Goal: Information Seeking & Learning: Understand process/instructions

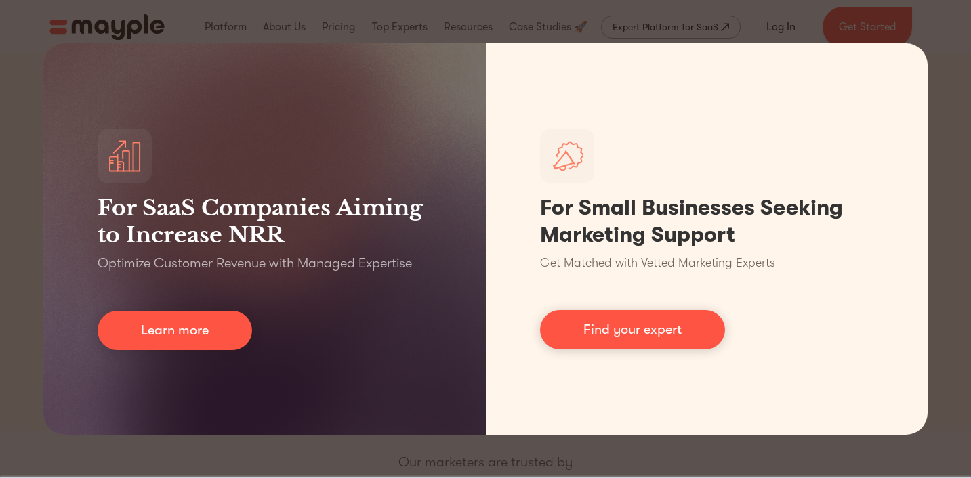
click at [285, 454] on div "For SaaS Companies Aiming to Increase NRR Optimize Customer Revenue with Manage…" at bounding box center [485, 239] width 971 height 478
click at [955, 36] on div "For SaaS Companies Aiming to Increase NRR Optimize Customer Revenue with Manage…" at bounding box center [485, 239] width 971 height 478
click at [29, 412] on div "For SaaS Companies Aiming to Increase NRR Optimize Customer Revenue with Manage…" at bounding box center [485, 239] width 971 height 478
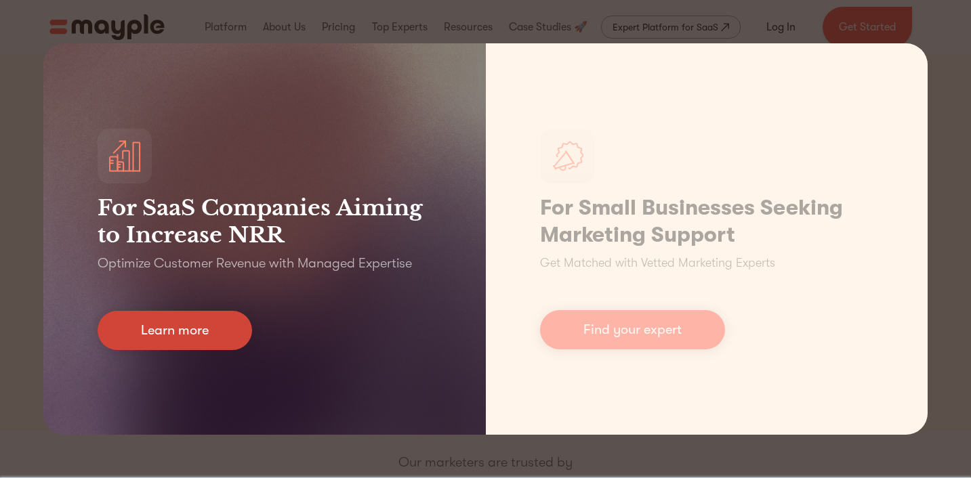
click at [216, 335] on link "Learn more" at bounding box center [175, 330] width 154 height 39
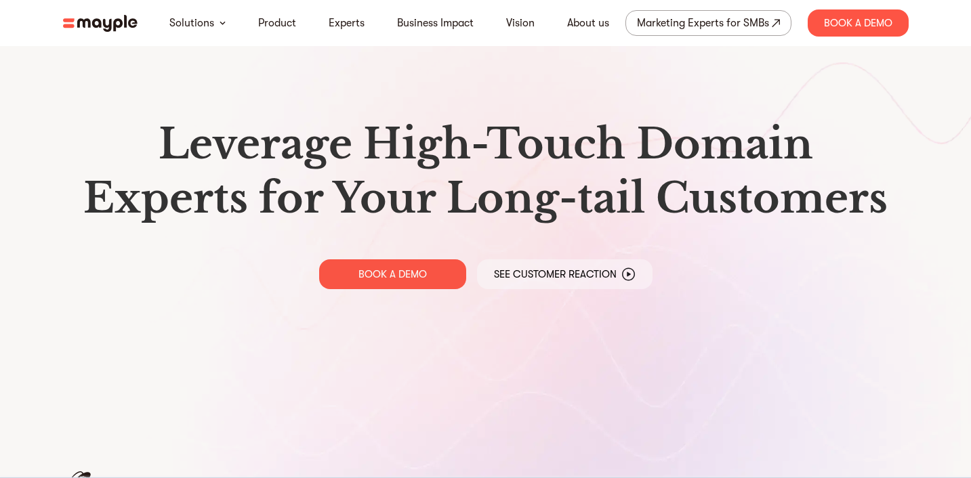
click at [106, 21] on img at bounding box center [100, 23] width 75 height 17
click at [81, 22] on img at bounding box center [100, 23] width 75 height 17
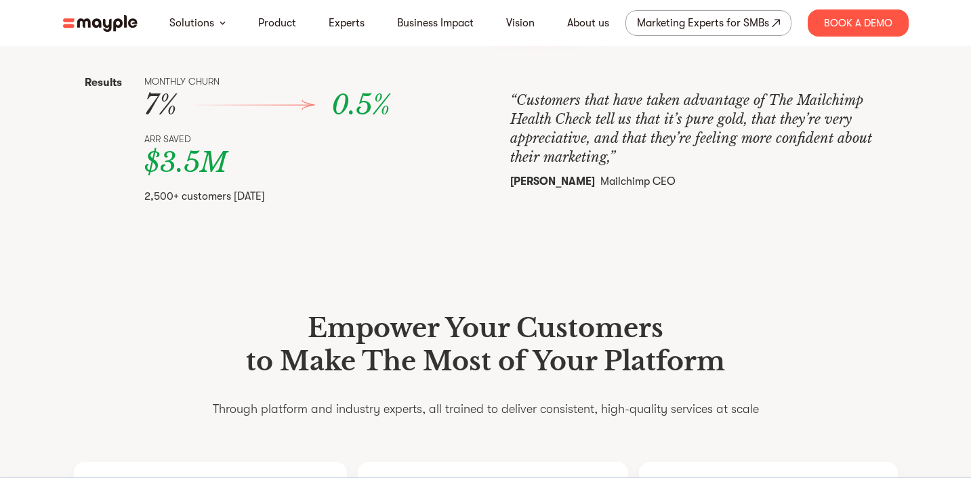
scroll to position [382, 0]
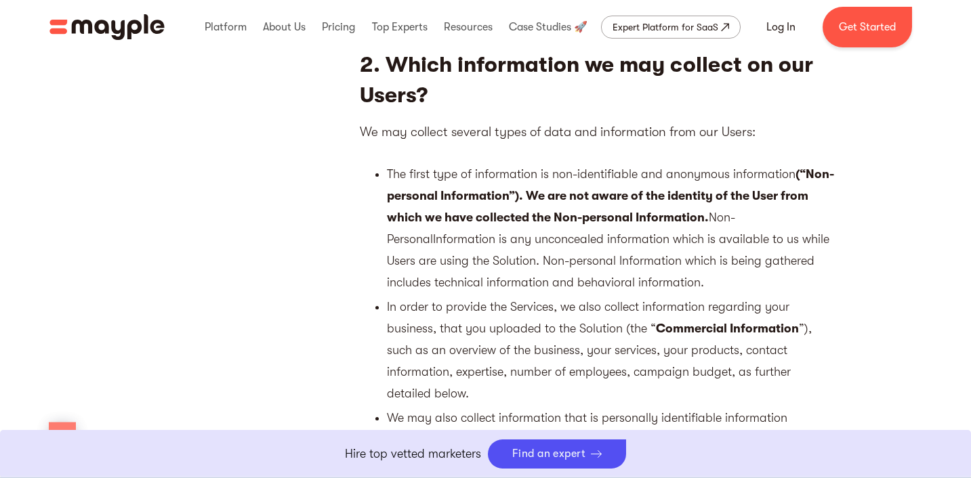
scroll to position [622, 0]
click at [686, 205] on li "The first type of information is non-identifiable and anonymous information (“N…" at bounding box center [610, 229] width 447 height 130
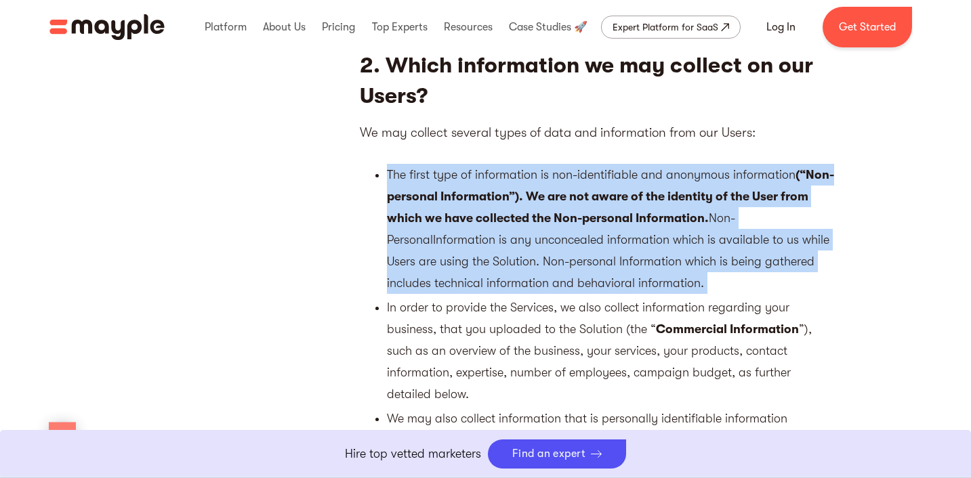
click at [686, 205] on li "The first type of information is non-identifiable and anonymous information (“N…" at bounding box center [610, 229] width 447 height 130
click at [686, 228] on li "The first type of information is non-identifiable and anonymous information (“N…" at bounding box center [610, 229] width 447 height 130
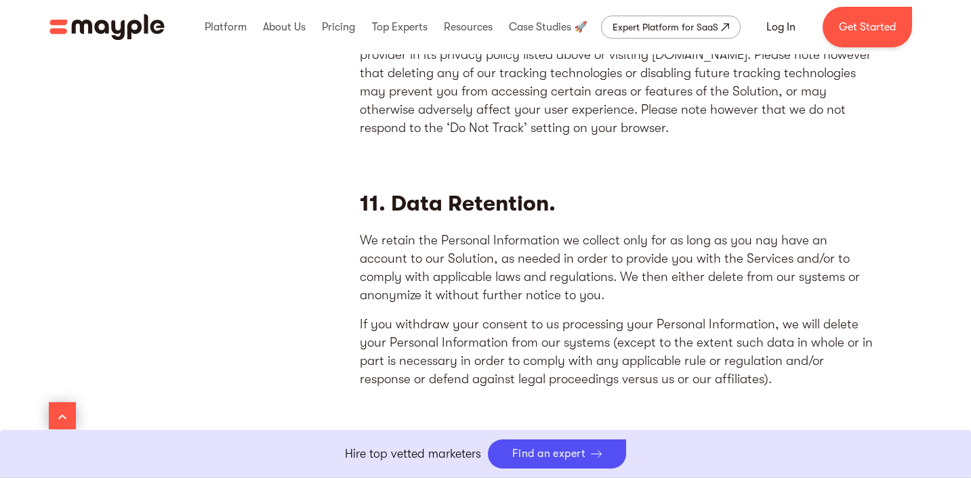
scroll to position [6059, 0]
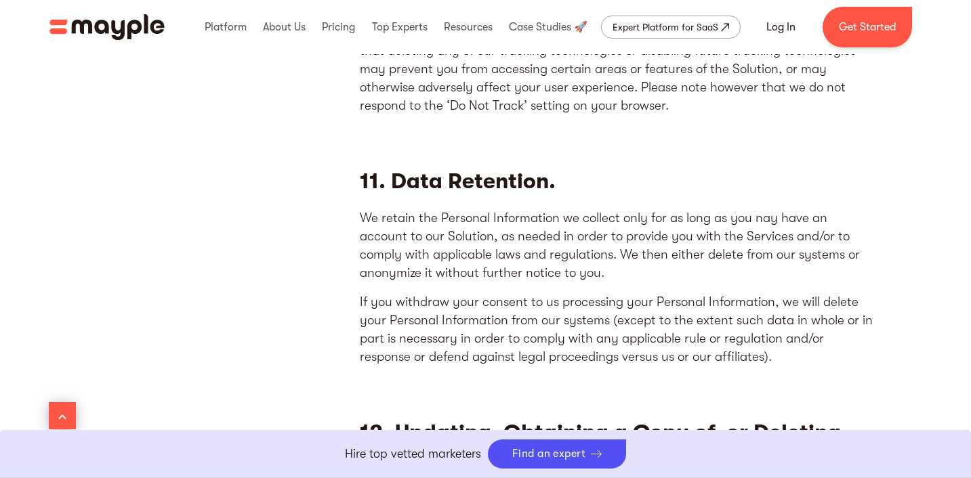
click at [581, 293] on p "If you withdraw your consent to us processing your Personal Information, we wil…" at bounding box center [617, 329] width 515 height 73
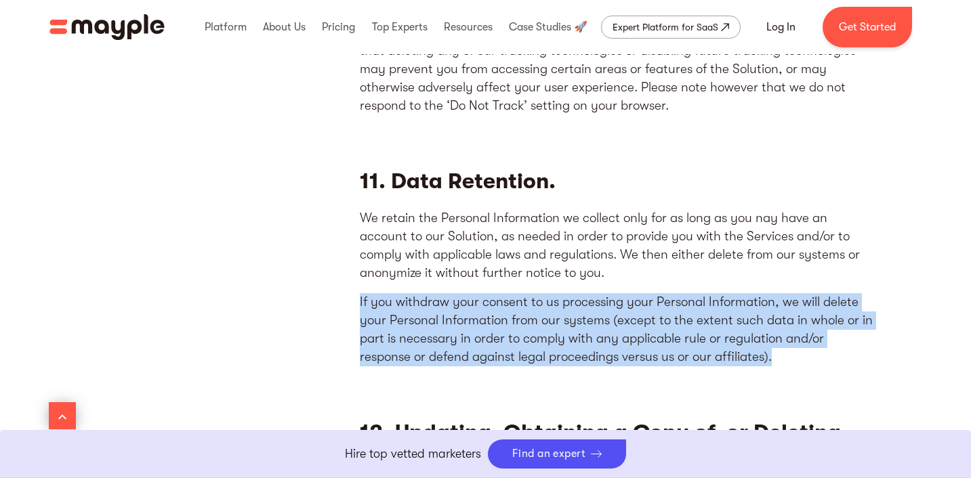
click at [581, 293] on p "If you withdraw your consent to us processing your Personal Information, we wil…" at bounding box center [617, 329] width 515 height 73
click at [598, 293] on p "If you withdraw your consent to us processing your Personal Information, we wil…" at bounding box center [617, 329] width 515 height 73
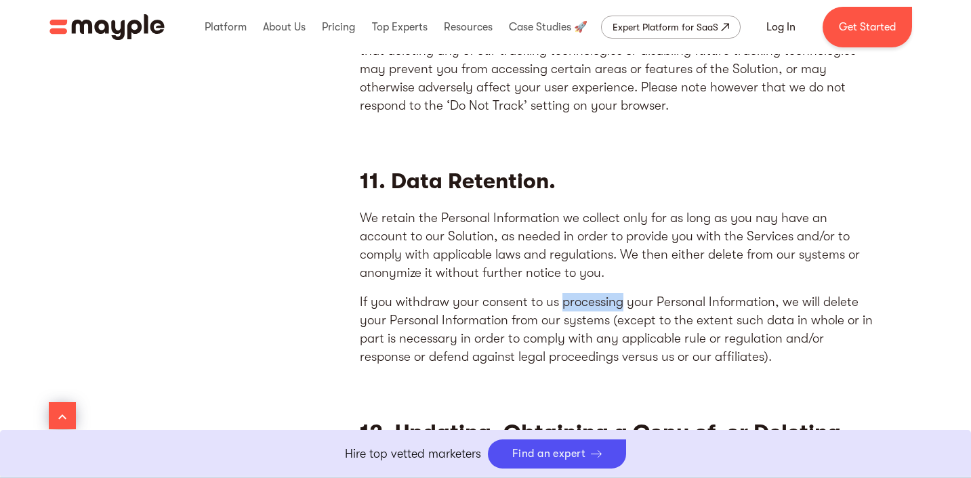
click at [598, 293] on p "If you withdraw your consent to us processing your Personal Information, we wil…" at bounding box center [617, 329] width 515 height 73
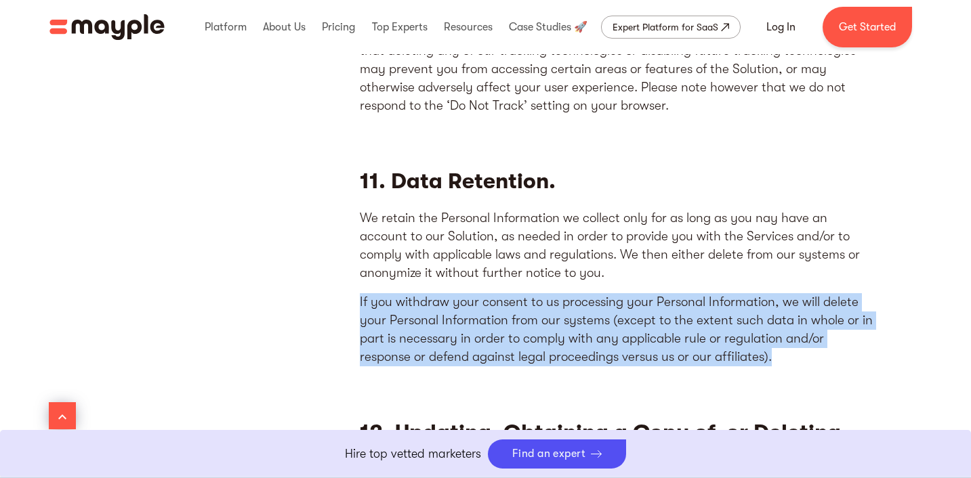
click at [598, 293] on p "If you withdraw your consent to us processing your Personal Information, we wil…" at bounding box center [617, 329] width 515 height 73
click at [606, 293] on p "If you withdraw your consent to us processing your Personal Information, we wil…" at bounding box center [617, 329] width 515 height 73
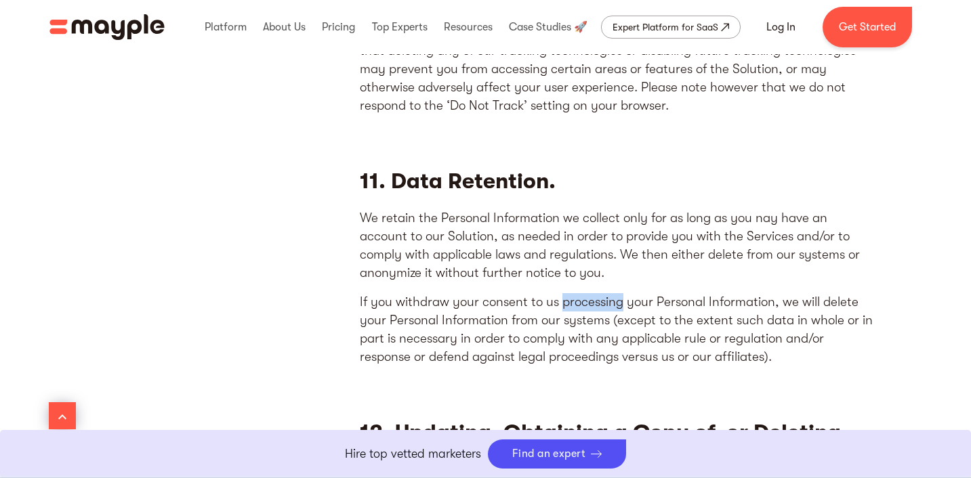
click at [606, 293] on p "If you withdraw your consent to us processing your Personal Information, we wil…" at bounding box center [617, 329] width 515 height 73
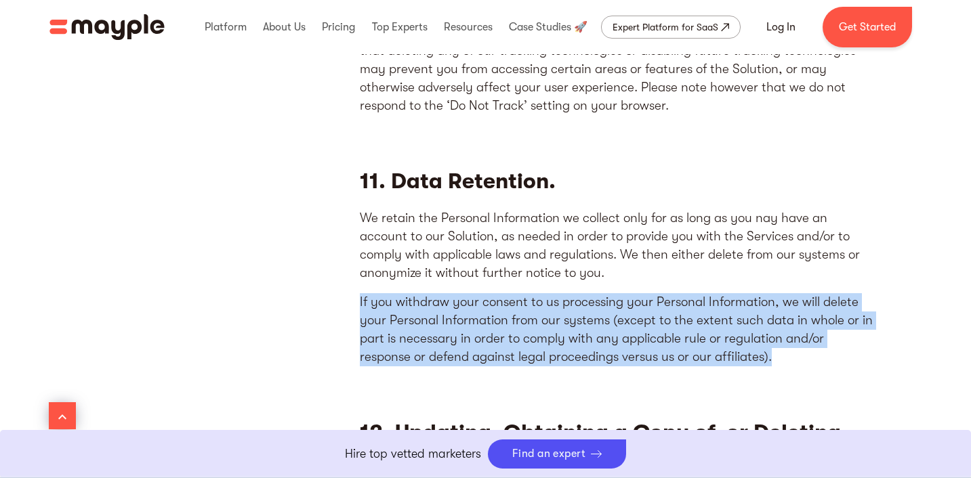
click at [606, 293] on p "If you withdraw your consent to us processing your Personal Information, we wil…" at bounding box center [617, 329] width 515 height 73
click at [608, 293] on p "If you withdraw your consent to us processing your Personal Information, we wil…" at bounding box center [617, 329] width 515 height 73
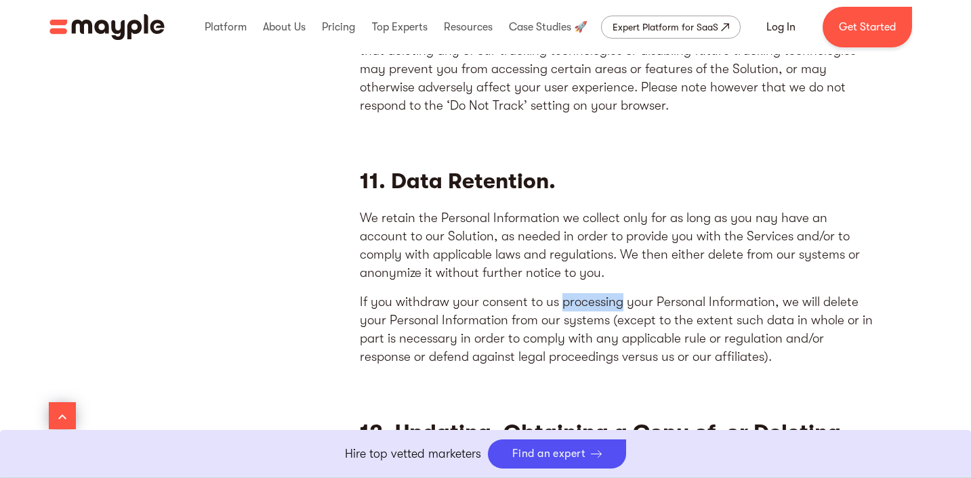
click at [608, 293] on p "If you withdraw your consent to us processing your Personal Information, we wil…" at bounding box center [617, 329] width 515 height 73
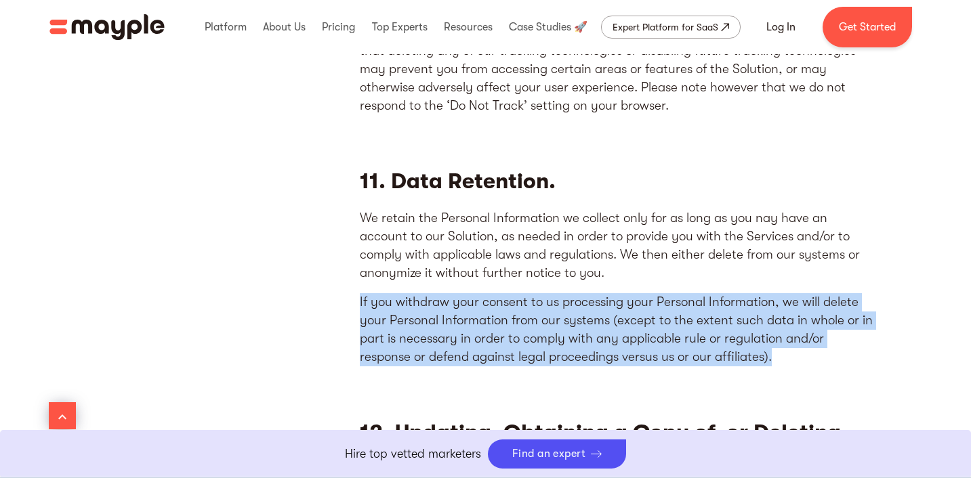
click at [608, 293] on p "If you withdraw your consent to us processing your Personal Information, we wil…" at bounding box center [617, 329] width 515 height 73
click at [614, 293] on p "If you withdraw your consent to us processing your Personal Information, we wil…" at bounding box center [617, 329] width 515 height 73
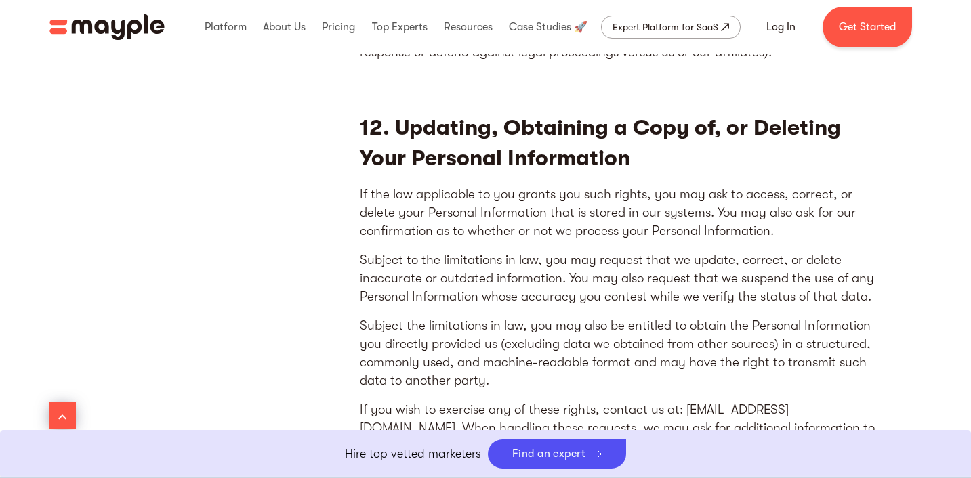
scroll to position [6381, 0]
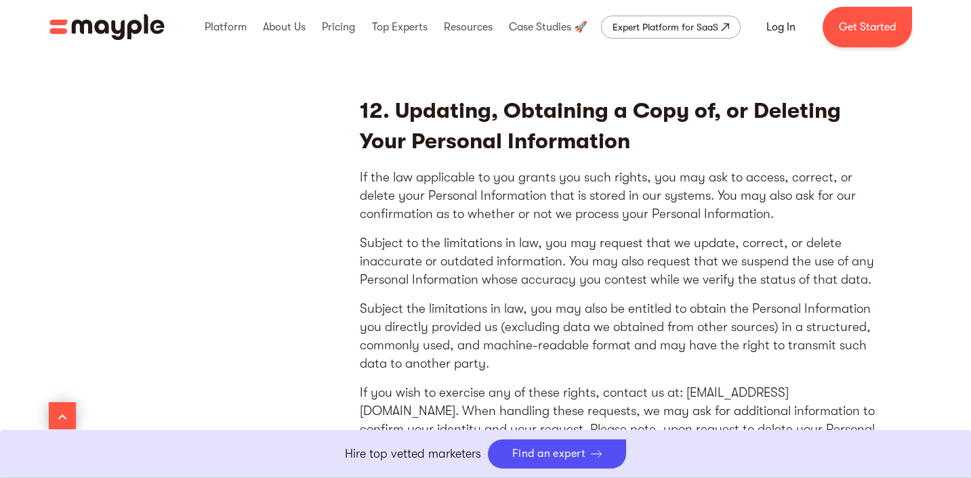
click at [624, 169] on p "If the law applicable to you grants you such rights, you may ask to access, cor…" at bounding box center [617, 196] width 515 height 55
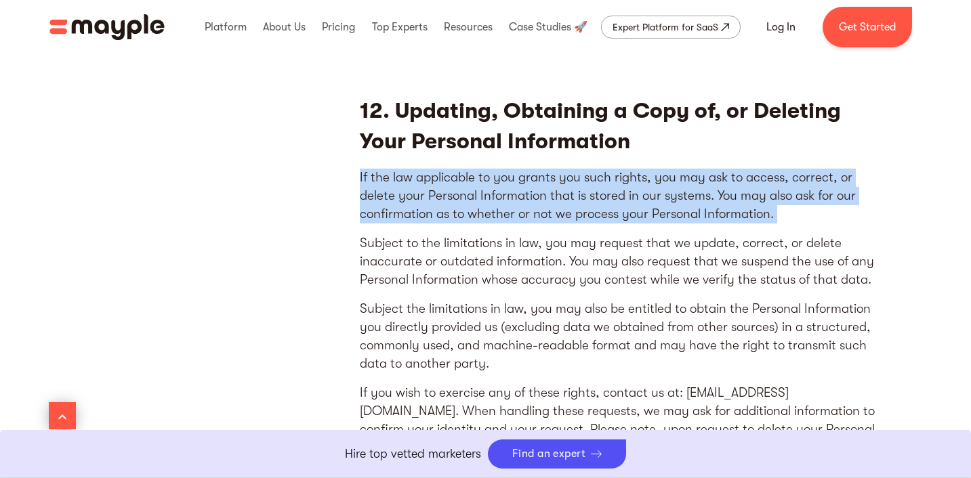
click at [624, 169] on p "If the law applicable to you grants you such rights, you may ask to access, cor…" at bounding box center [617, 196] width 515 height 55
click at [626, 169] on p "If the law applicable to you grants you such rights, you may ask to access, cor…" at bounding box center [617, 196] width 515 height 55
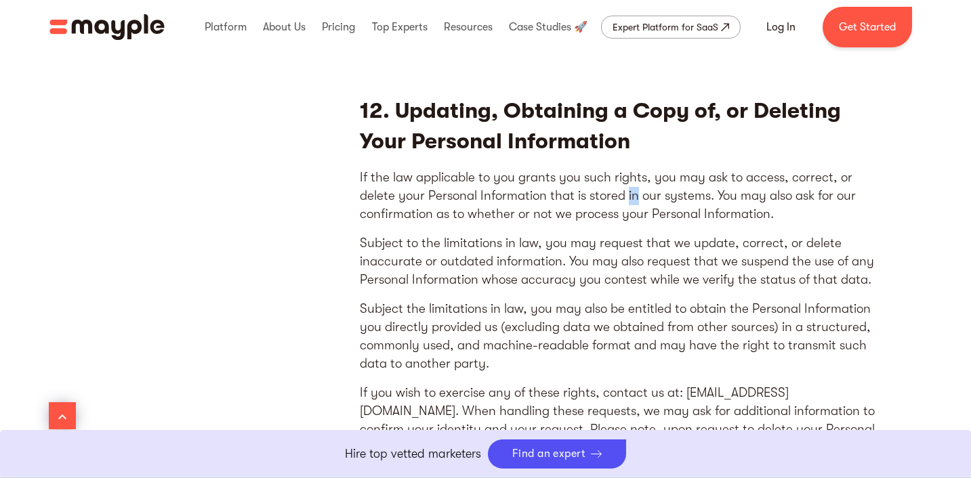
click at [626, 169] on p "If the law applicable to you grants you such rights, you may ask to access, cor…" at bounding box center [617, 196] width 515 height 55
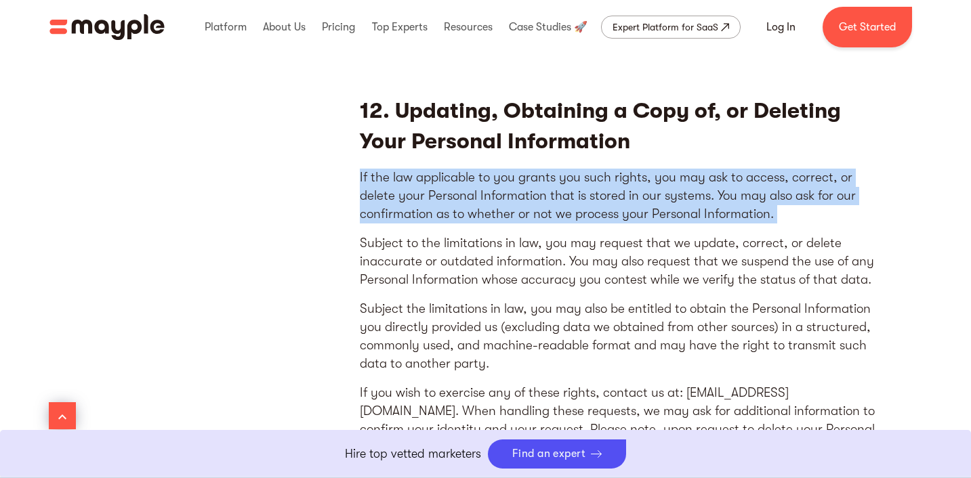
click at [626, 169] on p "If the law applicable to you grants you such rights, you may ask to access, cor…" at bounding box center [617, 196] width 515 height 55
click at [626, 175] on p "If the law applicable to you grants you such rights, you may ask to access, cor…" at bounding box center [617, 196] width 515 height 55
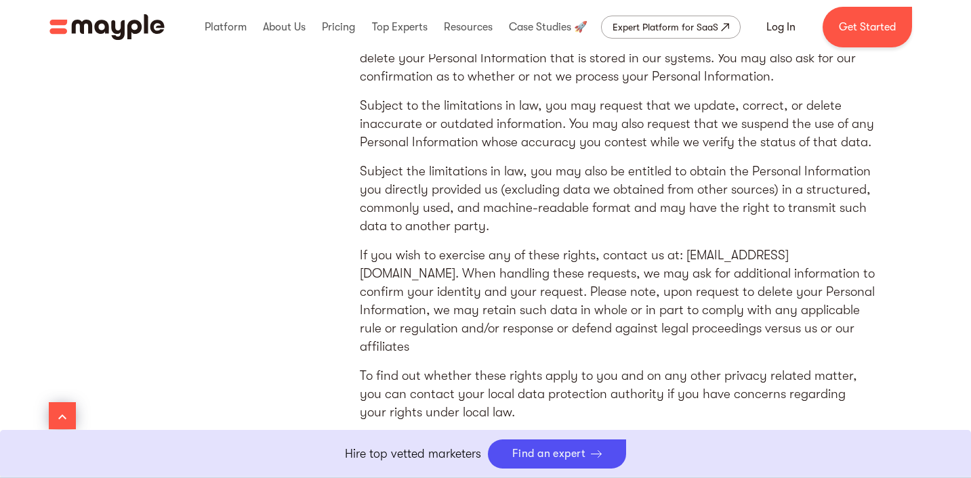
scroll to position [6528, 0]
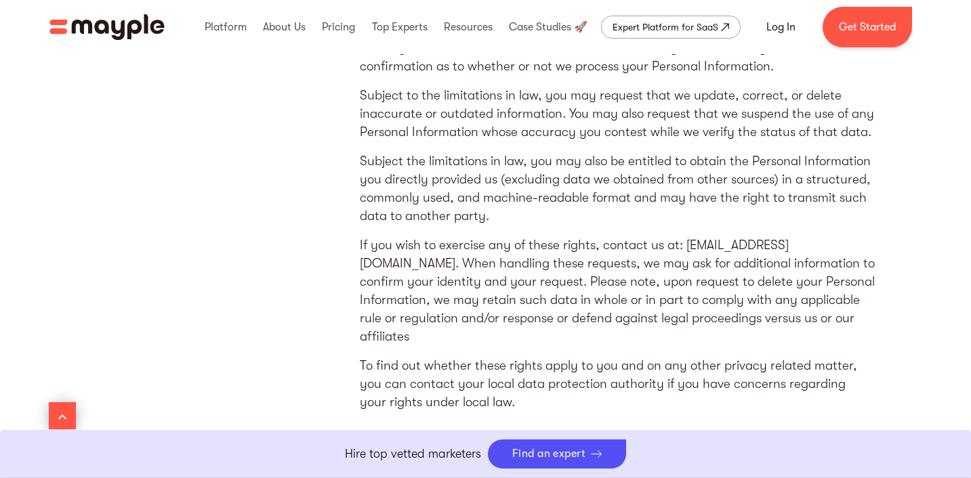
click at [685, 87] on p "Subject to the limitations in law, you may request that we update, correct, or …" at bounding box center [617, 114] width 515 height 55
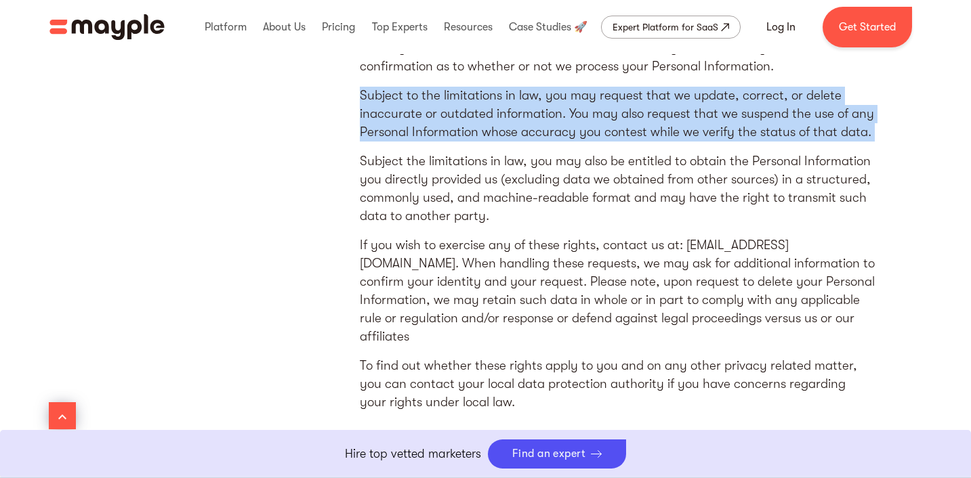
click at [685, 87] on p "Subject to the limitations in law, you may request that we update, correct, or …" at bounding box center [617, 114] width 515 height 55
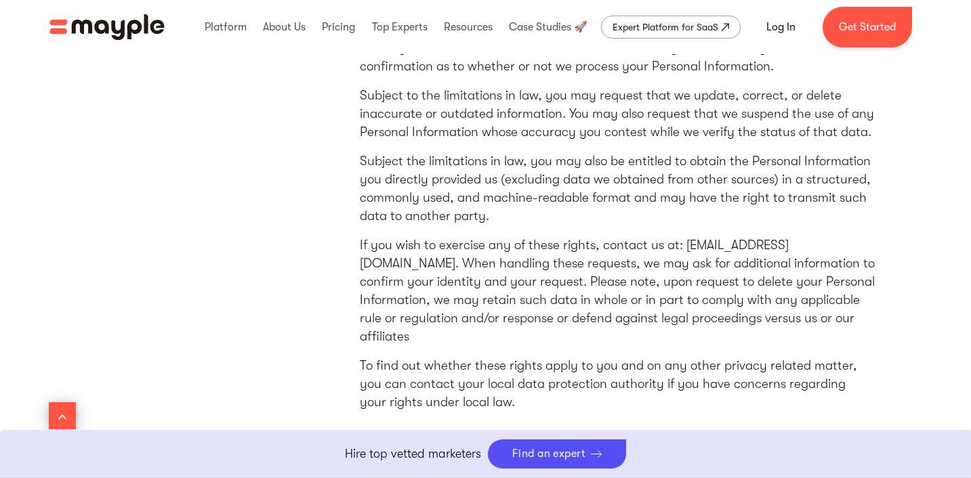
click at [692, 95] on p "Subject to the limitations in law, you may request that we update, correct, or …" at bounding box center [617, 114] width 515 height 55
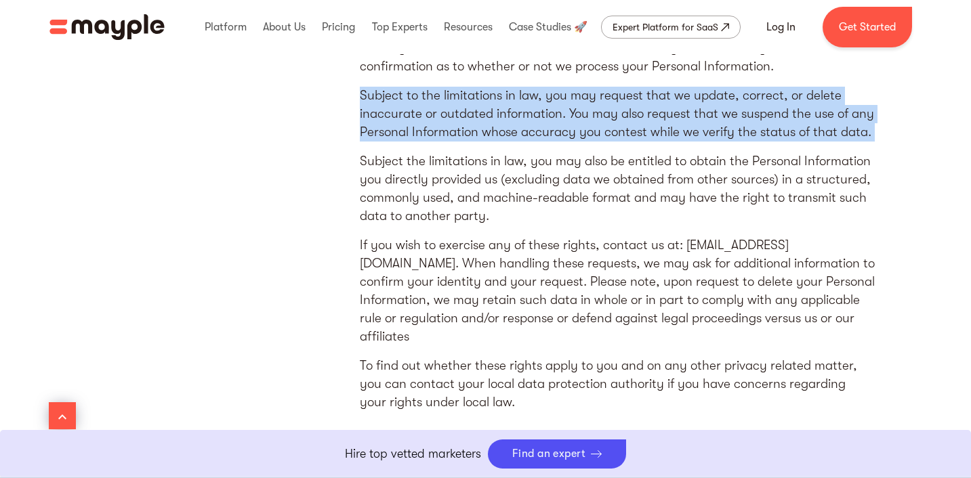
click at [692, 95] on p "Subject to the limitations in law, you may request that we update, correct, or …" at bounding box center [617, 114] width 515 height 55
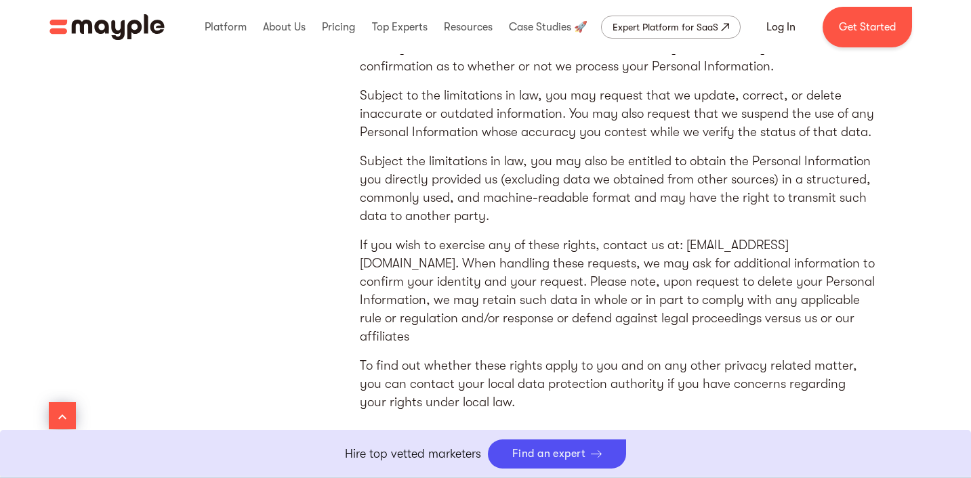
click at [686, 113] on p "Subject to the limitations in law, you may request that we update, correct, or …" at bounding box center [617, 114] width 515 height 55
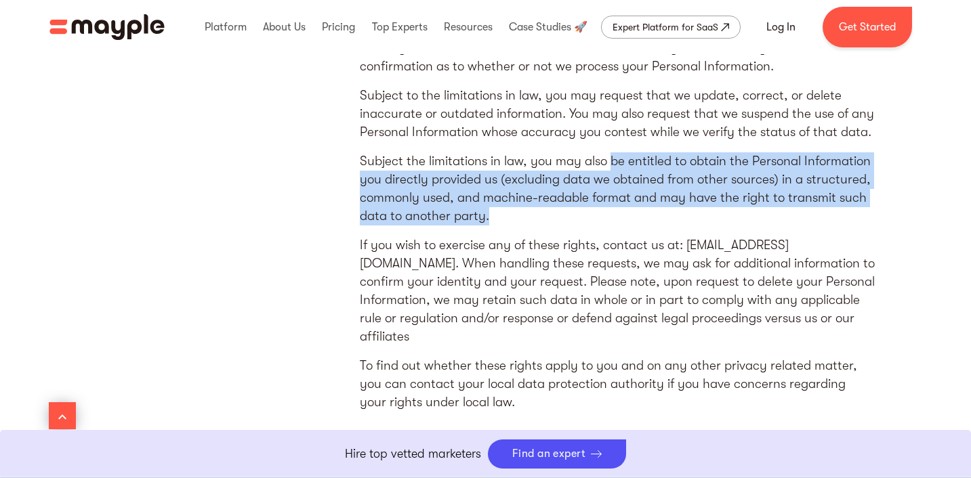
drag, startPoint x: 610, startPoint y: 138, endPoint x: 616, endPoint y: 191, distance: 53.1
click at [616, 191] on p "Subject the limitations in law, you may also be entitled to obtain the Personal…" at bounding box center [617, 188] width 515 height 73
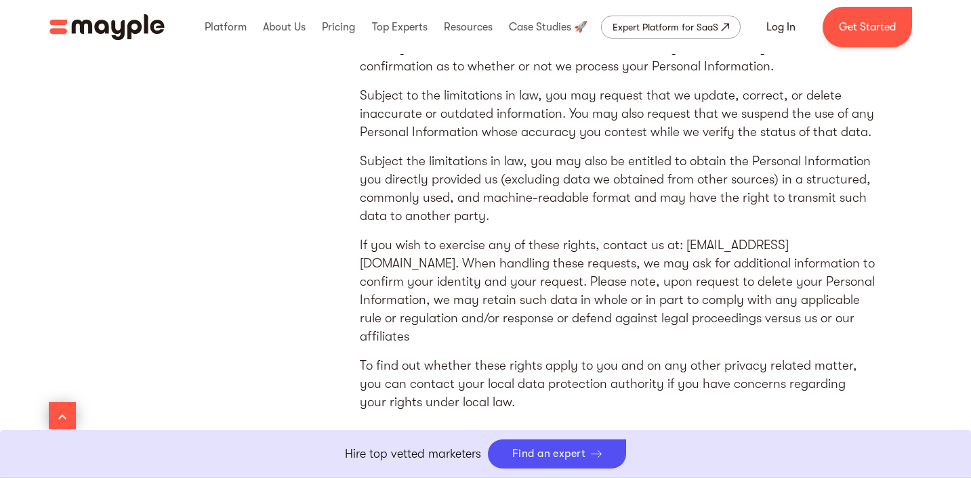
click at [624, 164] on p "Subject the limitations in law, you may also be entitled to obtain the Personal…" at bounding box center [617, 188] width 515 height 73
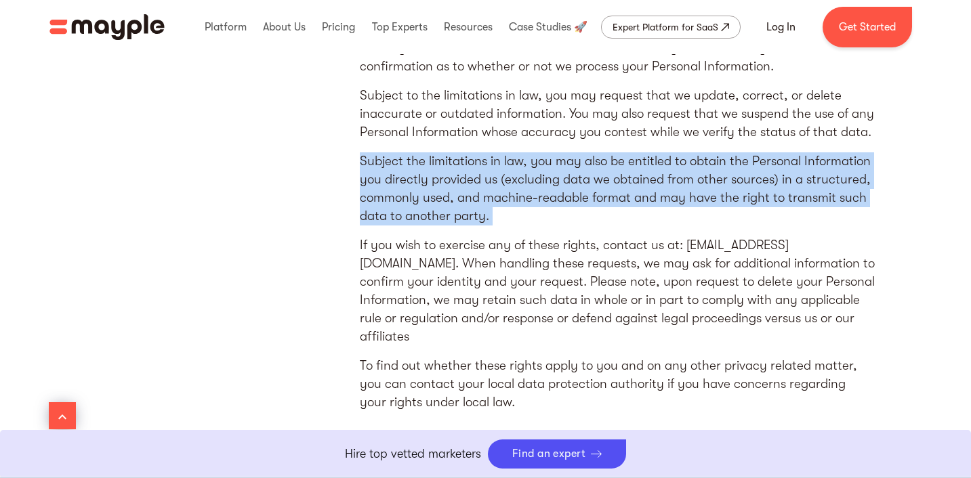
click at [624, 164] on p "Subject the limitations in law, you may also be entitled to obtain the Personal…" at bounding box center [617, 188] width 515 height 73
click at [627, 165] on p "Subject the limitations in law, you may also be entitled to obtain the Personal…" at bounding box center [617, 188] width 515 height 73
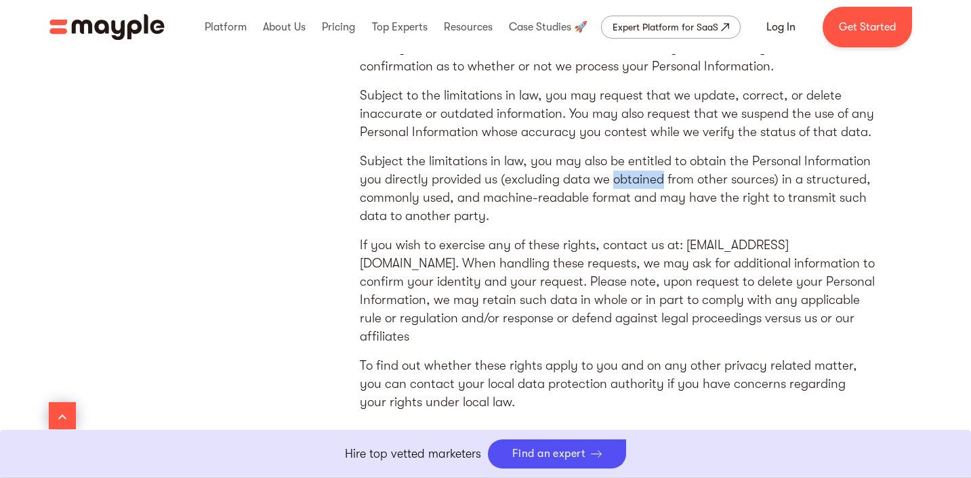
click at [627, 165] on p "Subject the limitations in law, you may also be entitled to obtain the Personal…" at bounding box center [617, 188] width 515 height 73
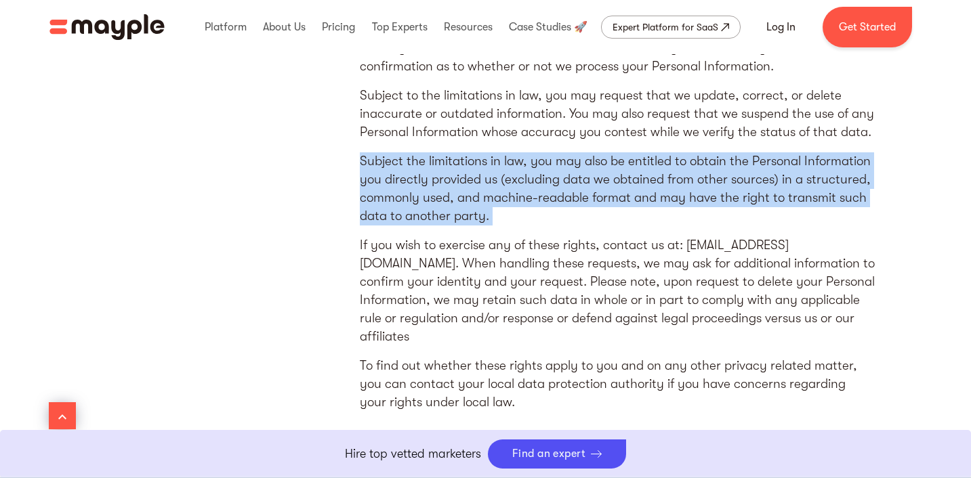
click at [627, 165] on p "Subject the limitations in law, you may also be entitled to obtain the Personal…" at bounding box center [617, 188] width 515 height 73
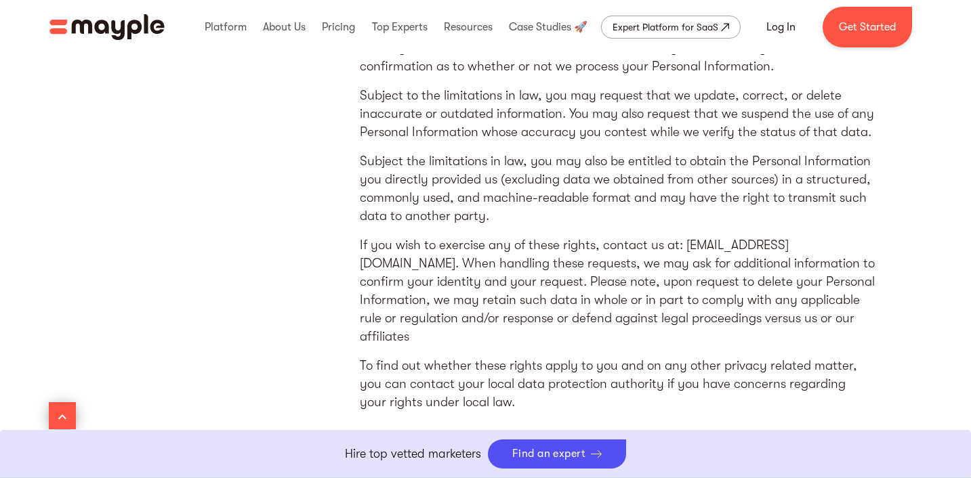
click at [605, 236] on p "If you wish to exercise any of these rights, contact us at: [EMAIL_ADDRESS][DOM…" at bounding box center [617, 291] width 515 height 110
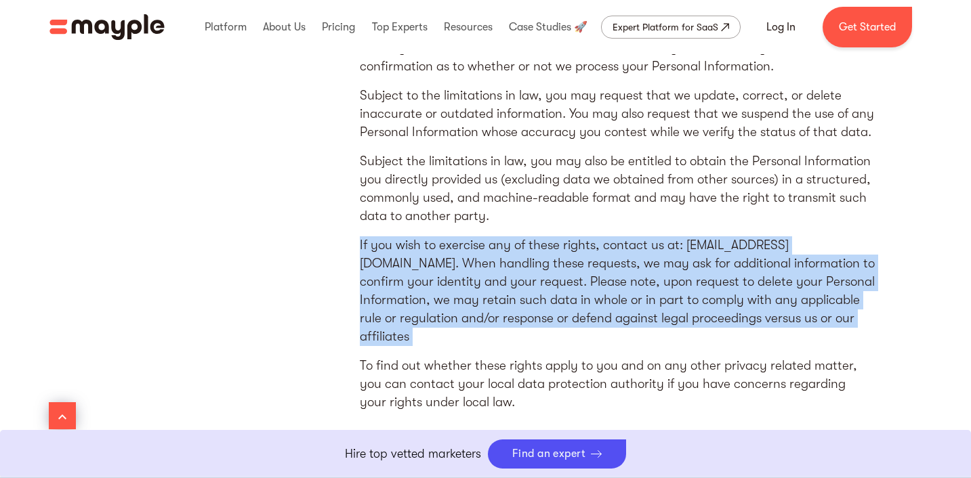
click at [605, 236] on p "If you wish to exercise any of these rights, contact us at: [EMAIL_ADDRESS][DOM…" at bounding box center [617, 291] width 515 height 110
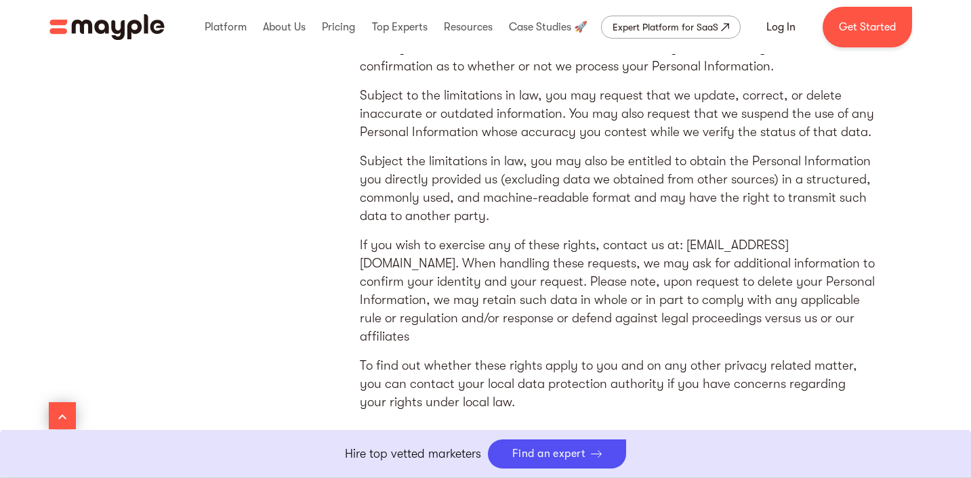
click at [611, 241] on p "If you wish to exercise any of these rights, contact us at: [EMAIL_ADDRESS][DOM…" at bounding box center [617, 291] width 515 height 110
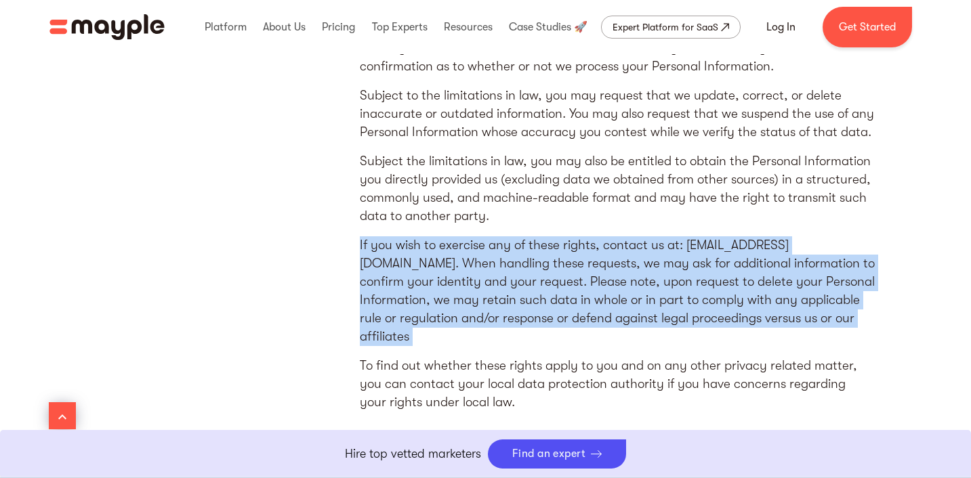
click at [611, 241] on p "If you wish to exercise any of these rights, contact us at: [EMAIL_ADDRESS][DOM…" at bounding box center [617, 291] width 515 height 110
click at [619, 241] on p "If you wish to exercise any of these rights, contact us at: [EMAIL_ADDRESS][DOM…" at bounding box center [617, 291] width 515 height 110
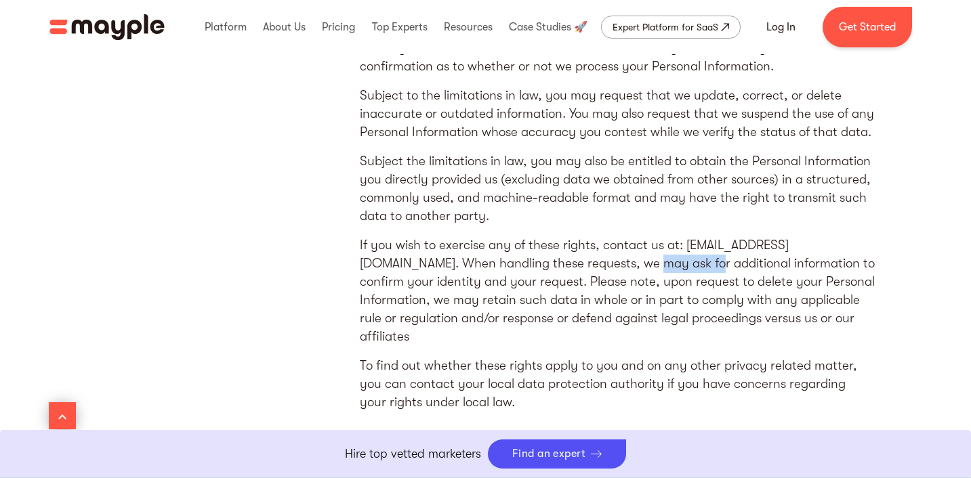
click at [619, 241] on p "If you wish to exercise any of these rights, contact us at: [EMAIL_ADDRESS][DOM…" at bounding box center [617, 291] width 515 height 110
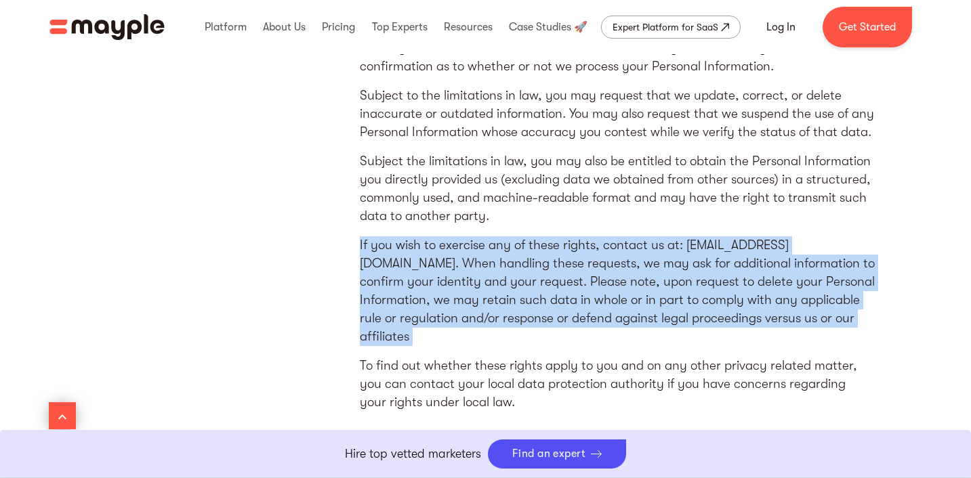
click at [619, 241] on p "If you wish to exercise any of these rights, contact us at: [EMAIL_ADDRESS][DOM…" at bounding box center [617, 291] width 515 height 110
click at [624, 245] on p "If you wish to exercise any of these rights, contact us at: [EMAIL_ADDRESS][DOM…" at bounding box center [617, 291] width 515 height 110
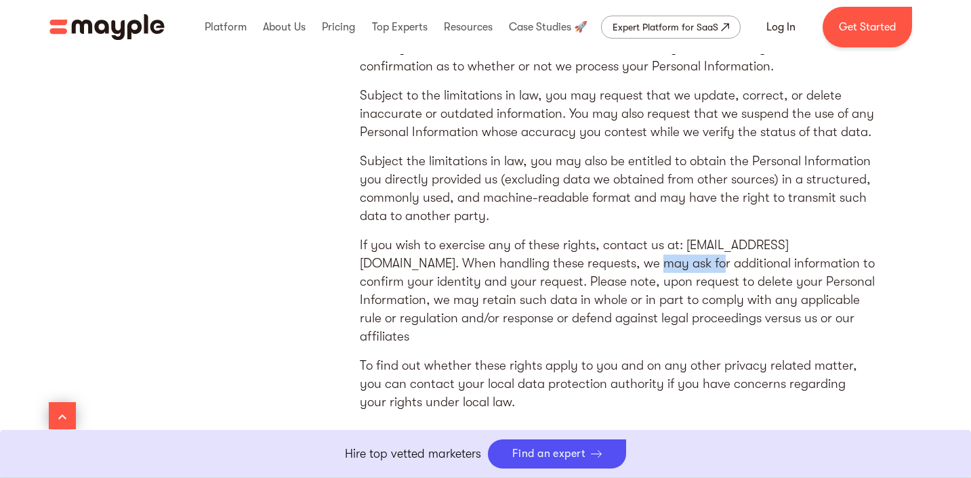
click at [624, 245] on p "If you wish to exercise any of these rights, contact us at: [EMAIL_ADDRESS][DOM…" at bounding box center [617, 291] width 515 height 110
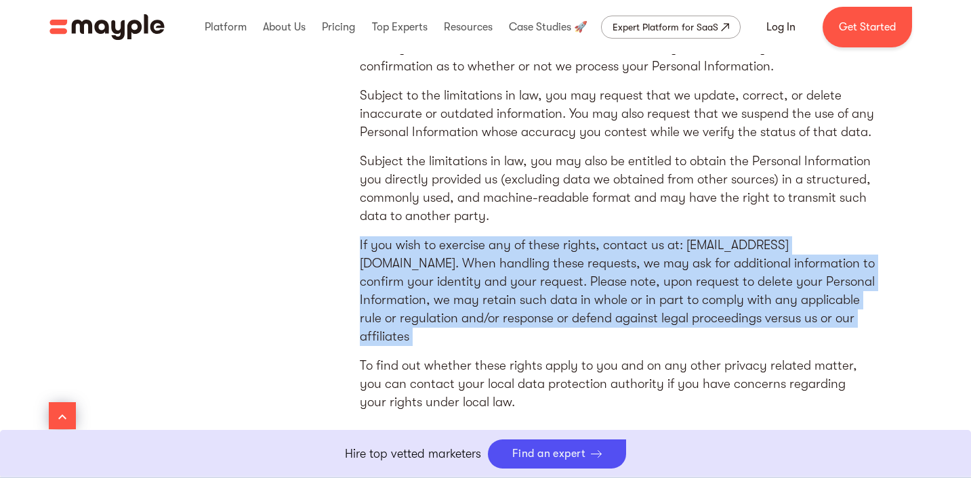
click at [624, 245] on p "If you wish to exercise any of these rights, contact us at: [EMAIL_ADDRESS][DOM…" at bounding box center [617, 291] width 515 height 110
click at [624, 254] on p "If you wish to exercise any of these rights, contact us at: [EMAIL_ADDRESS][DOM…" at bounding box center [617, 291] width 515 height 110
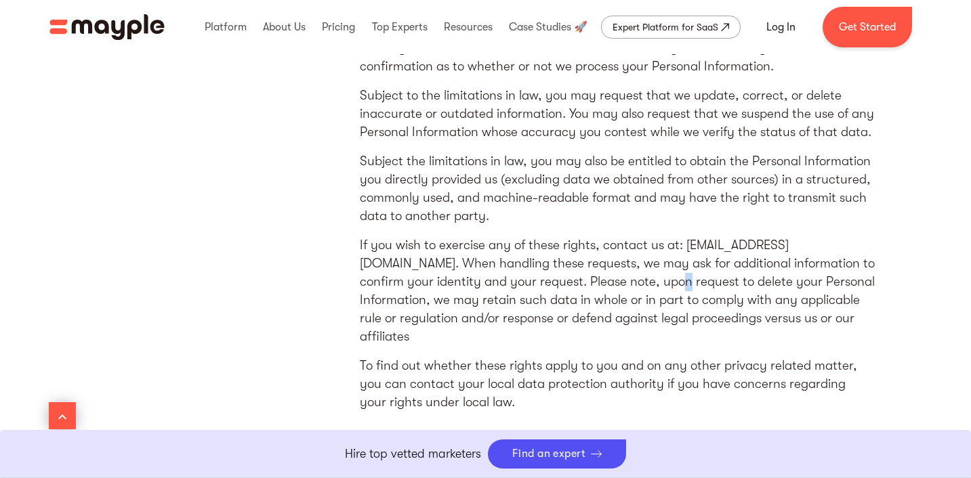
click at [624, 254] on p "If you wish to exercise any of these rights, contact us at: [EMAIL_ADDRESS][DOM…" at bounding box center [617, 291] width 515 height 110
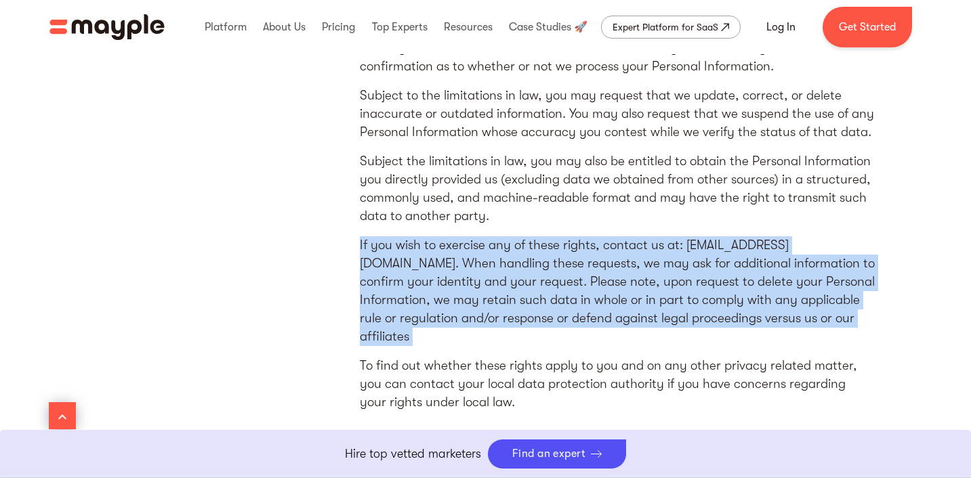
click at [624, 254] on p "If you wish to exercise any of these rights, contact us at: [EMAIL_ADDRESS][DOM…" at bounding box center [617, 291] width 515 height 110
click at [624, 261] on p "If you wish to exercise any of these rights, contact us at: [EMAIL_ADDRESS][DOM…" at bounding box center [617, 291] width 515 height 110
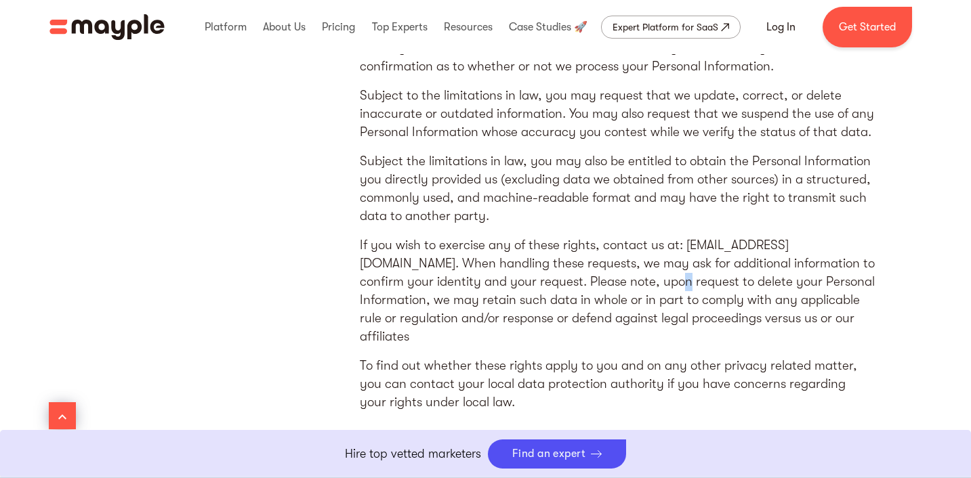
click at [624, 261] on p "If you wish to exercise any of these rights, contact us at: [EMAIL_ADDRESS][DOM…" at bounding box center [617, 291] width 515 height 110
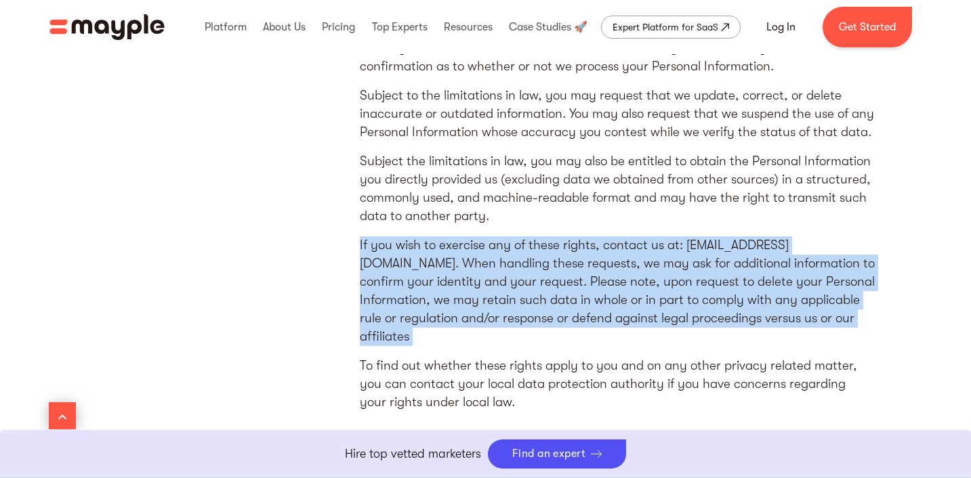
click at [624, 261] on p "If you wish to exercise any of these rights, contact us at: [EMAIL_ADDRESS][DOM…" at bounding box center [617, 291] width 515 height 110
click at [613, 261] on p "If you wish to exercise any of these rights, contact us at: [EMAIL_ADDRESS][DOM…" at bounding box center [617, 291] width 515 height 110
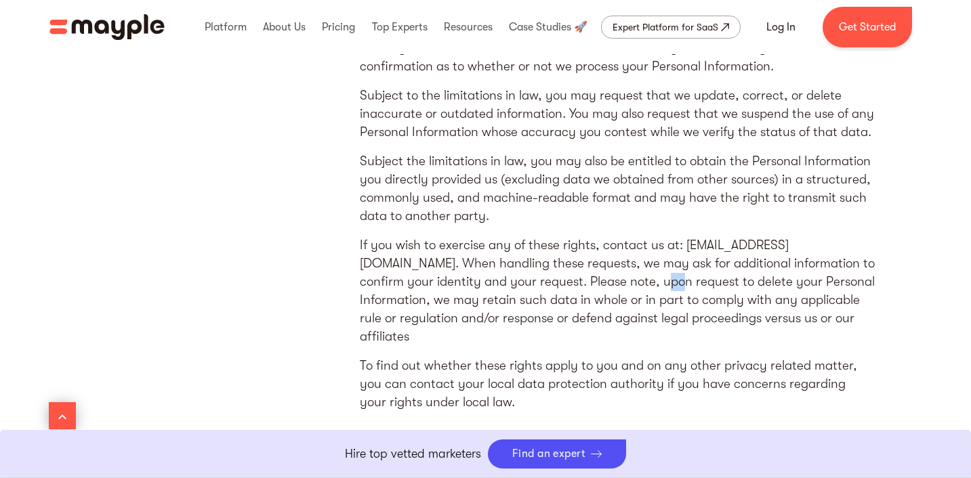
click at [613, 261] on p "If you wish to exercise any of these rights, contact us at: [EMAIL_ADDRESS][DOM…" at bounding box center [617, 291] width 515 height 110
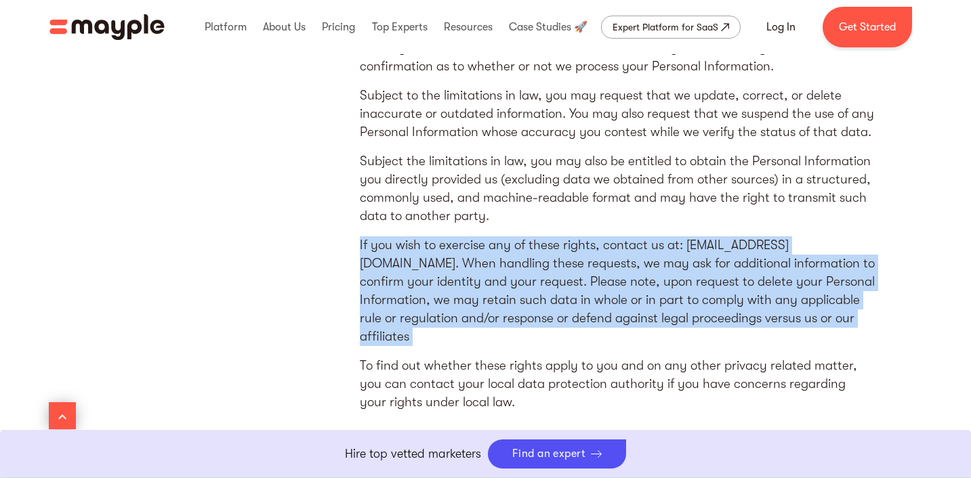
click at [613, 261] on p "If you wish to exercise any of these rights, contact us at: [EMAIL_ADDRESS][DOM…" at bounding box center [617, 291] width 515 height 110
click at [619, 278] on p "If you wish to exercise any of these rights, contact us at: [EMAIL_ADDRESS][DOM…" at bounding box center [617, 291] width 515 height 110
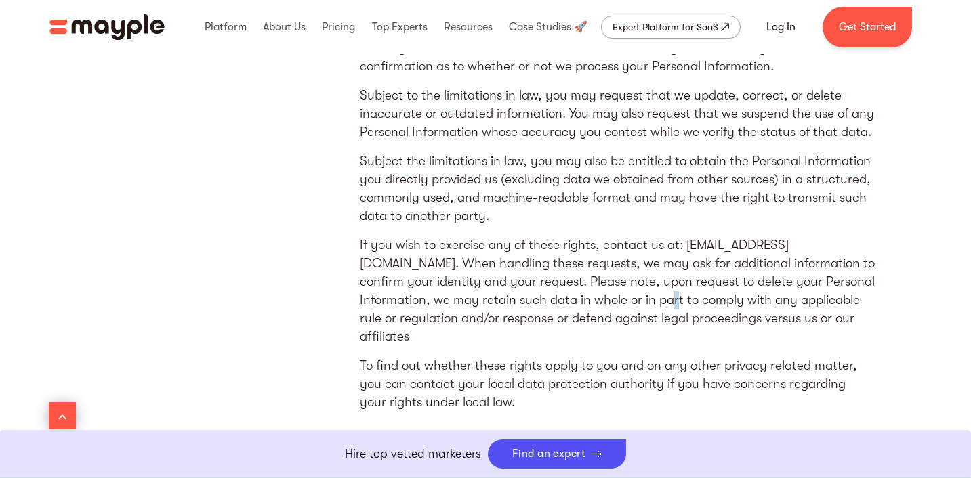
click at [619, 278] on p "If you wish to exercise any of these rights, contact us at: [EMAIL_ADDRESS][DOM…" at bounding box center [617, 291] width 515 height 110
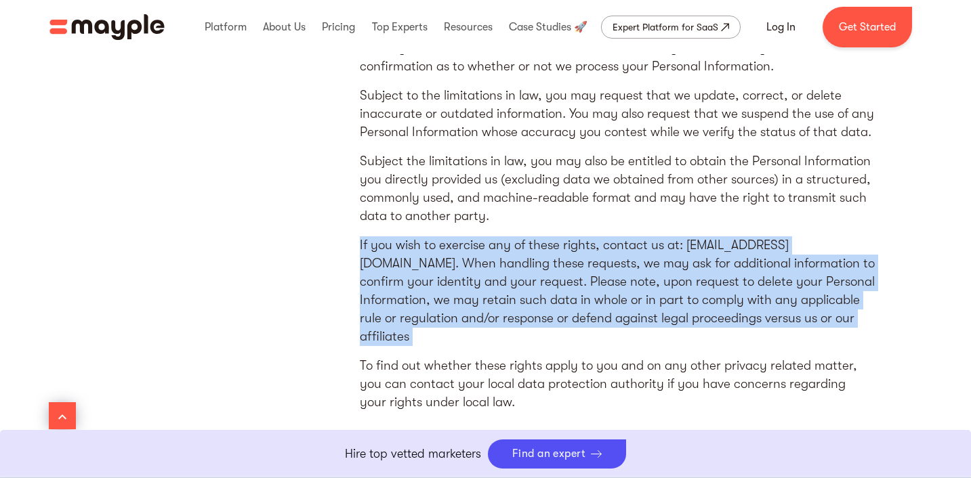
click at [619, 278] on p "If you wish to exercise any of these rights, contact us at: [EMAIL_ADDRESS][DOM…" at bounding box center [617, 291] width 515 height 110
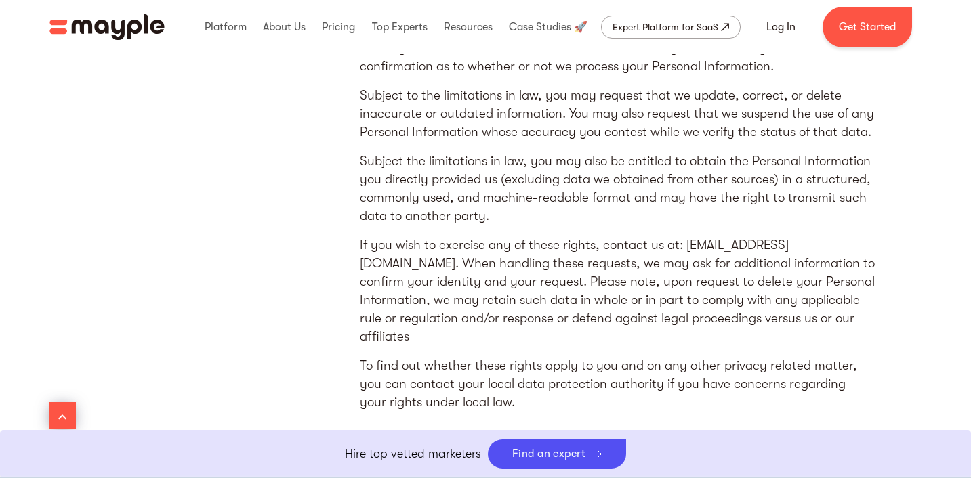
click at [591, 357] on p "To find out whether these rights apply to you and on any other privacy related …" at bounding box center [617, 384] width 515 height 55
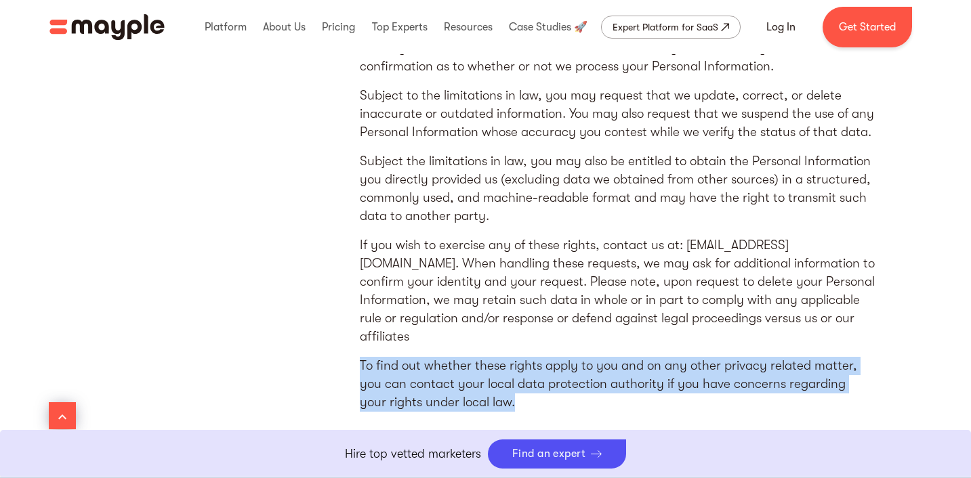
click at [591, 357] on p "To find out whether these rights apply to you and on any other privacy related …" at bounding box center [617, 384] width 515 height 55
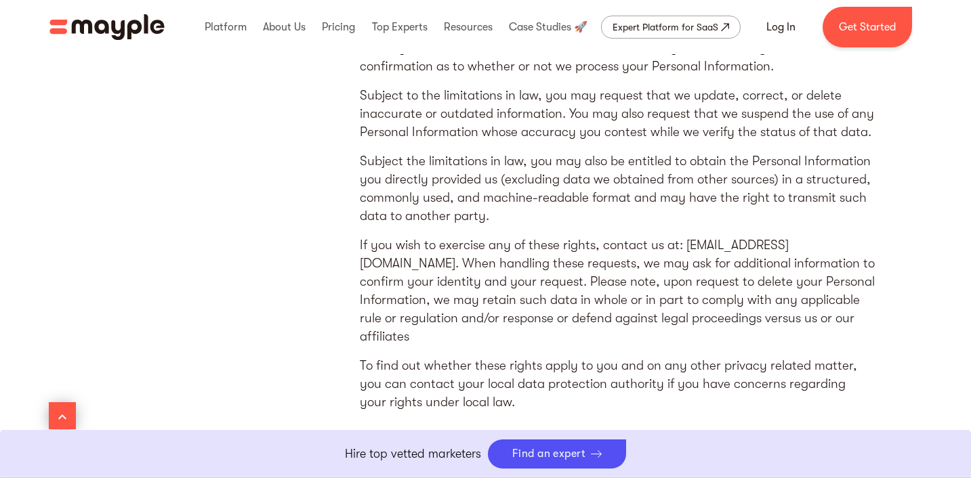
click at [599, 357] on p "To find out whether these rights apply to you and on any other privacy related …" at bounding box center [617, 384] width 515 height 55
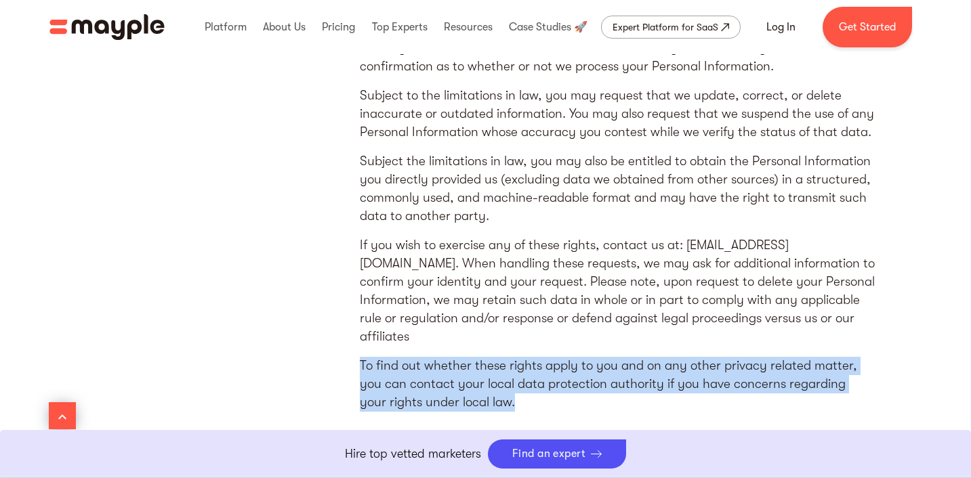
click at [599, 357] on p "To find out whether these rights apply to you and on any other privacy related …" at bounding box center [617, 384] width 515 height 55
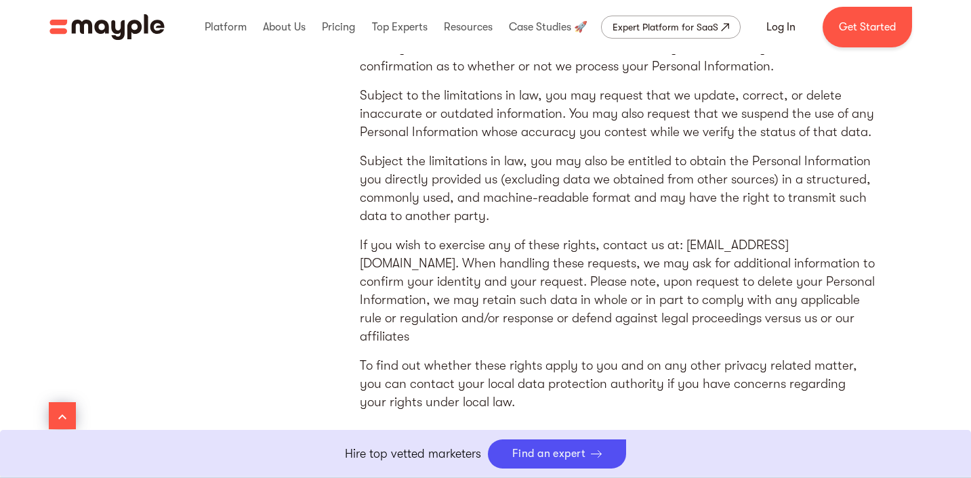
click at [602, 357] on p "To find out whether these rights apply to you and on any other privacy related …" at bounding box center [617, 384] width 515 height 55
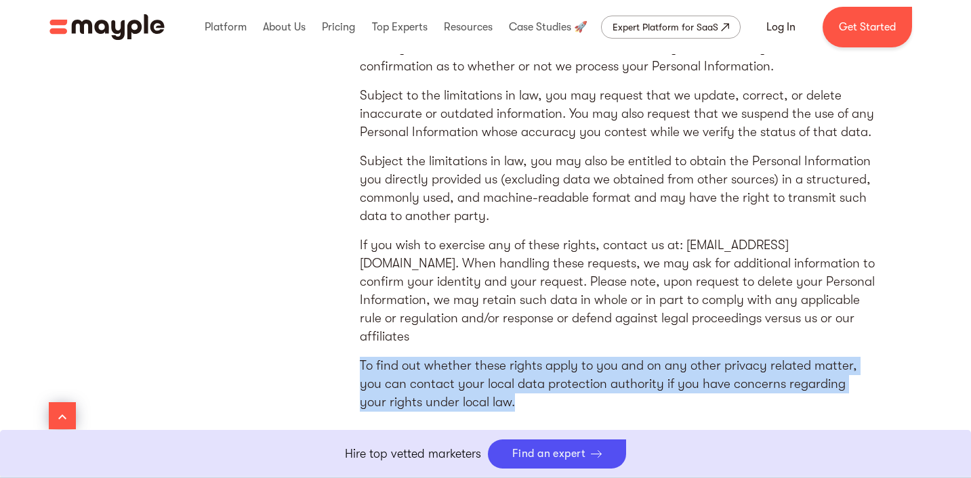
click at [602, 357] on p "To find out whether these rights apply to you and on any other privacy related …" at bounding box center [617, 384] width 515 height 55
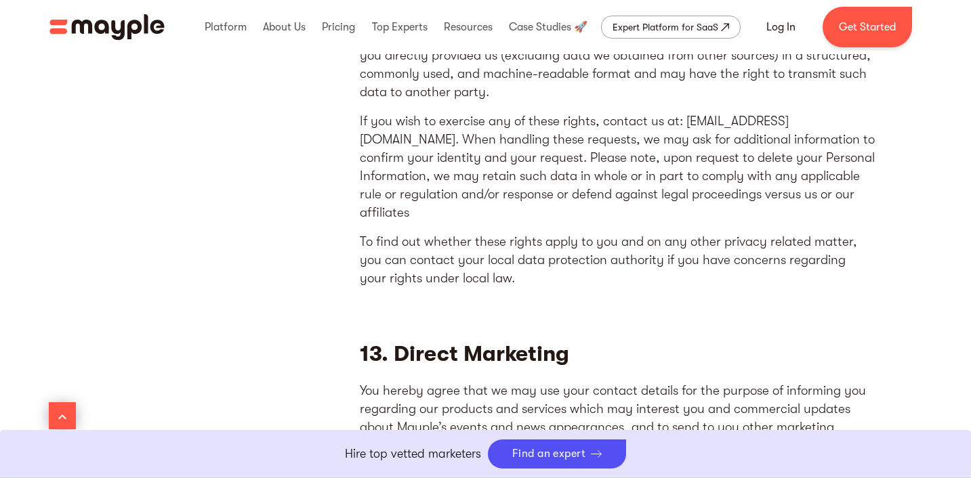
scroll to position [6707, 0]
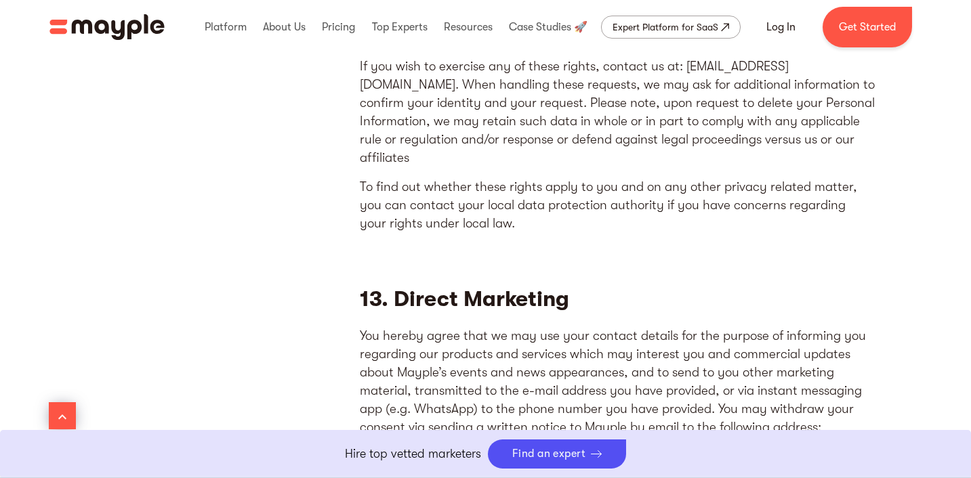
drag, startPoint x: 456, startPoint y: 404, endPoint x: 334, endPoint y: 402, distance: 122.0
copy p "[EMAIL_ADDRESS][DOMAIN_NAME]"
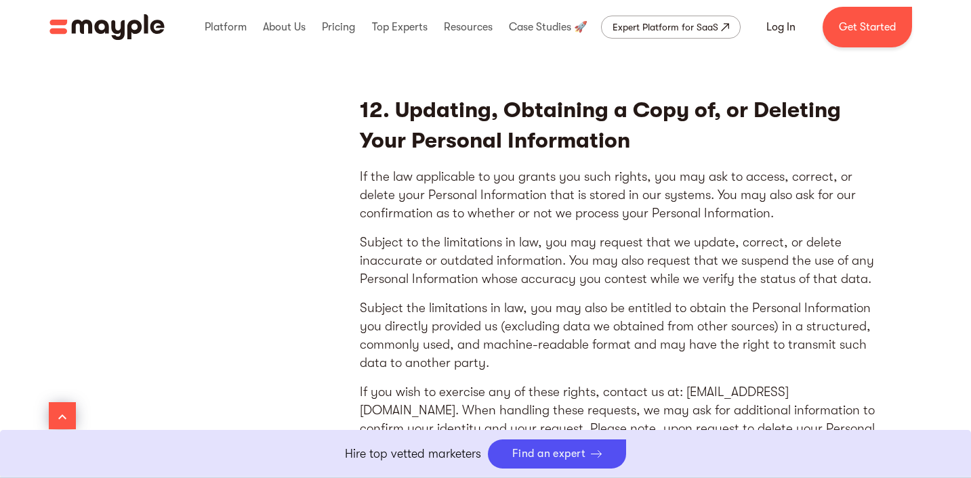
scroll to position [6378, 0]
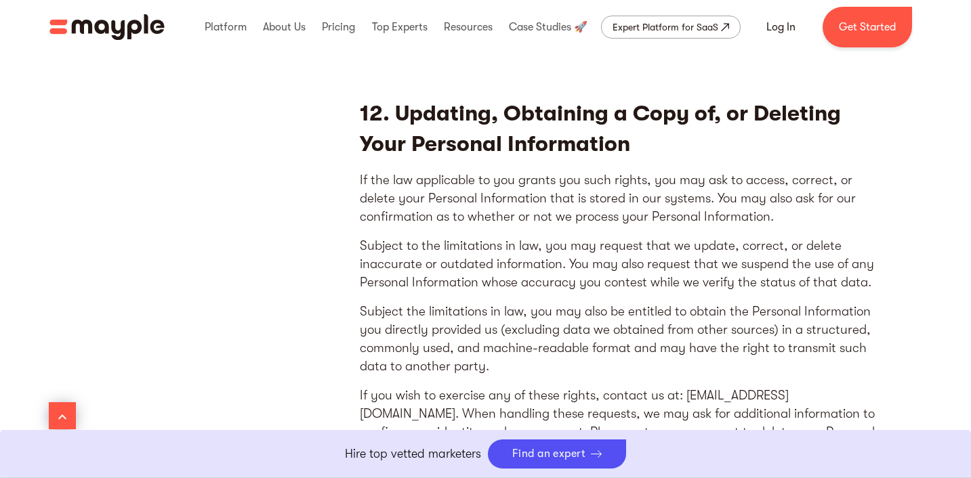
click at [586, 264] on p "Subject to the limitations in law, you may request that we update, correct, or …" at bounding box center [617, 264] width 515 height 55
click at [580, 245] on p "Subject to the limitations in law, you may request that we update, correct, or …" at bounding box center [617, 264] width 515 height 55
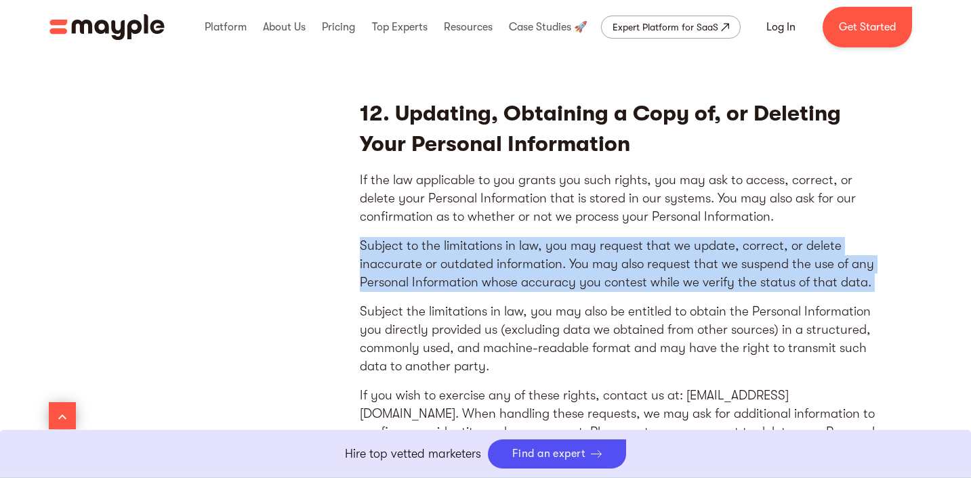
click at [580, 245] on p "Subject to the limitations in law, you may request that we update, correct, or …" at bounding box center [617, 264] width 515 height 55
click at [588, 245] on p "Subject to the limitations in law, you may request that we update, correct, or …" at bounding box center [617, 264] width 515 height 55
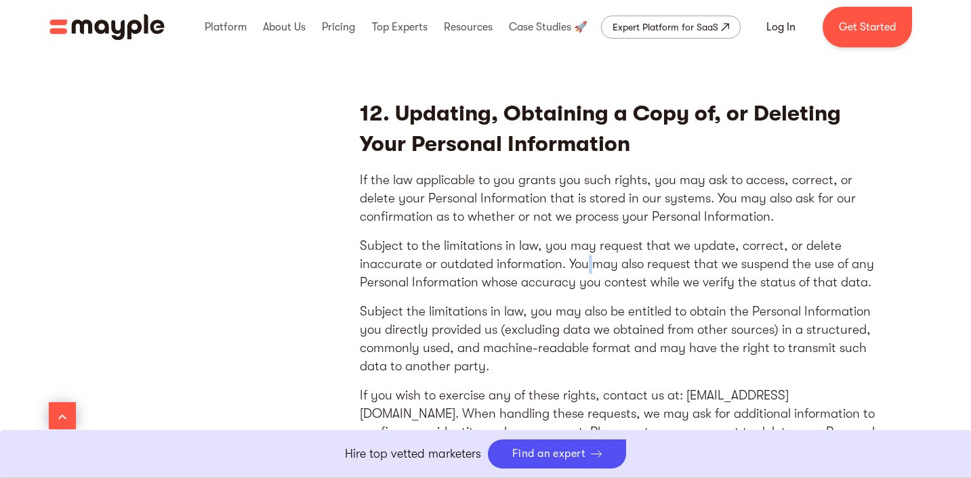
click at [588, 245] on p "Subject to the limitations in law, you may request that we update, correct, or …" at bounding box center [617, 264] width 515 height 55
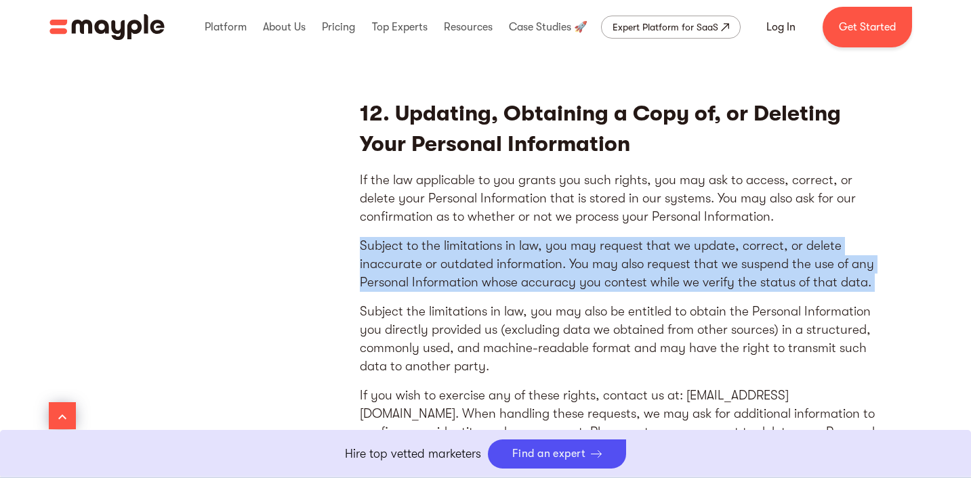
click at [588, 245] on p "Subject to the limitations in law, you may request that we update, correct, or …" at bounding box center [617, 264] width 515 height 55
click at [602, 245] on p "Subject to the limitations in law, you may request that we update, correct, or …" at bounding box center [617, 264] width 515 height 55
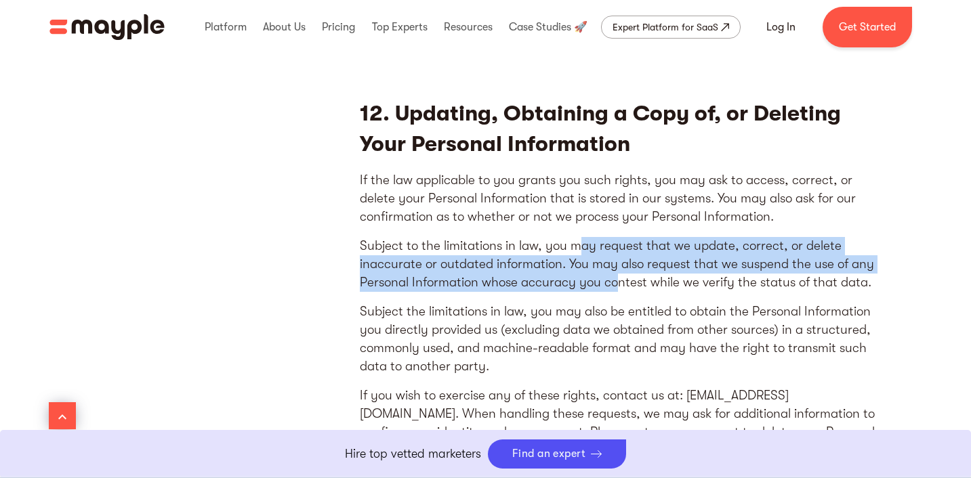
drag, startPoint x: 599, startPoint y: 243, endPoint x: 621, endPoint y: 272, distance: 36.7
click at [621, 272] on div "12. Updating, Obtaining a Copy of, or Deleting Your Personal Information If the…" at bounding box center [617, 316] width 515 height 516
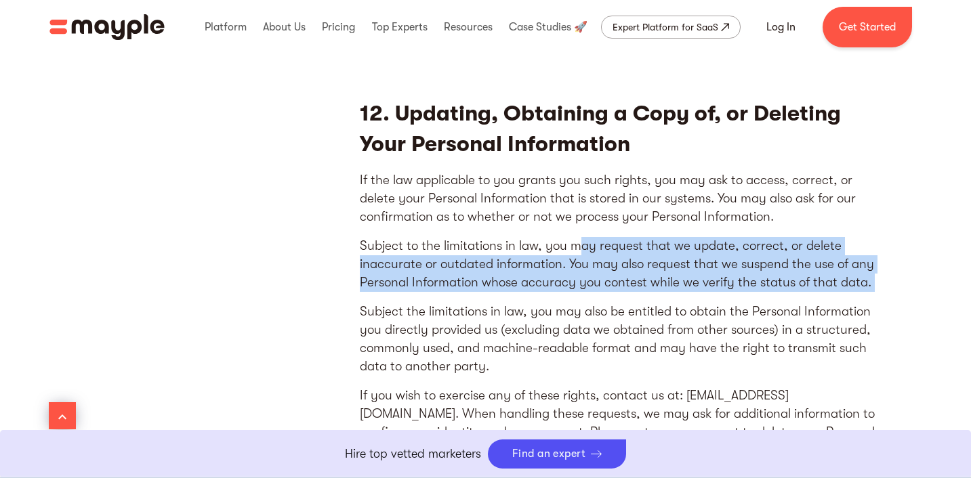
click at [621, 272] on div "12. Updating, Obtaining a Copy of, or Deleting Your Personal Information If the…" at bounding box center [617, 316] width 515 height 516
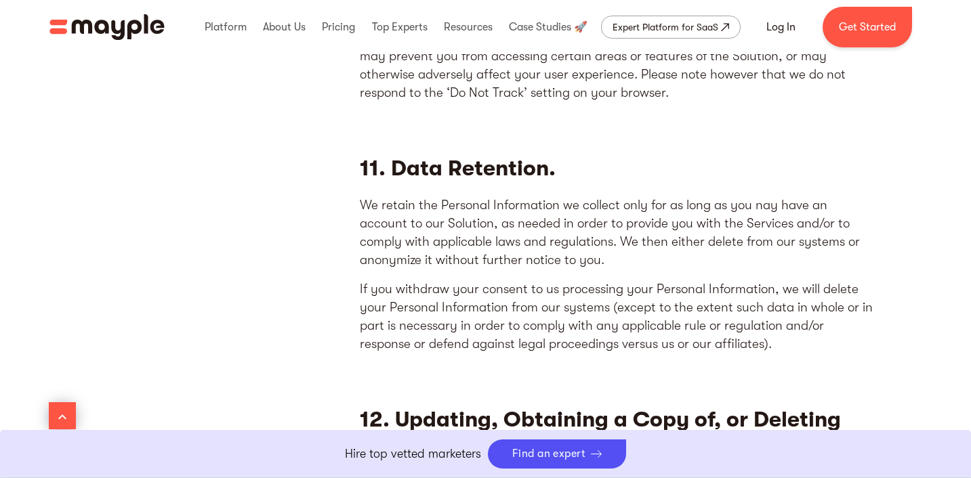
scroll to position [6041, 0]
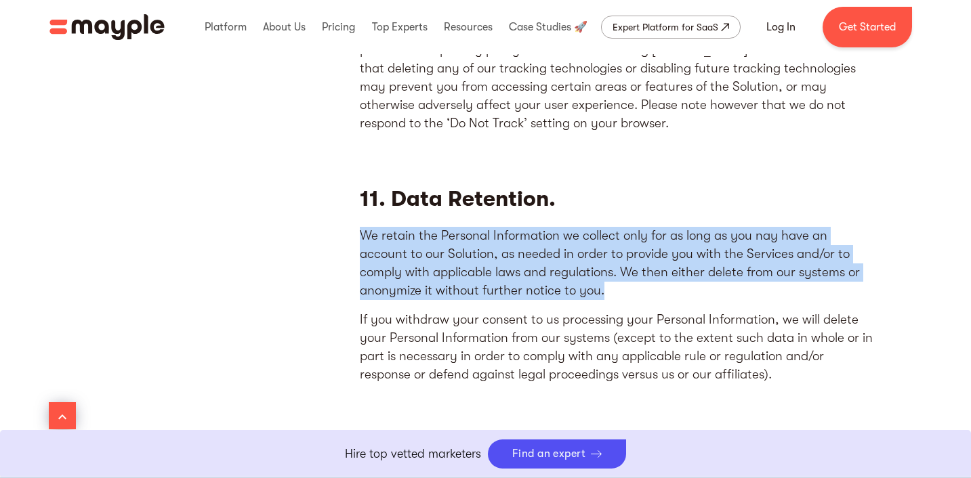
drag, startPoint x: 545, startPoint y: 261, endPoint x: 347, endPoint y: 211, distance: 204.7
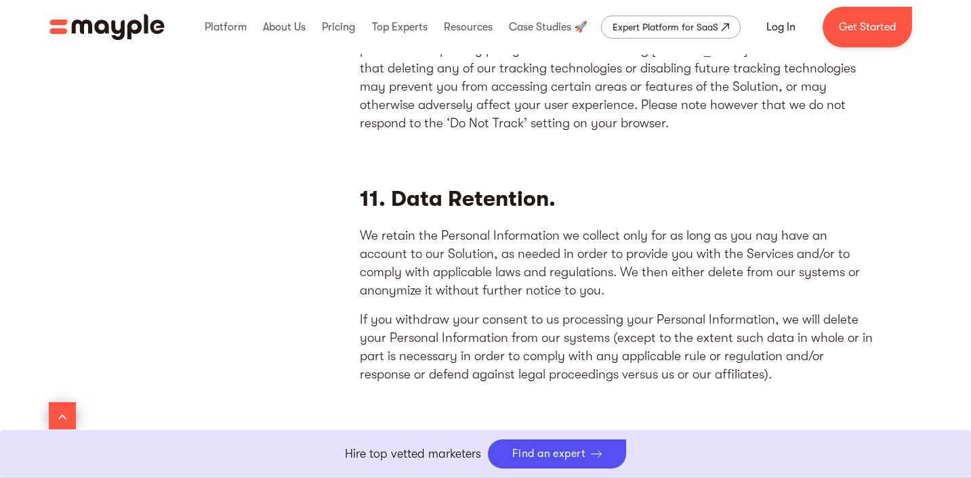
click at [717, 343] on p "If you withdraw your consent to us processing your Personal Information, we wil…" at bounding box center [617, 347] width 515 height 73
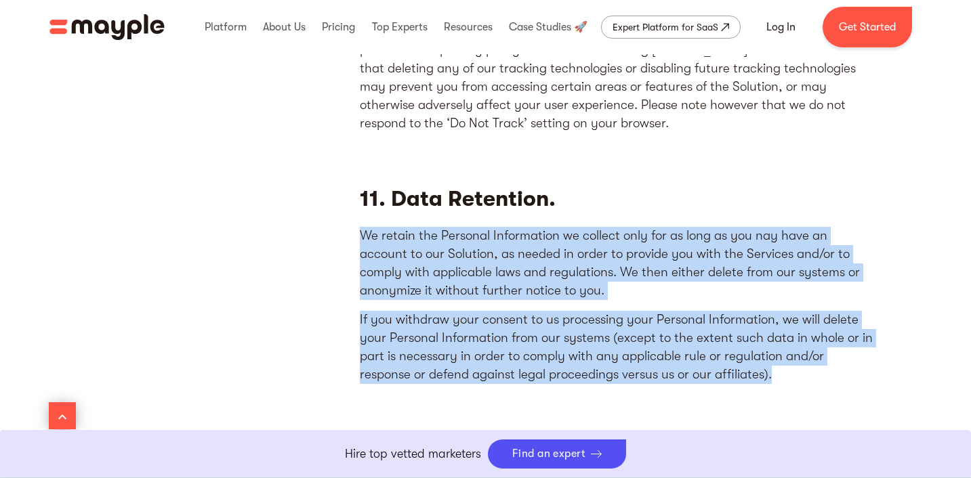
drag, startPoint x: 798, startPoint y: 349, endPoint x: 345, endPoint y: 213, distance: 473.2
copy div "We retain the Personal Information we collect only for as long as you nay have …"
click at [645, 227] on p "We retain the Personal Information we collect only for as long as you nay have …" at bounding box center [617, 263] width 515 height 73
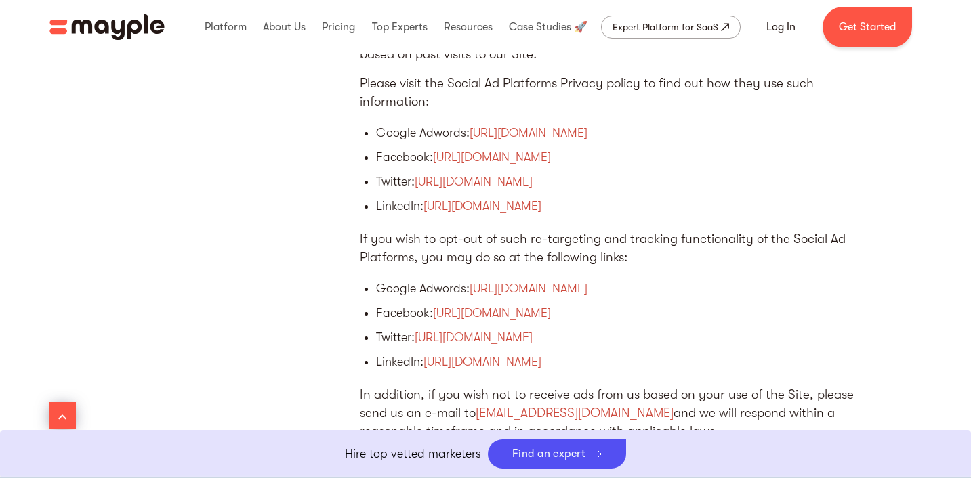
scroll to position [5552, 0]
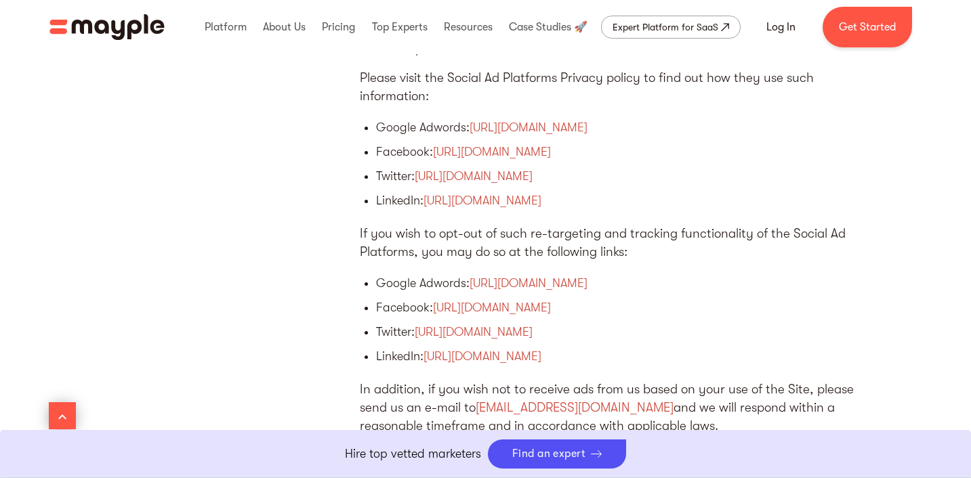
drag, startPoint x: 610, startPoint y: 381, endPoint x: 601, endPoint y: 384, distance: 10.1
click at [610, 381] on p "In addition, if you wish not to receive ads from us based on your use of the Si…" at bounding box center [617, 408] width 515 height 55
drag, startPoint x: 590, startPoint y: 385, endPoint x: 476, endPoint y: 383, distance: 113.8
click at [476, 383] on p "In addition, if you wish not to receive ads from us based on your use of the Si…" at bounding box center [617, 408] width 515 height 55
copy p "[EMAIL_ADDRESS][DOMAIN_NAME]"
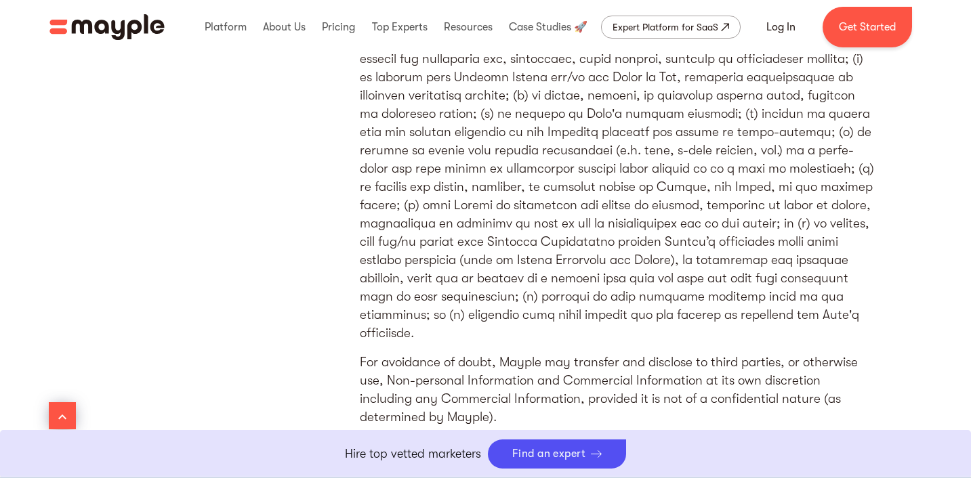
scroll to position [4387, 0]
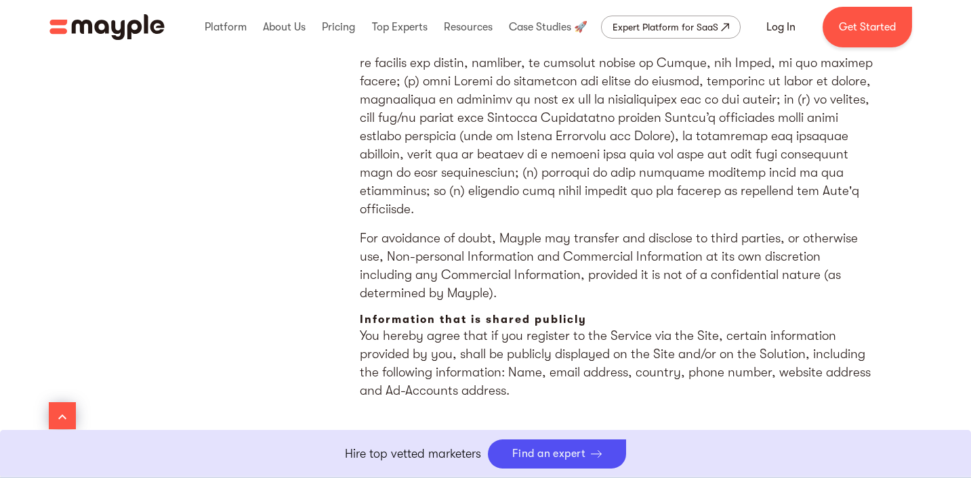
drag, startPoint x: 511, startPoint y: 256, endPoint x: 548, endPoint y: 318, distance: 71.7
click at [548, 318] on div "7. Sharing Personal Information with Third Parties For avoidance of doubt, Mayp…" at bounding box center [617, 93] width 515 height 635
click at [558, 327] on p "You hereby agree that if you register to the Service via the Site, certain info…" at bounding box center [617, 363] width 515 height 73
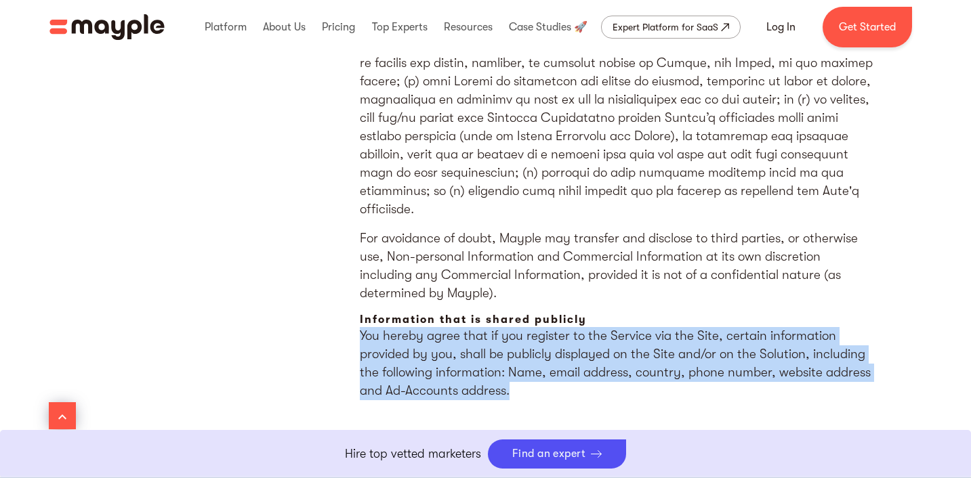
click at [558, 327] on p "You hereby agree that if you register to the Service via the Site, certain info…" at bounding box center [617, 363] width 515 height 73
click at [566, 327] on p "You hereby agree that if you register to the Service via the Site, certain info…" at bounding box center [617, 363] width 515 height 73
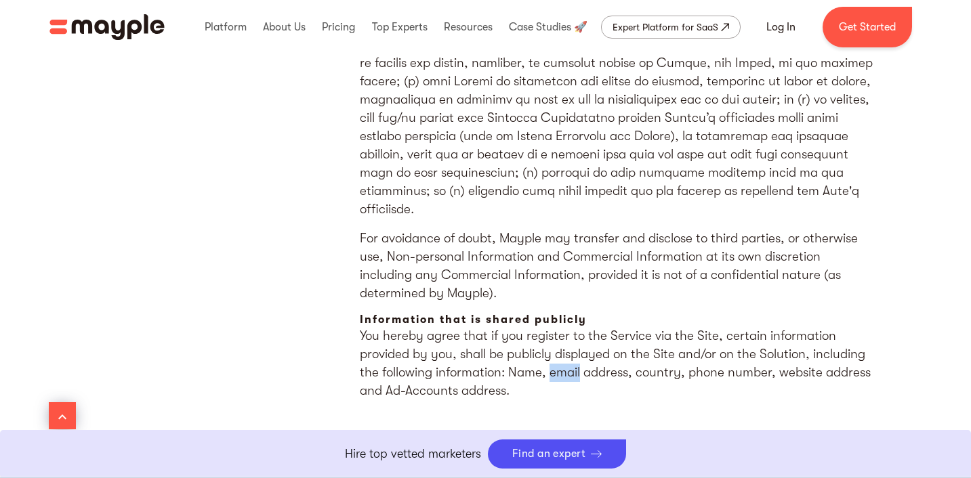
click at [566, 327] on p "You hereby agree that if you register to the Service via the Site, certain info…" at bounding box center [617, 363] width 515 height 73
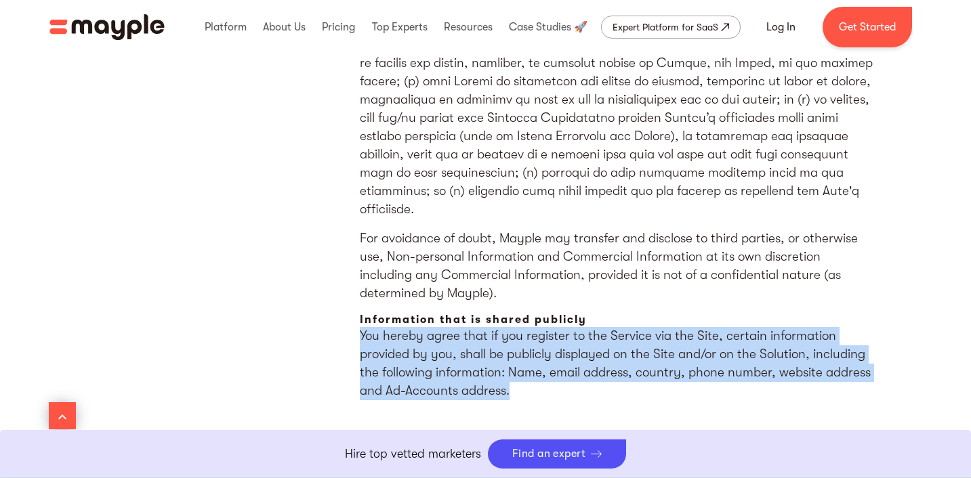
click at [566, 327] on p "You hereby agree that if you register to the Service via the Site, certain info…" at bounding box center [617, 363] width 515 height 73
click at [571, 327] on p "You hereby agree that if you register to the Service via the Site, certain info…" at bounding box center [617, 363] width 515 height 73
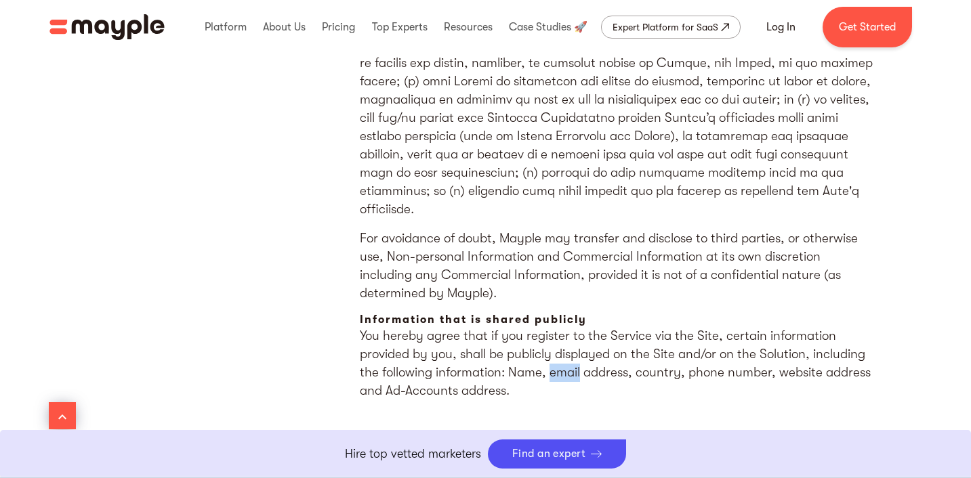
click at [571, 327] on p "You hereby agree that if you register to the Service via the Site, certain info…" at bounding box center [617, 363] width 515 height 73
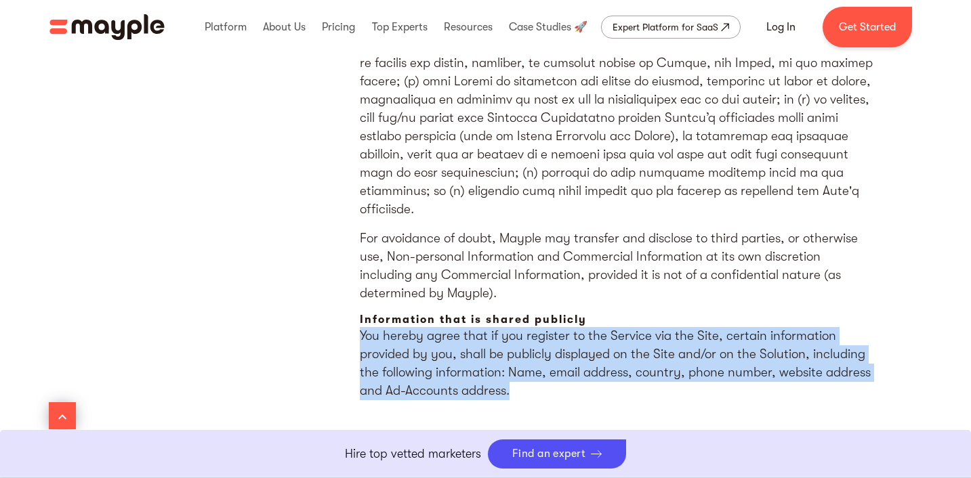
click at [571, 327] on p "You hereby agree that if you register to the Service via the Site, certain info…" at bounding box center [617, 363] width 515 height 73
click at [570, 327] on p "You hereby agree that if you register to the Service via the Site, certain info…" at bounding box center [617, 363] width 515 height 73
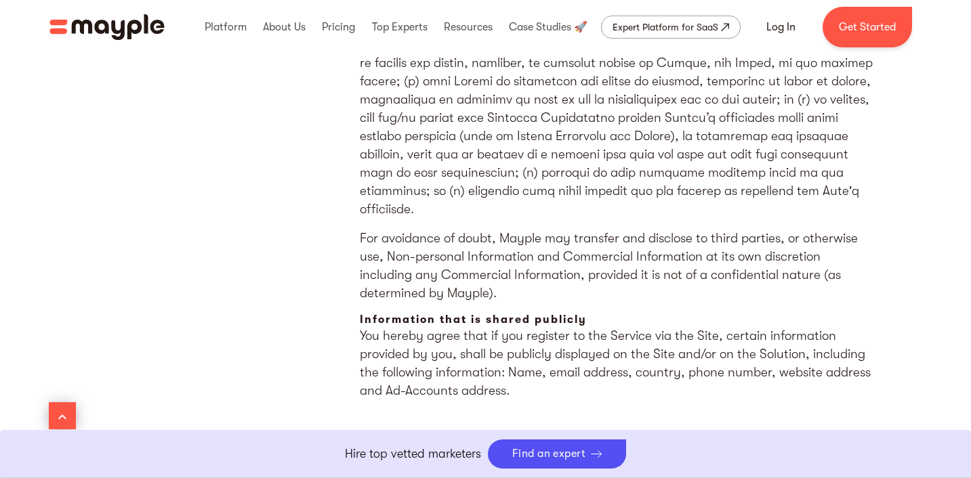
click at [511, 314] on strong "Information that is shared publicly" at bounding box center [473, 320] width 227 height 12
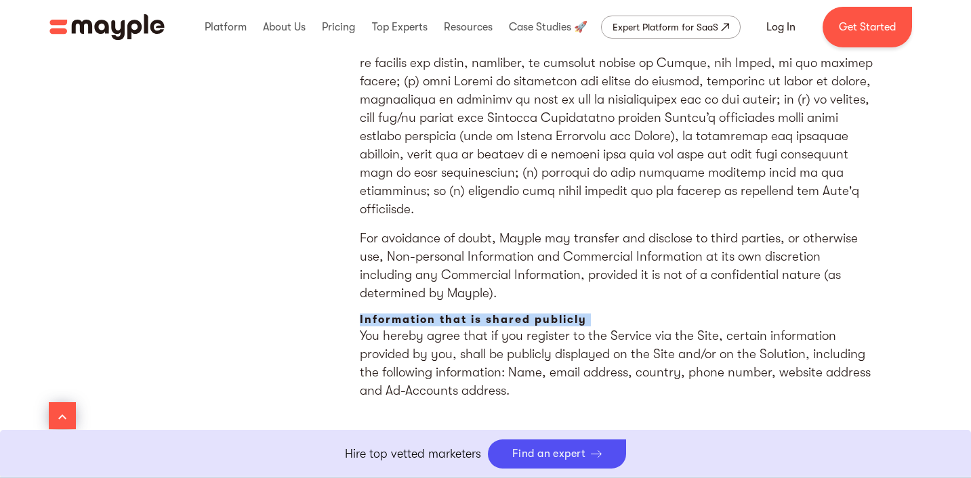
click at [511, 314] on strong "Information that is shared publicly" at bounding box center [473, 320] width 227 height 12
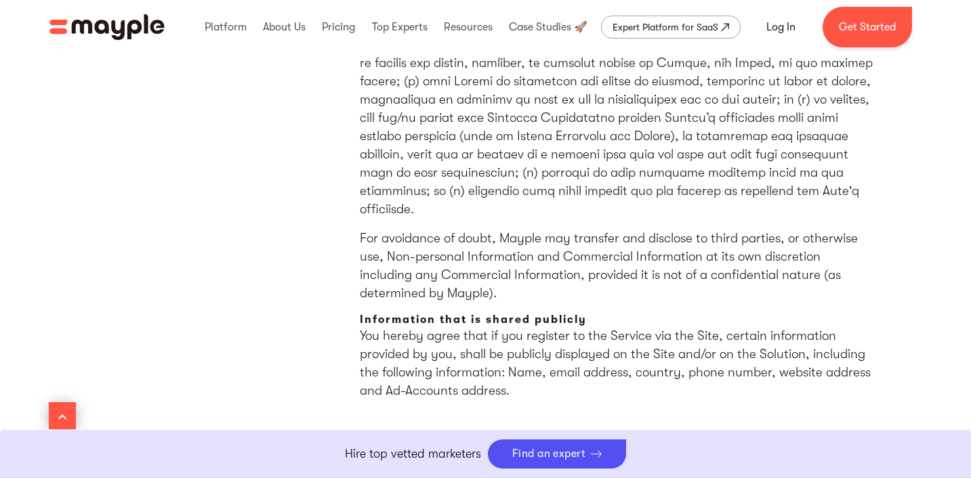
click at [513, 327] on p "You hereby agree that if you register to the Service via the Site, certain info…" at bounding box center [617, 363] width 515 height 73
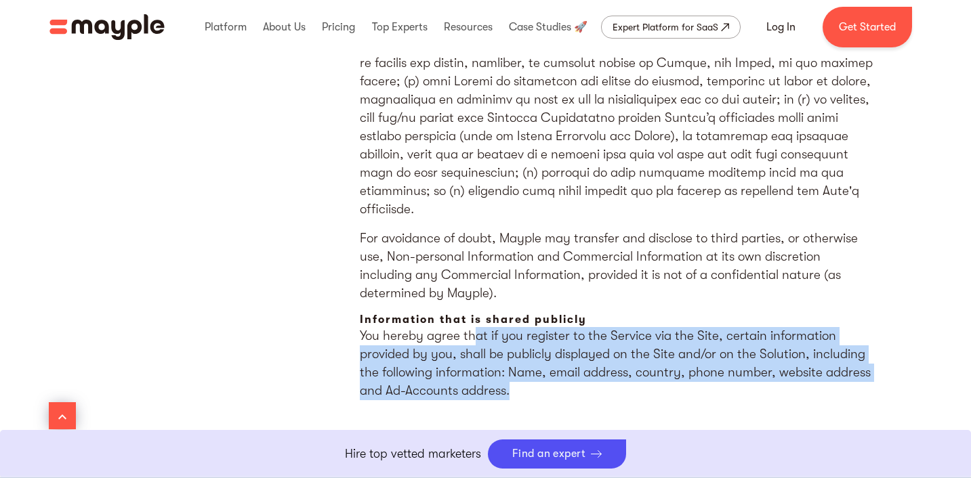
drag, startPoint x: 473, startPoint y: 246, endPoint x: 512, endPoint y: 299, distance: 66.4
click at [512, 327] on p "You hereby agree that if you register to the Service via the Site, certain info…" at bounding box center [617, 363] width 515 height 73
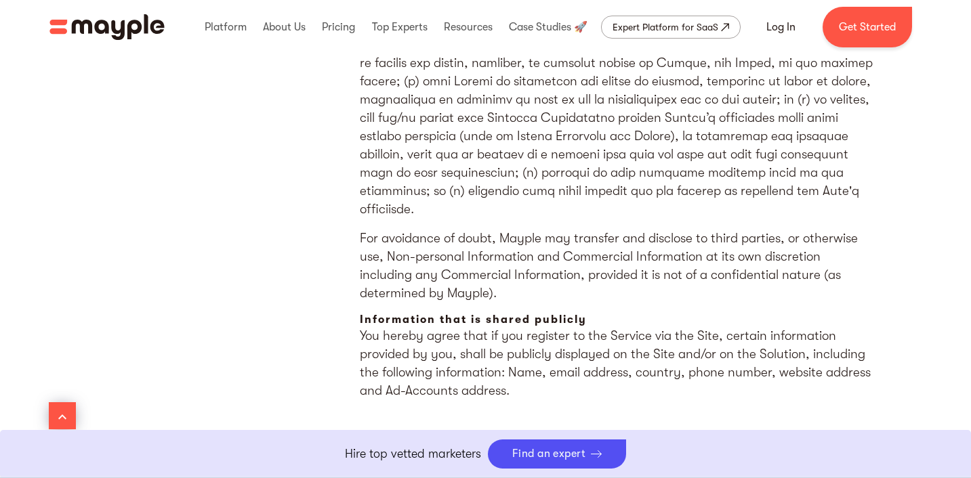
click at [518, 327] on p "You hereby agree that if you register to the Service via the Site, certain info…" at bounding box center [617, 363] width 515 height 73
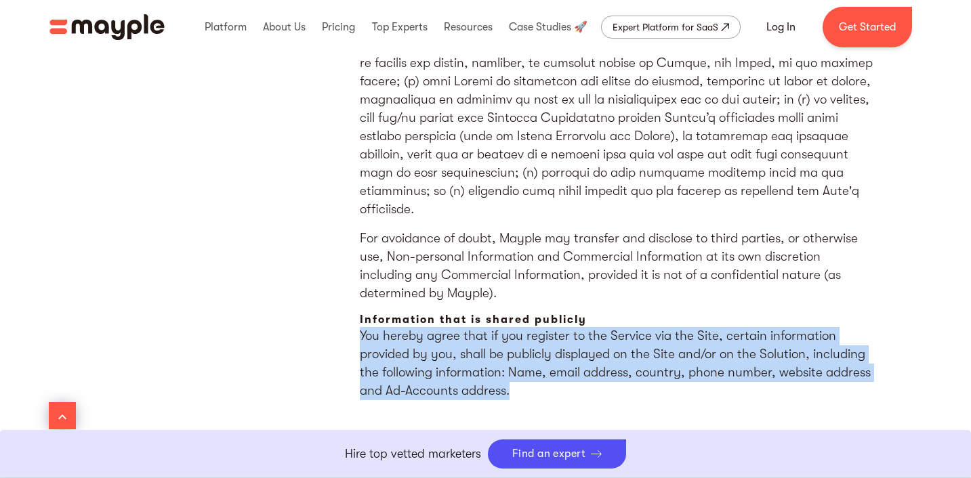
click at [518, 327] on p "You hereby agree that if you register to the Service via the Site, certain info…" at bounding box center [617, 363] width 515 height 73
click at [529, 327] on p "You hereby agree that if you register to the Service via the Site, certain info…" at bounding box center [617, 363] width 515 height 73
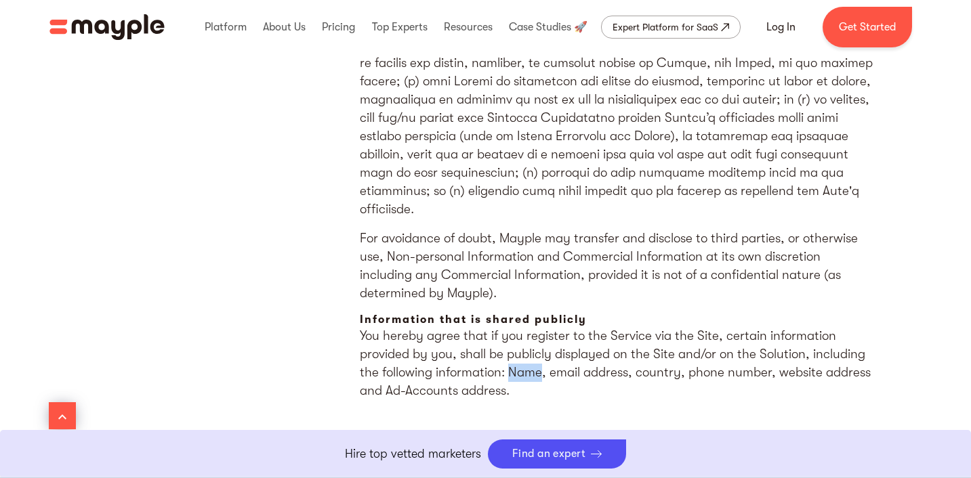
click at [529, 327] on p "You hereby agree that if you register to the Service via the Site, certain info…" at bounding box center [617, 363] width 515 height 73
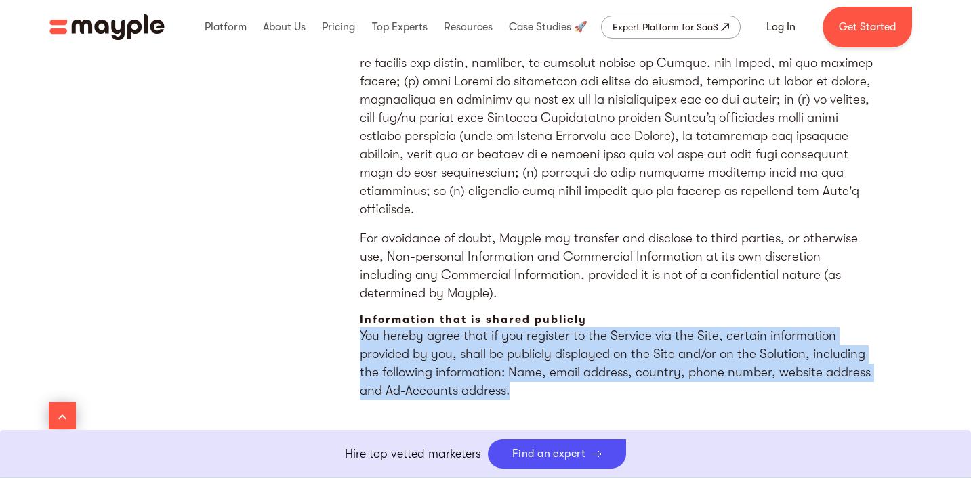
click at [529, 327] on p "You hereby agree that if you register to the Service via the Site, certain info…" at bounding box center [617, 363] width 515 height 73
click at [537, 327] on p "You hereby agree that if you register to the Service via the Site, certain info…" at bounding box center [617, 363] width 515 height 73
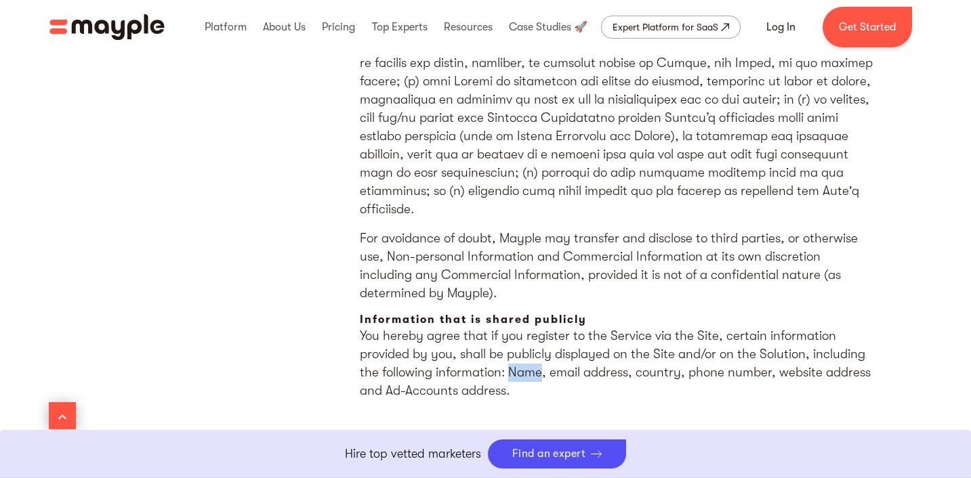
click at [537, 327] on p "You hereby agree that if you register to the Service via the Site, certain info…" at bounding box center [617, 363] width 515 height 73
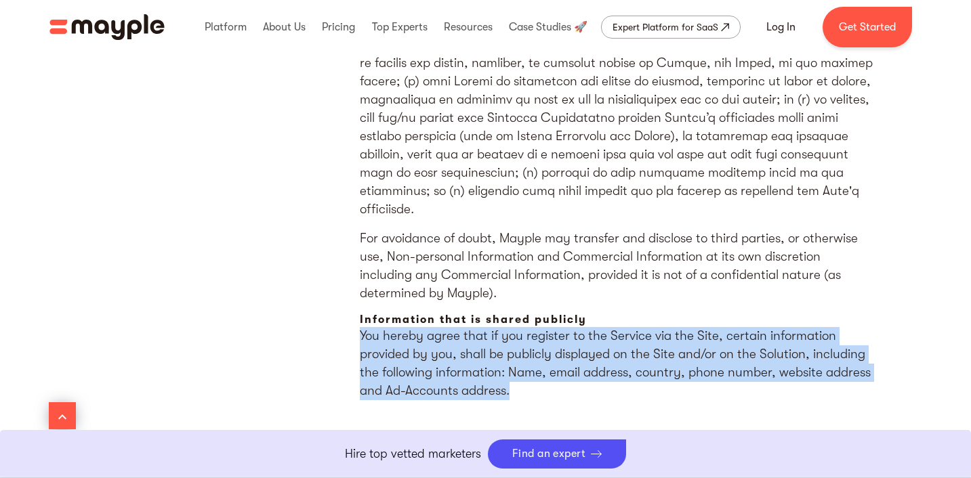
click at [537, 327] on p "You hereby agree that if you register to the Service via the Site, certain info…" at bounding box center [617, 363] width 515 height 73
click at [546, 327] on p "You hereby agree that if you register to the Service via the Site, certain info…" at bounding box center [617, 363] width 515 height 73
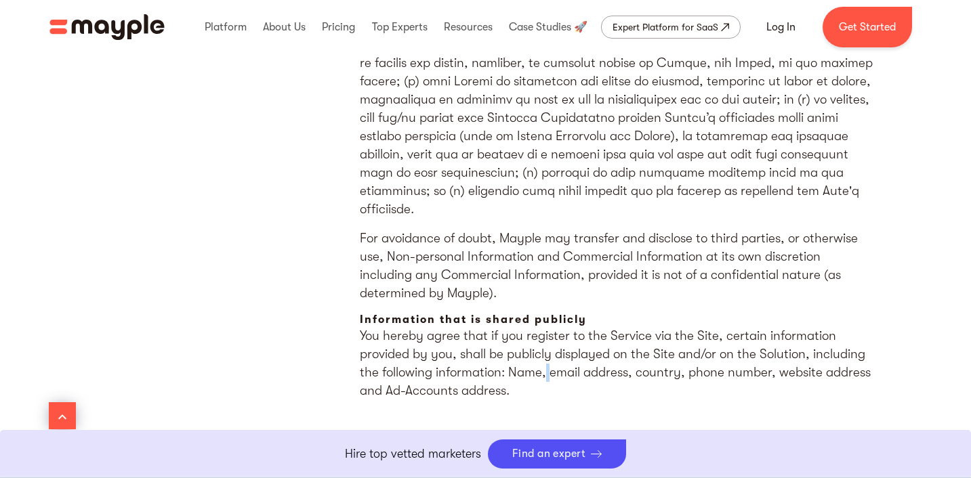
click at [546, 327] on p "You hereby agree that if you register to the Service via the Site, certain info…" at bounding box center [617, 363] width 515 height 73
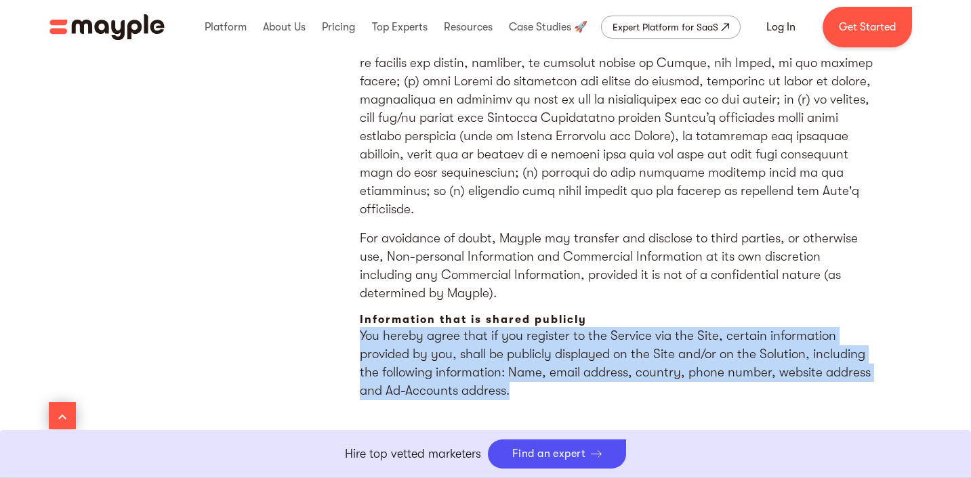
click at [546, 327] on p "You hereby agree that if you register to the Service via the Site, certain info…" at bounding box center [617, 363] width 515 height 73
click at [551, 327] on p "You hereby agree that if you register to the Service via the Site, certain info…" at bounding box center [617, 363] width 515 height 73
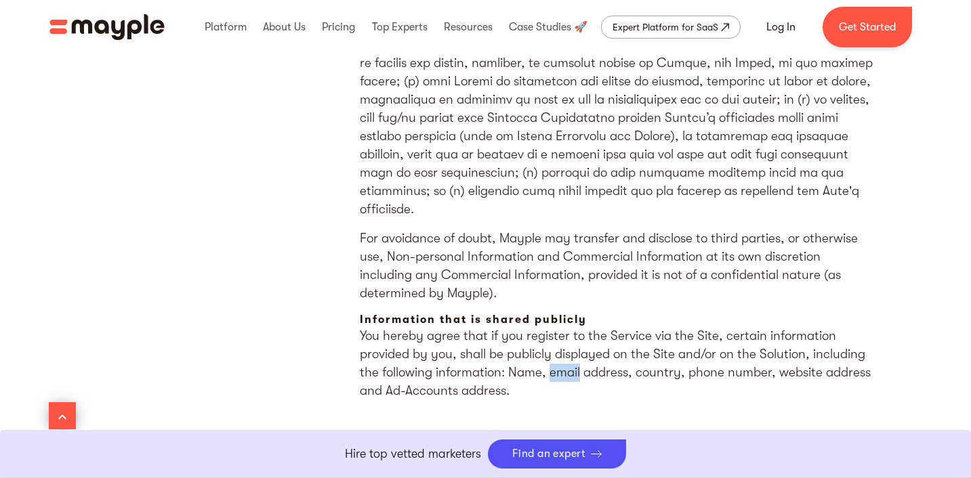
click at [551, 327] on p "You hereby agree that if you register to the Service via the Site, certain info…" at bounding box center [617, 363] width 515 height 73
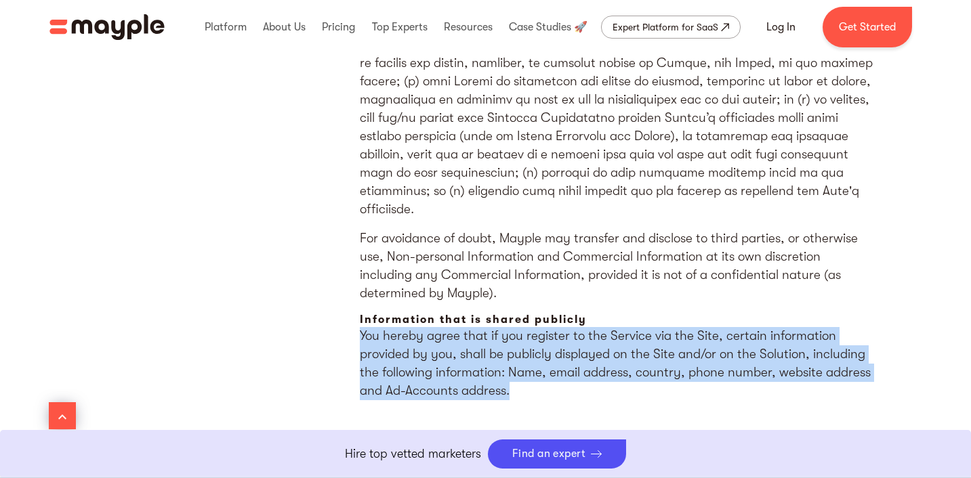
click at [551, 327] on p "You hereby agree that if you register to the Service via the Site, certain info…" at bounding box center [617, 363] width 515 height 73
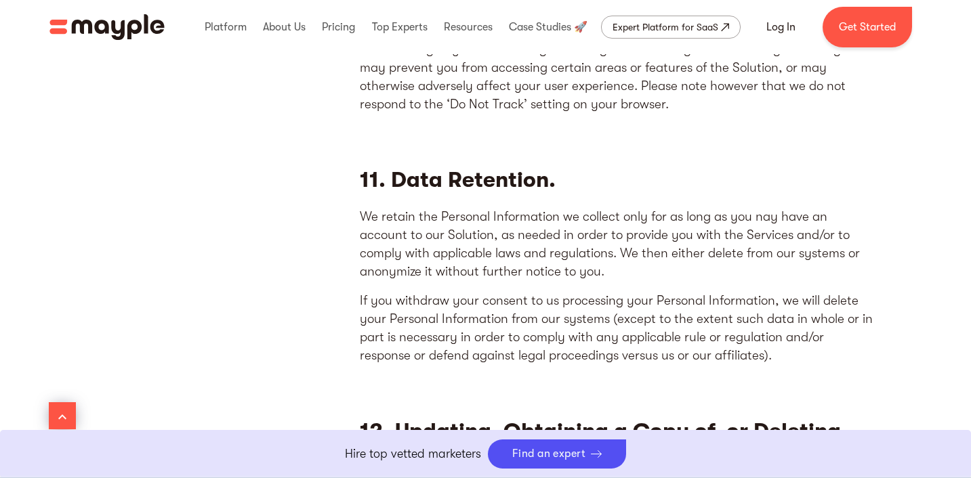
scroll to position [6065, 0]
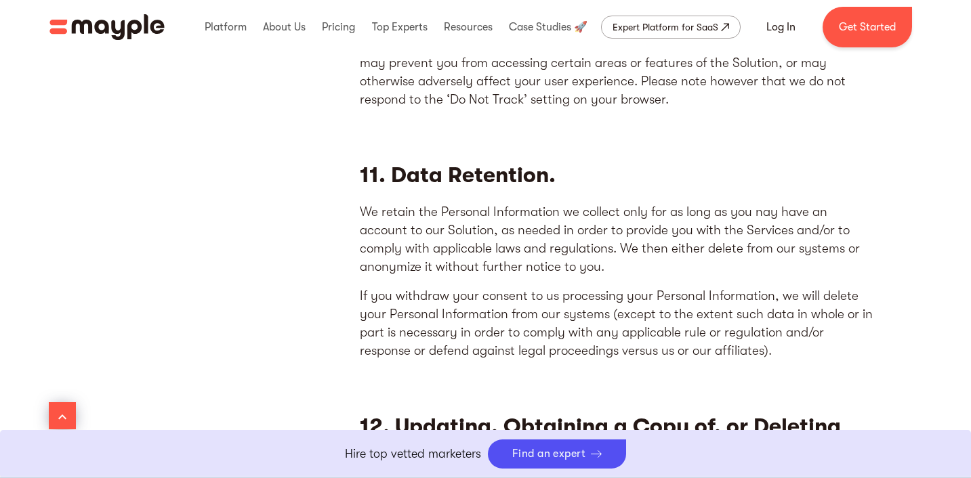
click at [678, 218] on p "We retain the Personal Information we collect only for as long as you nay have …" at bounding box center [617, 239] width 515 height 73
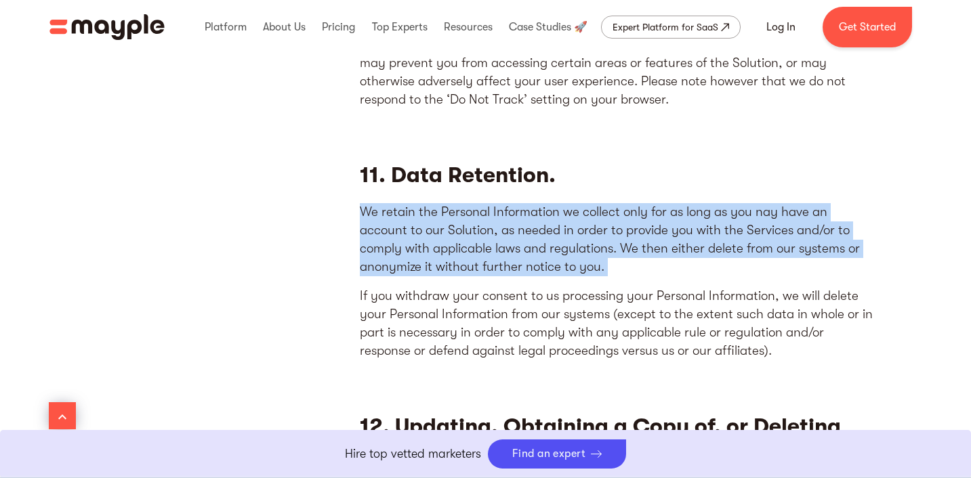
click at [678, 218] on p "We retain the Personal Information we collect only for as long as you nay have …" at bounding box center [617, 239] width 515 height 73
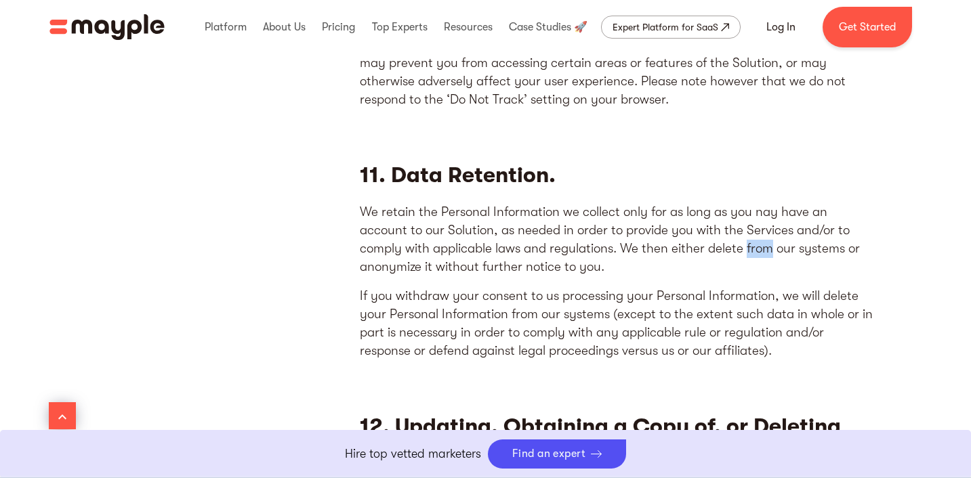
click at [678, 218] on p "We retain the Personal Information we collect only for as long as you nay have …" at bounding box center [617, 239] width 515 height 73
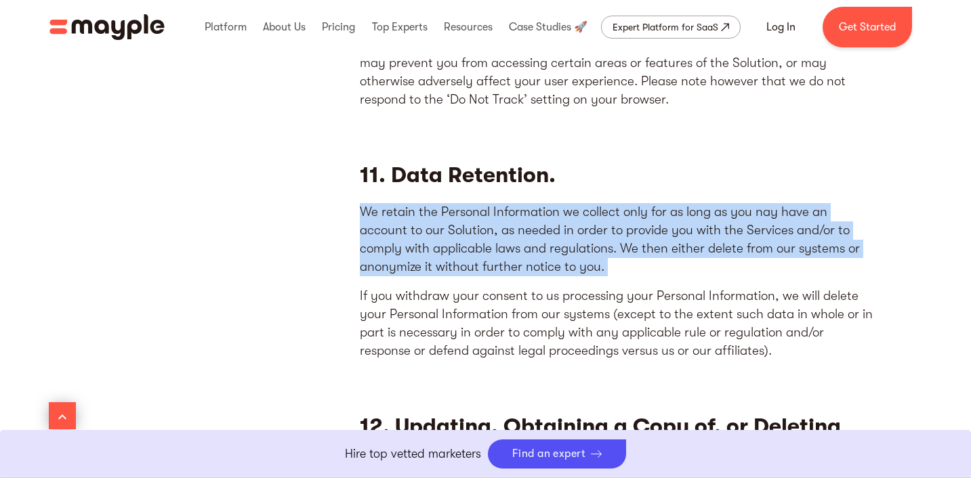
click at [678, 218] on p "We retain the Personal Information we collect only for as long as you nay have …" at bounding box center [617, 239] width 515 height 73
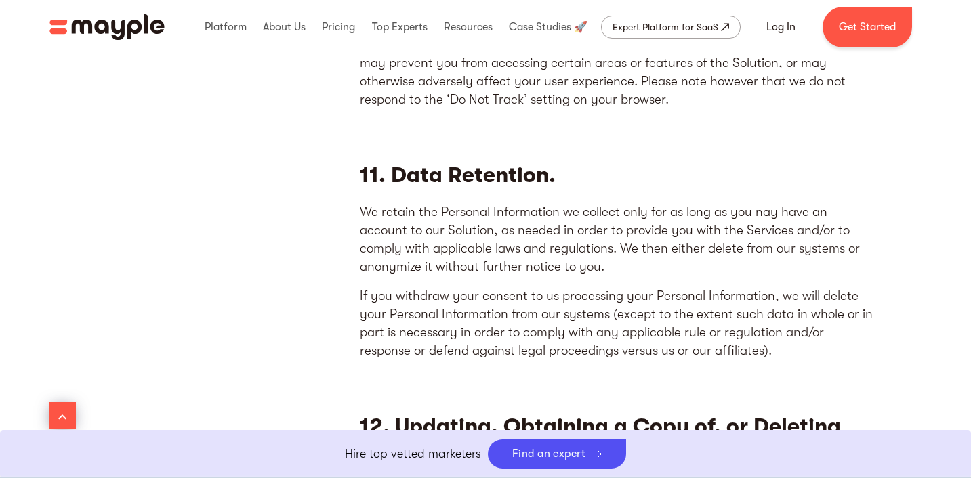
click at [660, 218] on p "We retain the Personal Information we collect only for as long as you nay have …" at bounding box center [617, 239] width 515 height 73
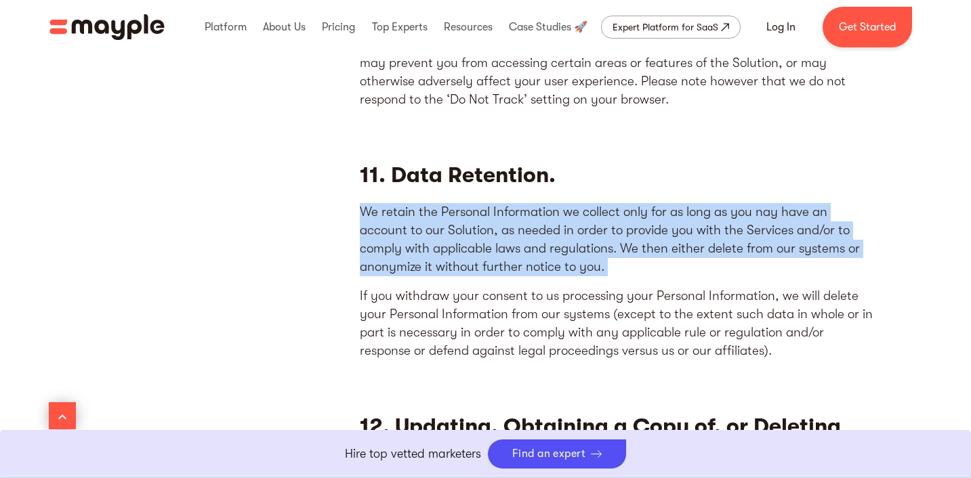
click at [660, 218] on p "We retain the Personal Information we collect only for as long as you nay have …" at bounding box center [617, 239] width 515 height 73
click at [667, 219] on p "We retain the Personal Information we collect only for as long as you nay have …" at bounding box center [617, 239] width 515 height 73
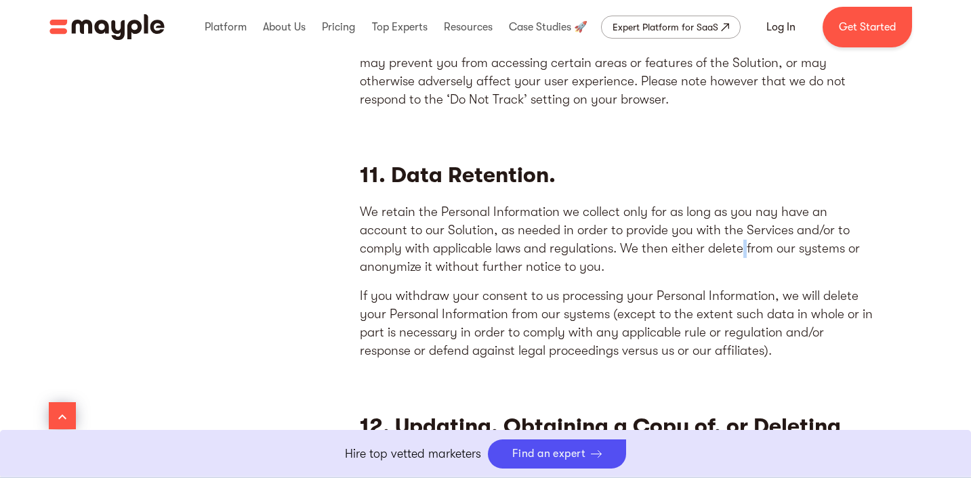
click at [667, 219] on p "We retain the Personal Information we collect only for as long as you nay have …" at bounding box center [617, 239] width 515 height 73
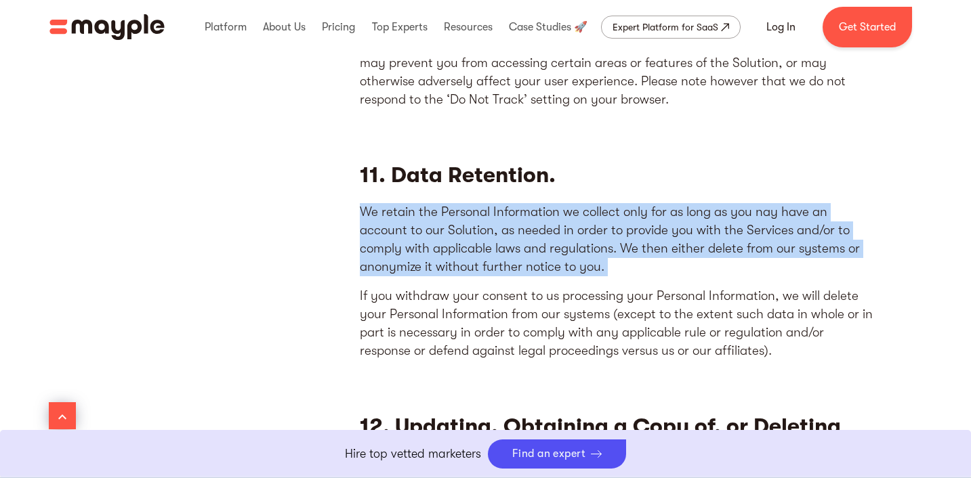
click at [667, 219] on p "We retain the Personal Information we collect only for as long as you nay have …" at bounding box center [617, 239] width 515 height 73
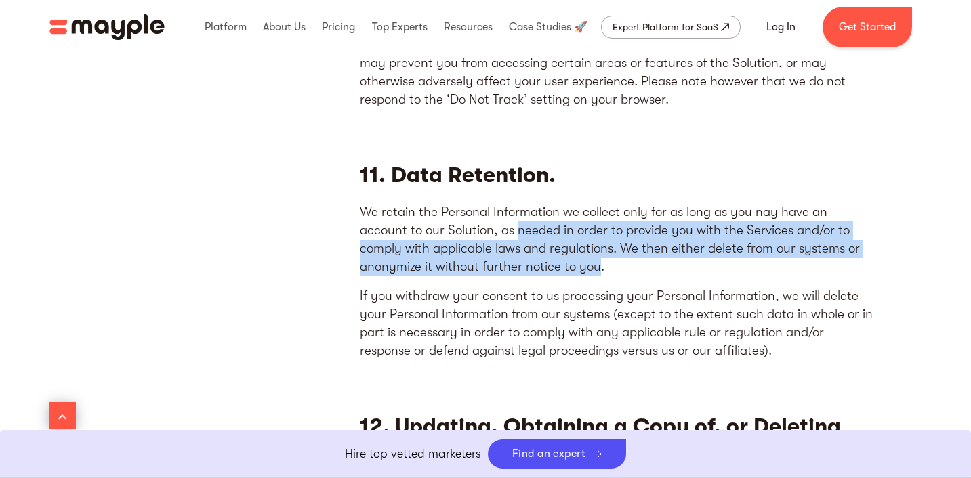
drag, startPoint x: 469, startPoint y: 209, endPoint x: 525, endPoint y: 243, distance: 65.1
click at [525, 243] on p "We retain the Personal Information we collect only for as long as you nay have …" at bounding box center [617, 239] width 515 height 73
click at [526, 225] on p "We retain the Personal Information we collect only for as long as you nay have …" at bounding box center [617, 239] width 515 height 73
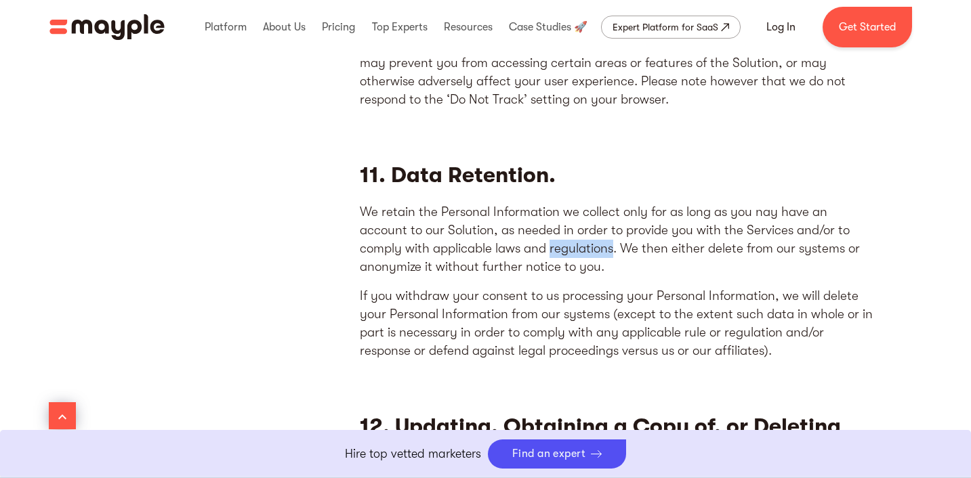
click at [526, 225] on p "We retain the Personal Information we collect only for as long as you nay have …" at bounding box center [617, 239] width 515 height 73
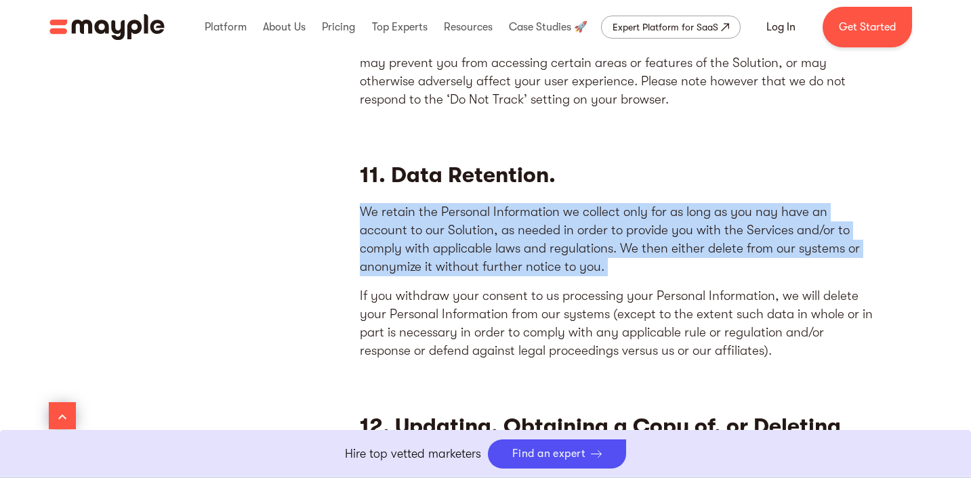
click at [526, 225] on p "We retain the Personal Information we collect only for as long as you nay have …" at bounding box center [617, 239] width 515 height 73
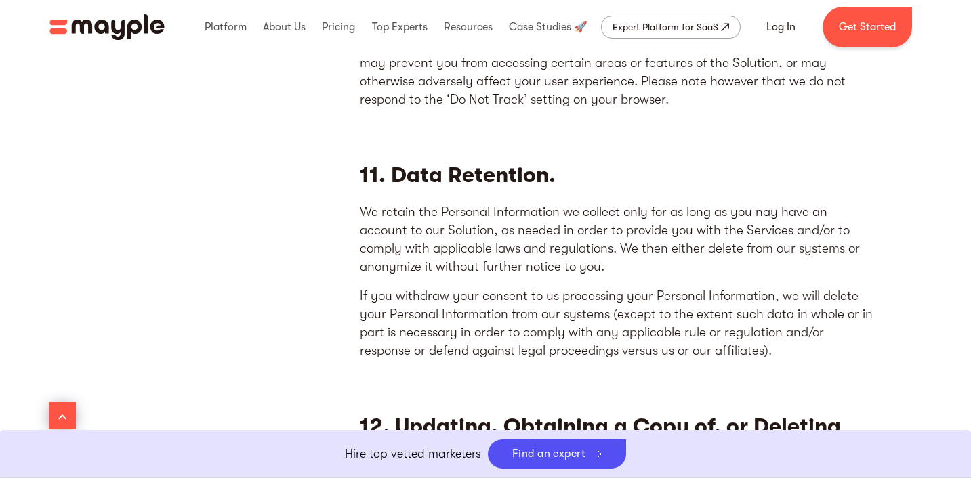
click at [536, 226] on p "We retain the Personal Information we collect only for as long as you nay have …" at bounding box center [617, 239] width 515 height 73
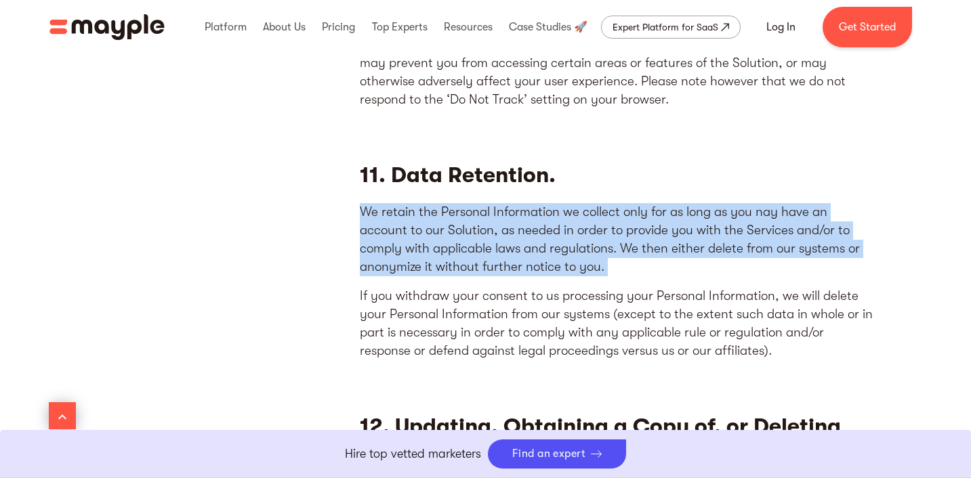
click at [536, 226] on p "We retain the Personal Information we collect only for as long as you nay have …" at bounding box center [617, 239] width 515 height 73
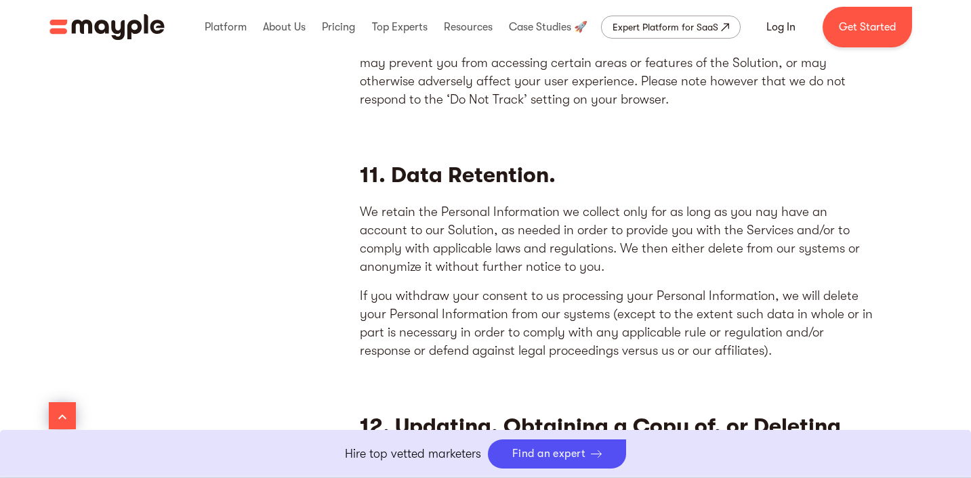
click at [547, 226] on p "We retain the Personal Information we collect only for as long as you nay have …" at bounding box center [617, 239] width 515 height 73
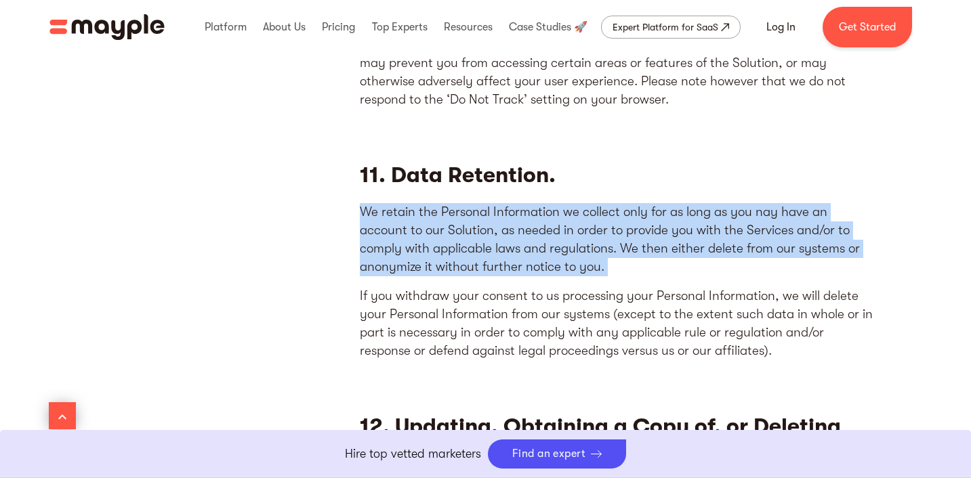
click at [547, 226] on p "We retain the Personal Information we collect only for as long as you nay have …" at bounding box center [617, 239] width 515 height 73
click at [563, 225] on p "We retain the Personal Information we collect only for as long as you nay have …" at bounding box center [617, 239] width 515 height 73
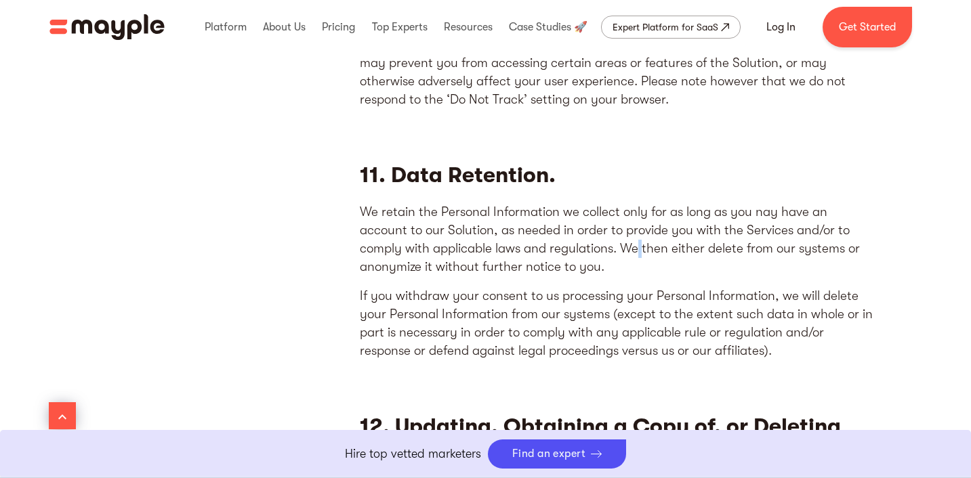
click at [563, 225] on p "We retain the Personal Information we collect only for as long as you nay have …" at bounding box center [617, 239] width 515 height 73
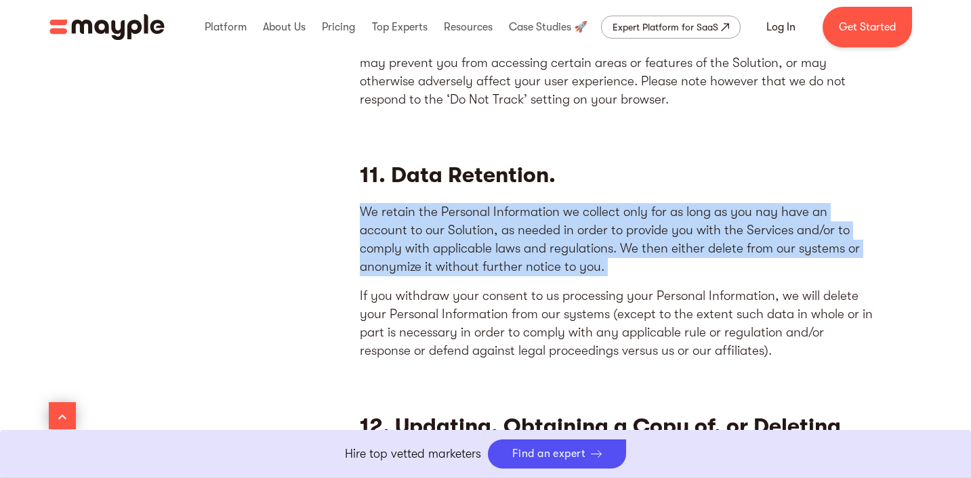
click at [563, 225] on p "We retain the Personal Information we collect only for as long as you nay have …" at bounding box center [617, 239] width 515 height 73
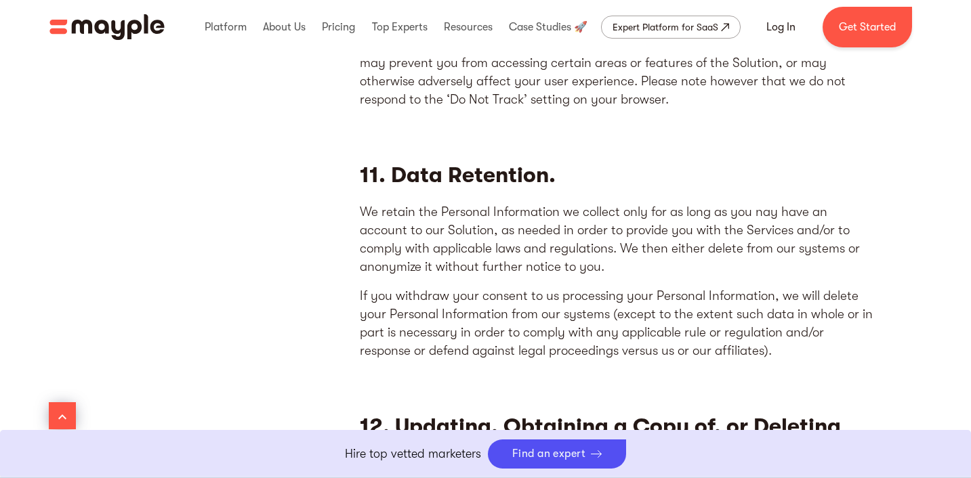
click at [571, 226] on p "We retain the Personal Information we collect only for as long as you nay have …" at bounding box center [617, 239] width 515 height 73
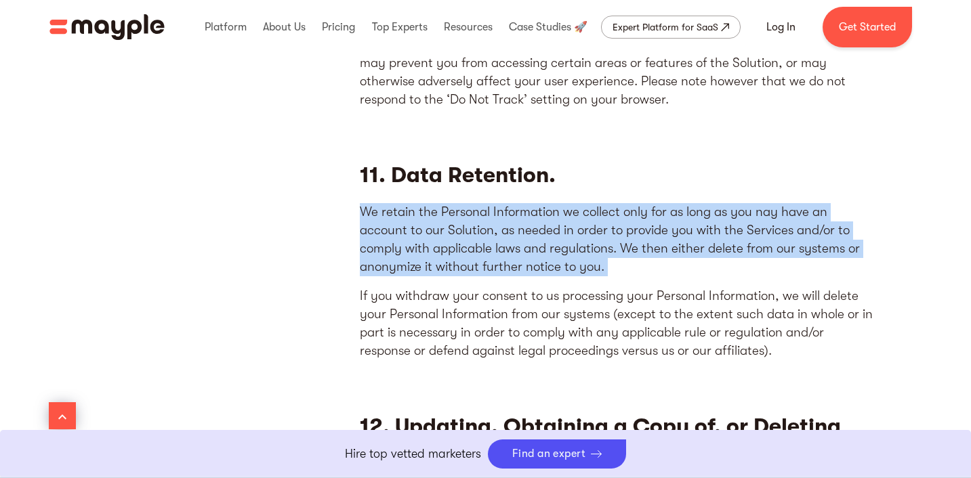
click at [571, 226] on p "We retain the Personal Information we collect only for as long as you nay have …" at bounding box center [617, 239] width 515 height 73
click at [566, 227] on p "We retain the Personal Information we collect only for as long as you nay have …" at bounding box center [617, 239] width 515 height 73
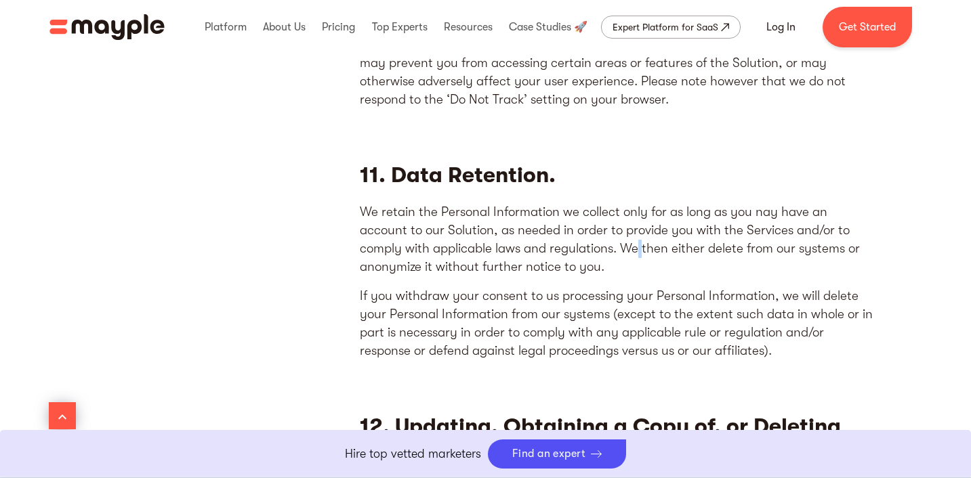
click at [566, 227] on p "We retain the Personal Information we collect only for as long as you nay have …" at bounding box center [617, 239] width 515 height 73
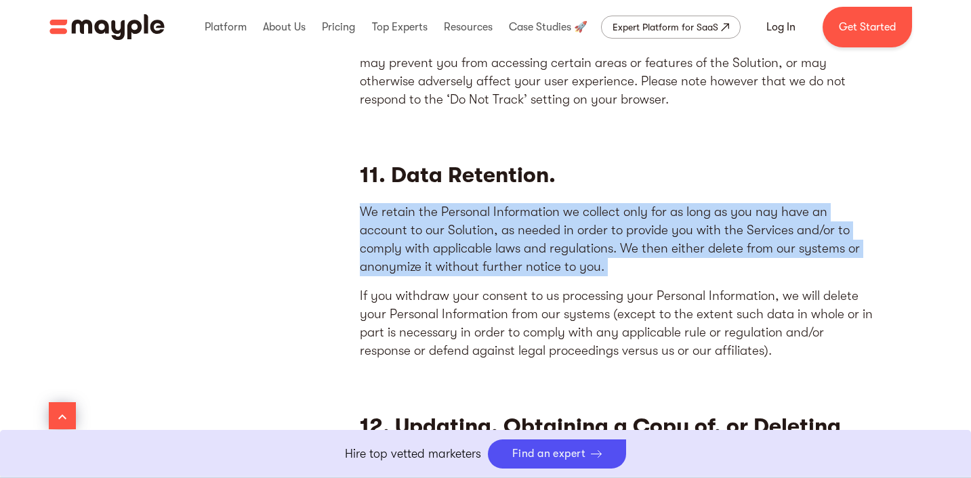
click at [566, 227] on p "We retain the Personal Information we collect only for as long as you nay have …" at bounding box center [617, 239] width 515 height 73
click at [566, 245] on p "We retain the Personal Information we collect only for as long as you nay have …" at bounding box center [617, 239] width 515 height 73
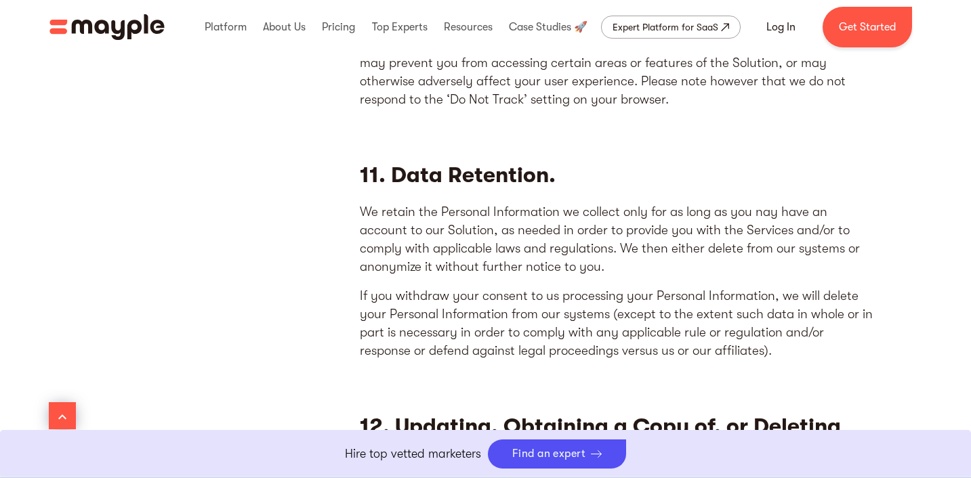
click at [560, 287] on p "If you withdraw your consent to us processing your Personal Information, we wil…" at bounding box center [617, 323] width 515 height 73
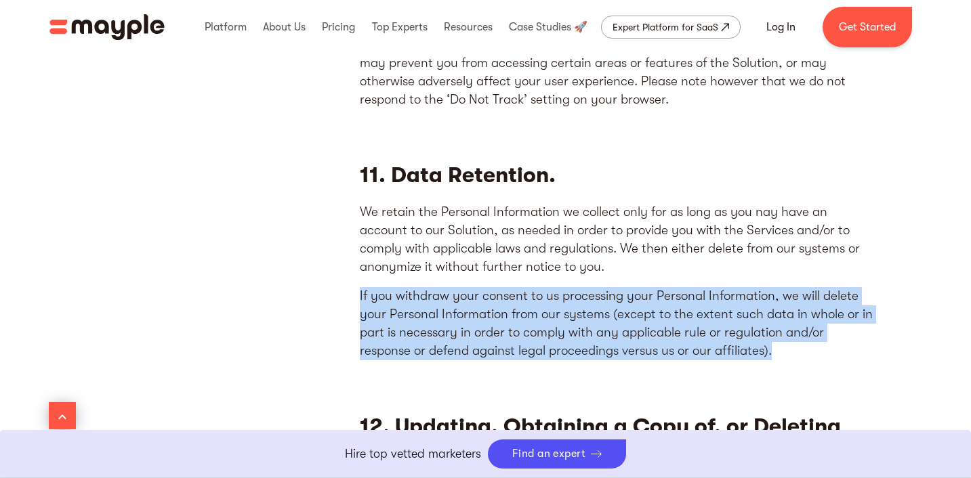
click at [560, 287] on p "If you withdraw your consent to us processing your Personal Information, we wil…" at bounding box center [617, 323] width 515 height 73
click at [576, 287] on p "If you withdraw your consent to us processing your Personal Information, we wil…" at bounding box center [617, 323] width 515 height 73
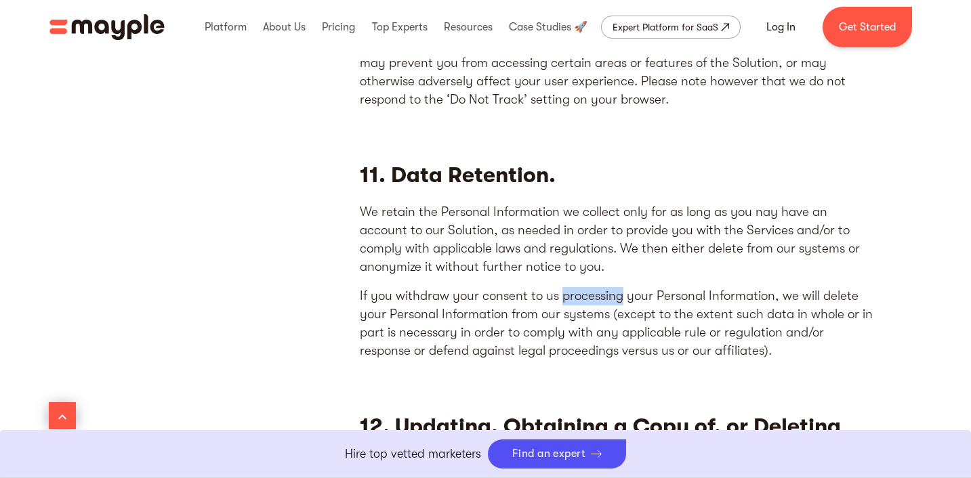
click at [576, 287] on p "If you withdraw your consent to us processing your Personal Information, we wil…" at bounding box center [617, 323] width 515 height 73
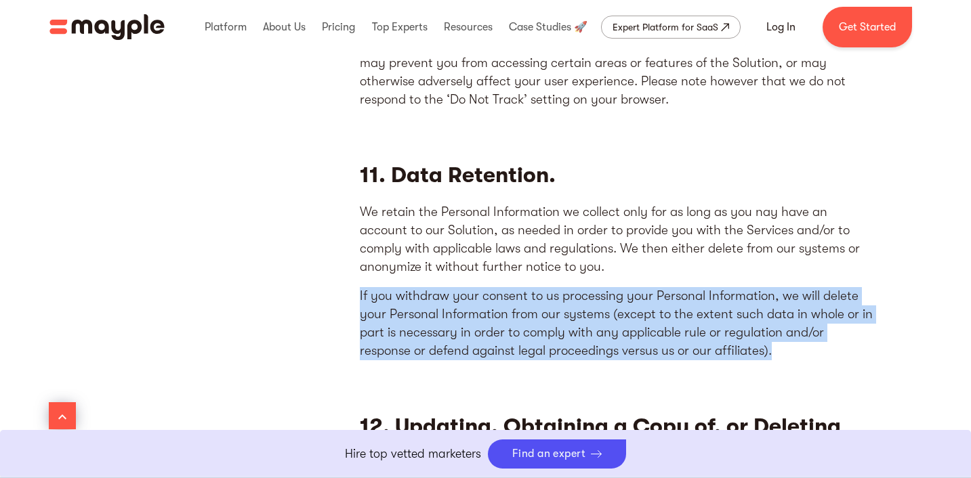
click at [576, 287] on p "If you withdraw your consent to us processing your Personal Information, we wil…" at bounding box center [617, 323] width 515 height 73
click at [584, 287] on p "If you withdraw your consent to us processing your Personal Information, we wil…" at bounding box center [617, 323] width 515 height 73
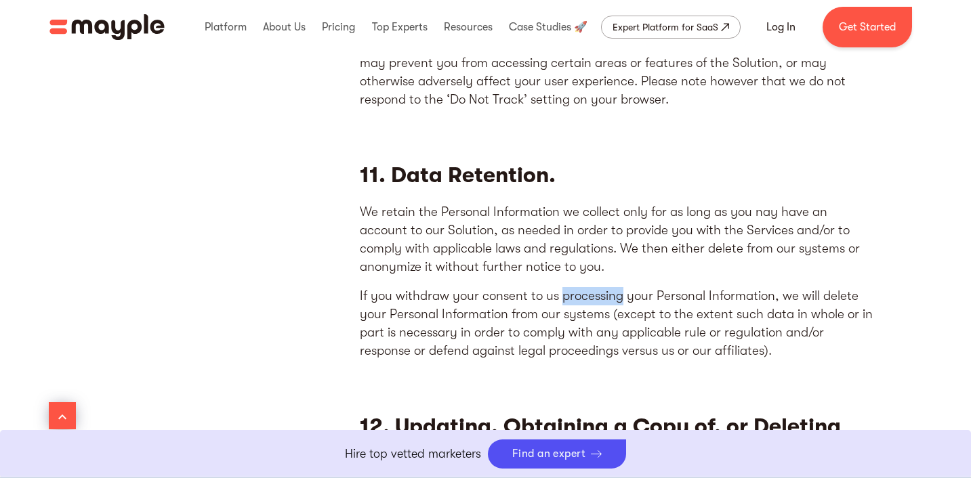
click at [584, 287] on p "If you withdraw your consent to us processing your Personal Information, we wil…" at bounding box center [617, 323] width 515 height 73
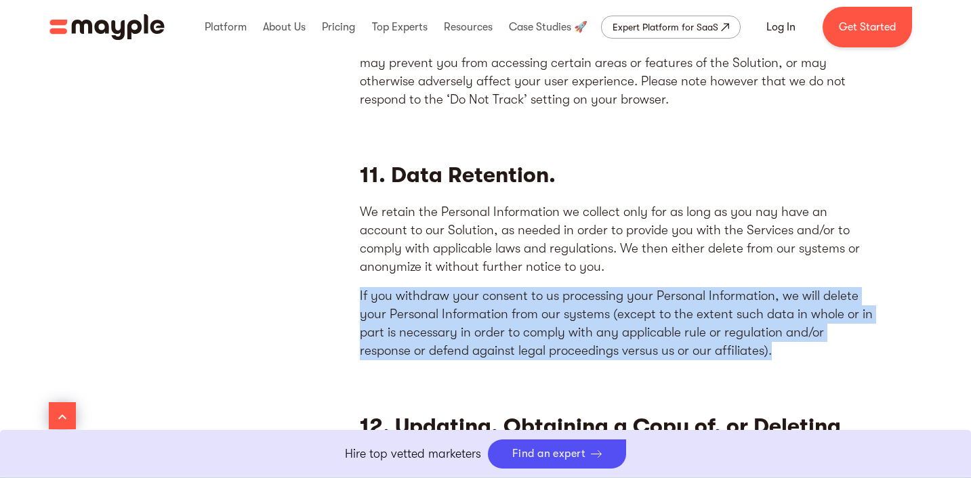
click at [584, 287] on p "If you withdraw your consent to us processing your Personal Information, we wil…" at bounding box center [617, 323] width 515 height 73
click at [577, 287] on p "If you withdraw your consent to us processing your Personal Information, we wil…" at bounding box center [617, 323] width 515 height 73
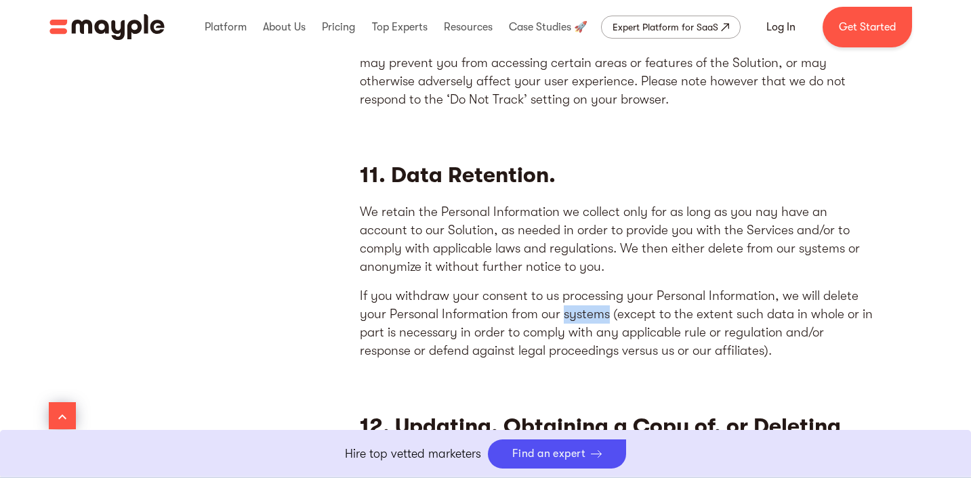
click at [577, 287] on p "If you withdraw your consent to us processing your Personal Information, we wil…" at bounding box center [617, 323] width 515 height 73
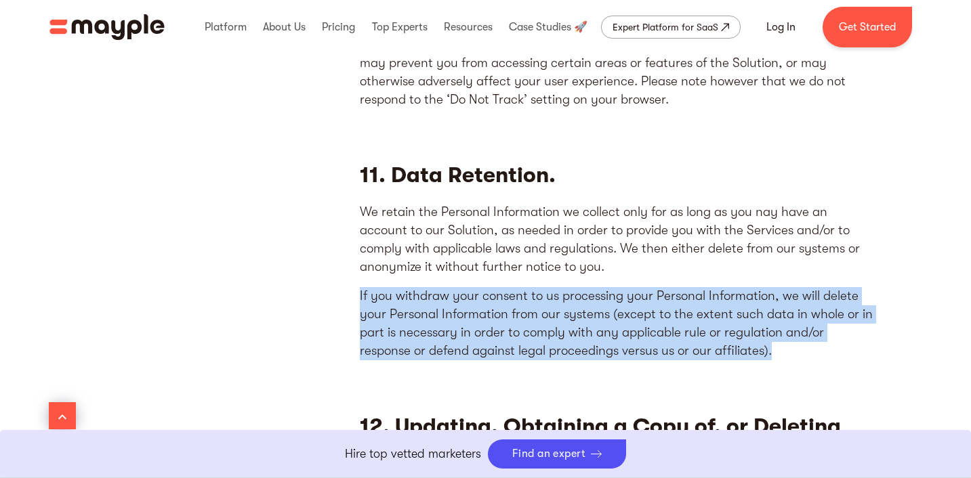
click at [577, 287] on p "If you withdraw your consent to us processing your Personal Information, we wil…" at bounding box center [617, 323] width 515 height 73
click at [592, 289] on p "If you withdraw your consent to us processing your Personal Information, we wil…" at bounding box center [617, 323] width 515 height 73
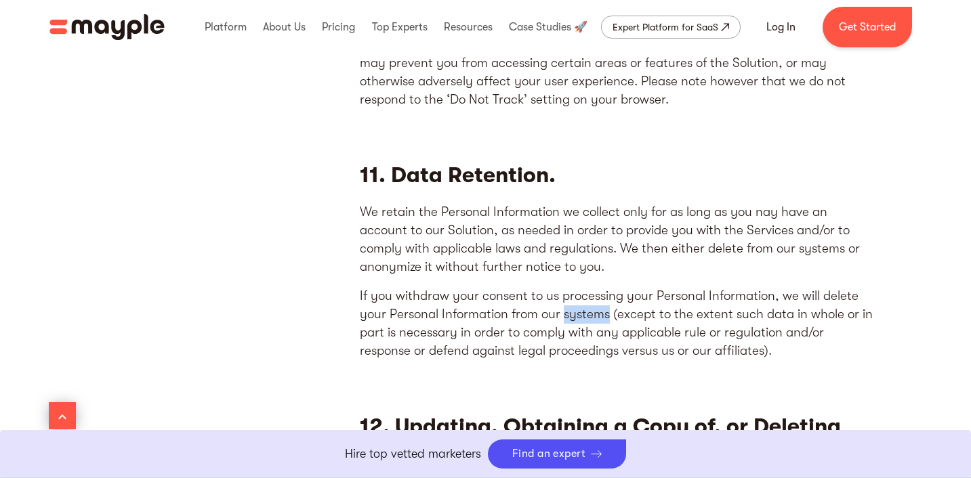
click at [592, 289] on p "If you withdraw your consent to us processing your Personal Information, we wil…" at bounding box center [617, 323] width 515 height 73
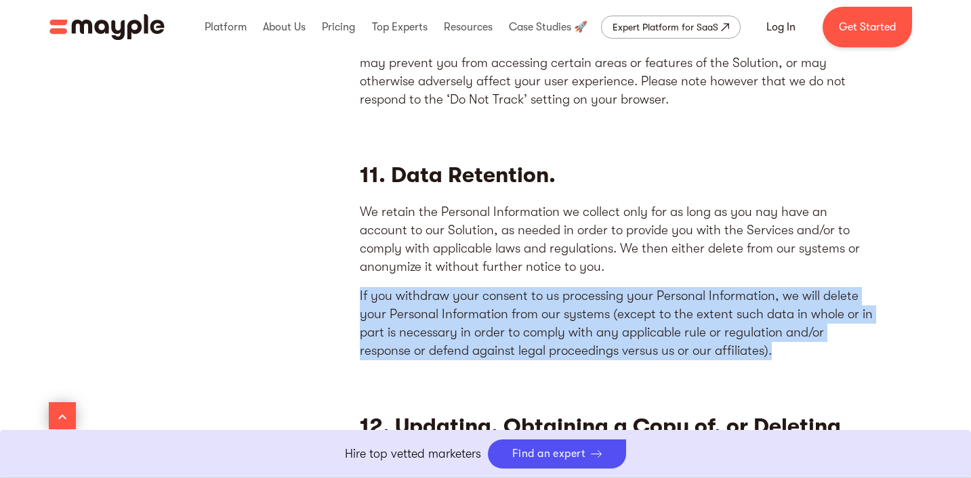
click at [592, 289] on p "If you withdraw your consent to us processing your Personal Information, we wil…" at bounding box center [617, 323] width 515 height 73
click at [593, 293] on p "If you withdraw your consent to us processing your Personal Information, we wil…" at bounding box center [617, 323] width 515 height 73
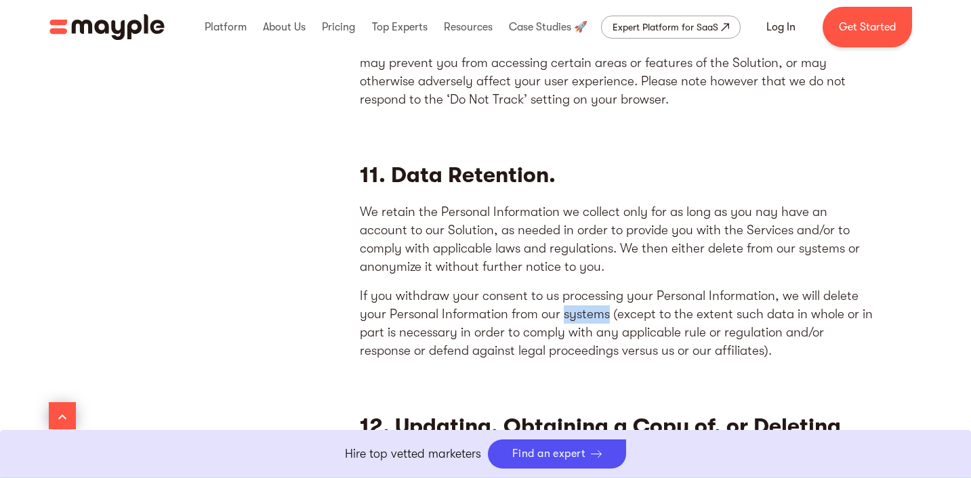
click at [593, 293] on p "If you withdraw your consent to us processing your Personal Information, we wil…" at bounding box center [617, 323] width 515 height 73
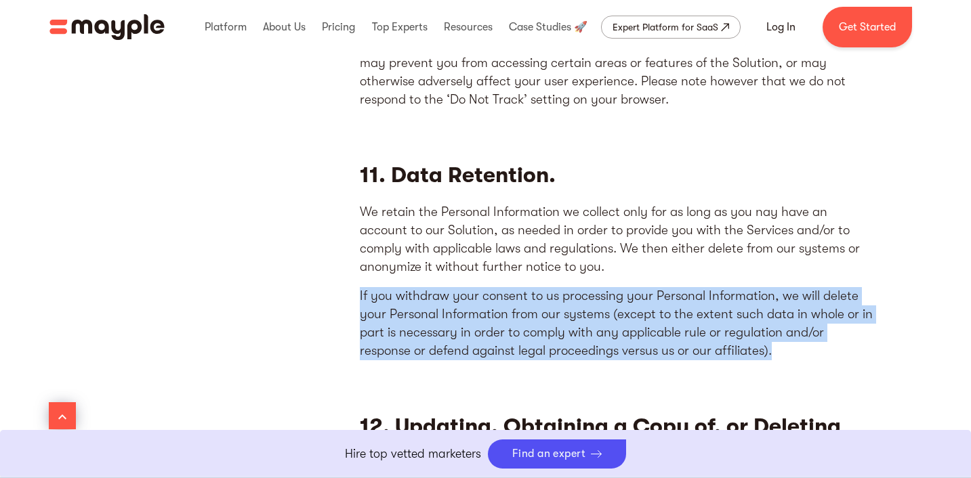
click at [593, 293] on p "If you withdraw your consent to us processing your Personal Information, we wil…" at bounding box center [617, 323] width 515 height 73
click at [593, 301] on p "If you withdraw your consent to us processing your Personal Information, we wil…" at bounding box center [617, 323] width 515 height 73
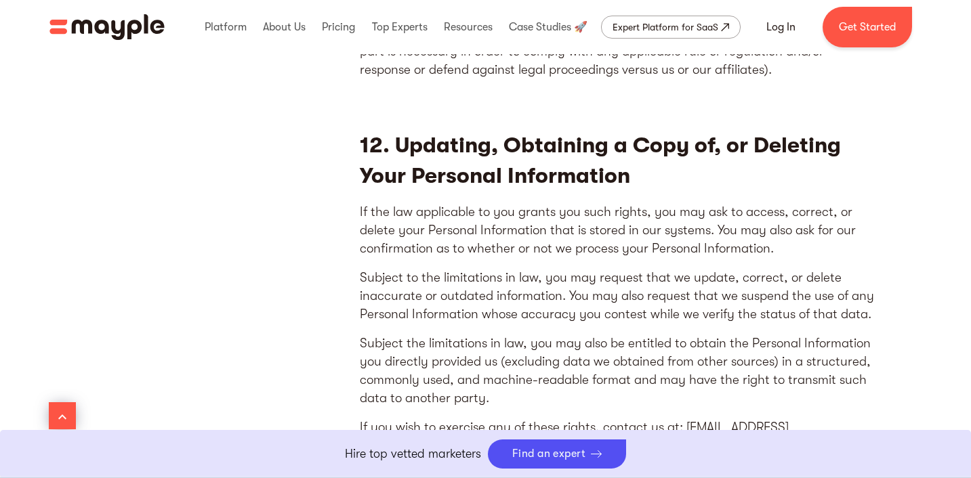
scroll to position [6376, 0]
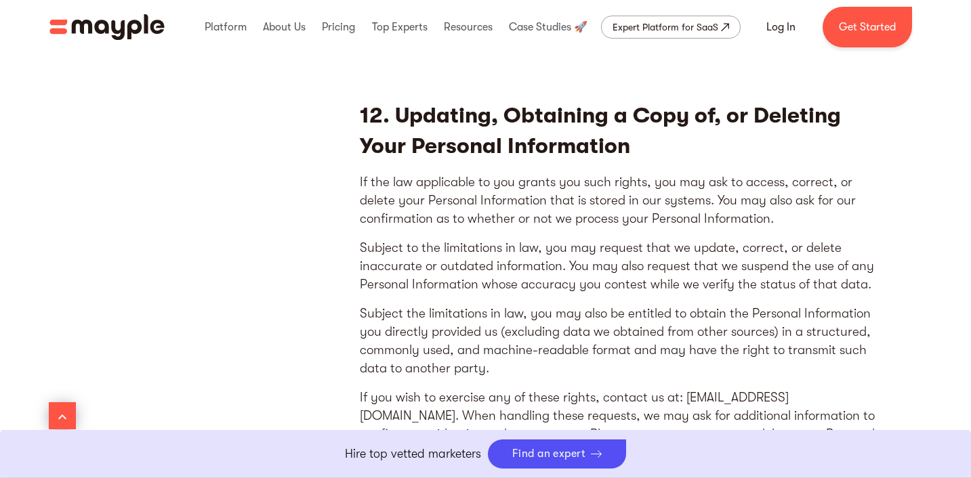
click at [618, 189] on p "If the law applicable to you grants you such rights, you may ask to access, cor…" at bounding box center [617, 200] width 515 height 55
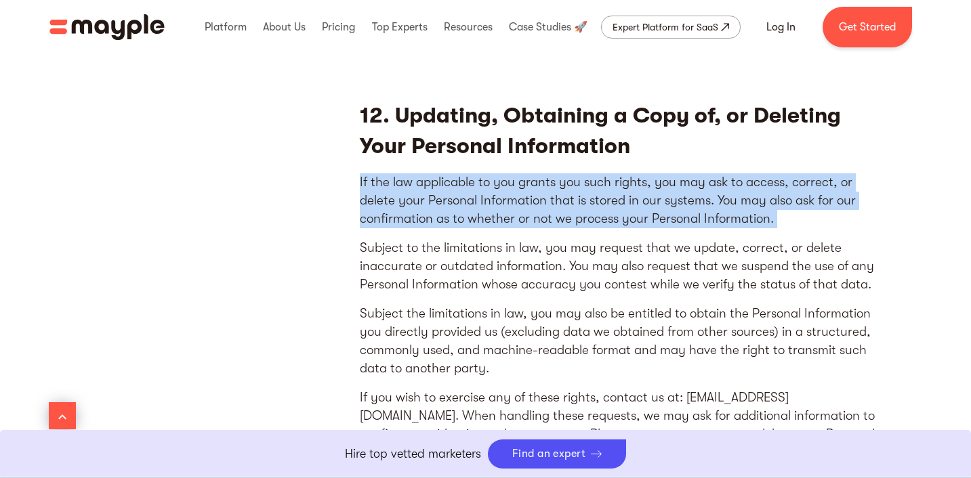
click at [618, 189] on p "If the law applicable to you grants you such rights, you may ask to access, cor…" at bounding box center [617, 200] width 515 height 55
click at [618, 194] on p "If the law applicable to you grants you such rights, you may ask to access, cor…" at bounding box center [617, 200] width 515 height 55
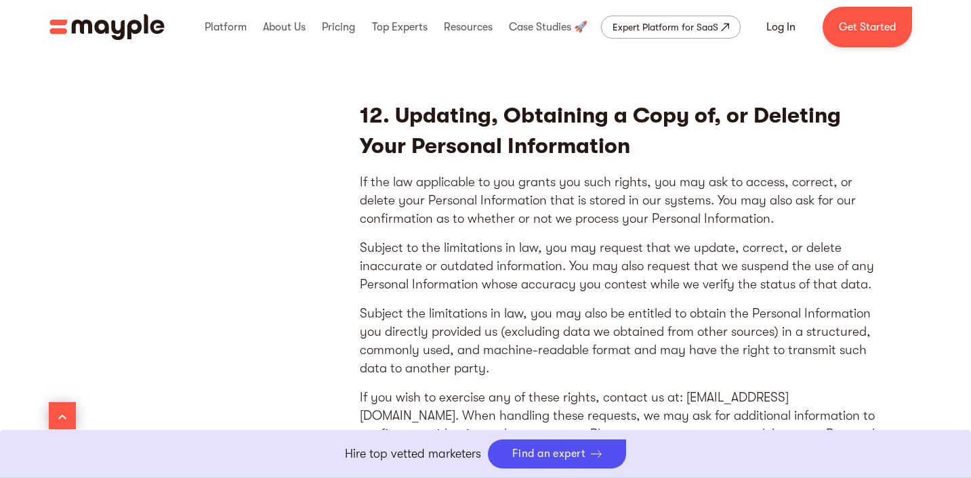
click at [607, 239] on p "Subject to the limitations in law, you may request that we update, correct, or …" at bounding box center [617, 266] width 515 height 55
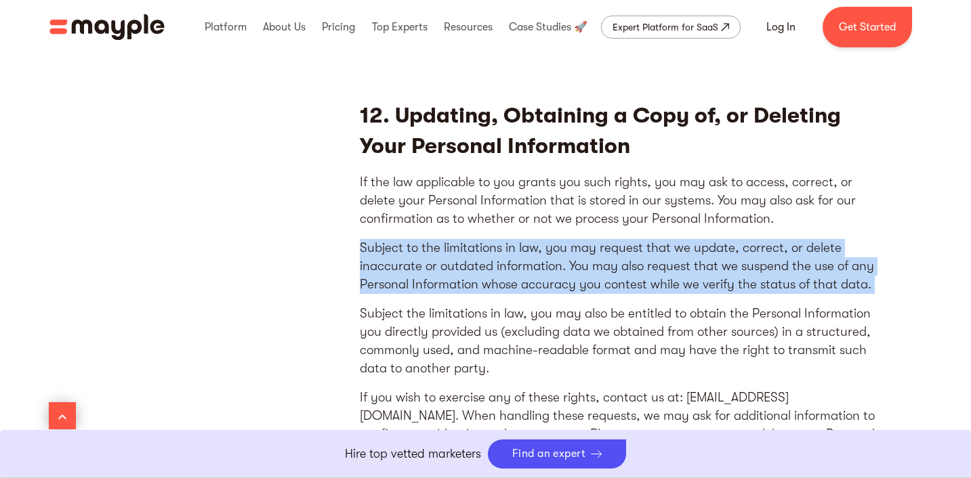
click at [607, 239] on p "Subject to the limitations in law, you may request that we update, correct, or …" at bounding box center [617, 266] width 515 height 55
click at [607, 243] on p "Subject to the limitations in law, you may request that we update, correct, or …" at bounding box center [617, 266] width 515 height 55
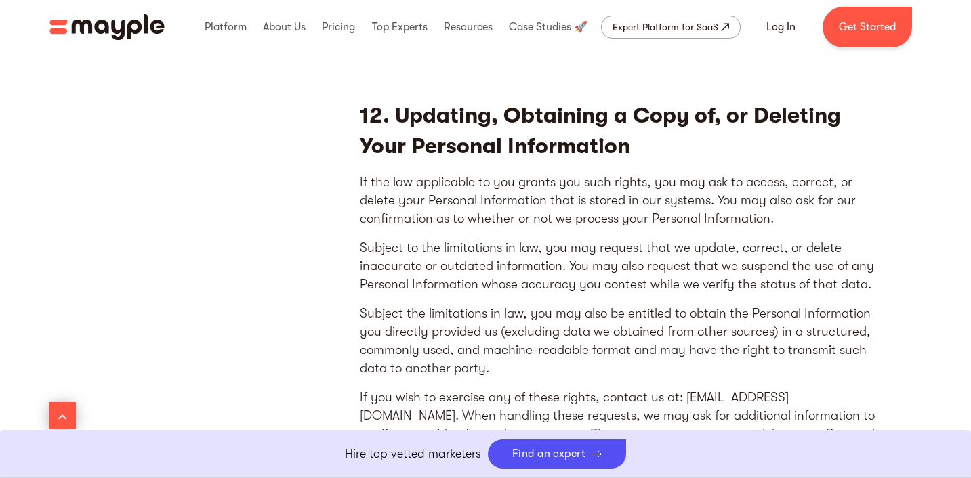
click at [607, 243] on p "Subject to the limitations in law, you may request that we update, correct, or …" at bounding box center [617, 266] width 515 height 55
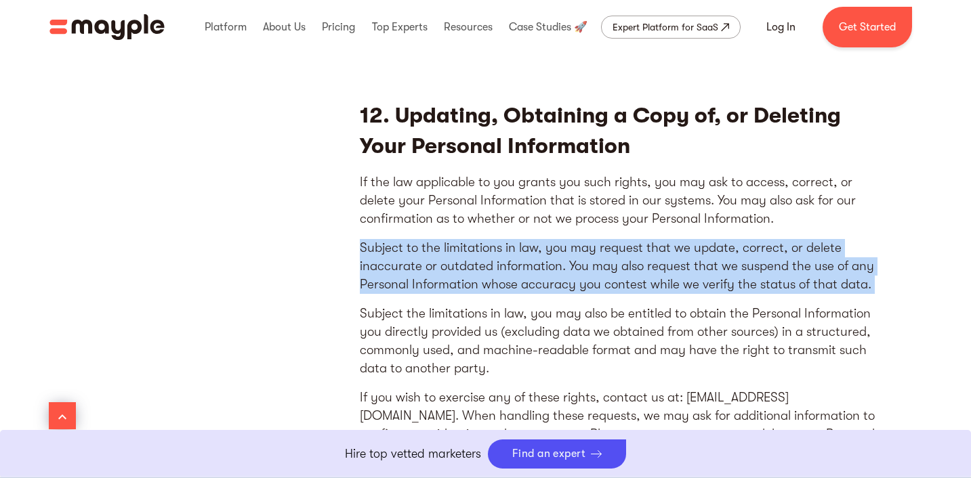
click at [607, 243] on p "Subject to the limitations in law, you may request that we update, correct, or …" at bounding box center [617, 266] width 515 height 55
click at [606, 258] on p "Subject to the limitations in law, you may request that we update, correct, or …" at bounding box center [617, 266] width 515 height 55
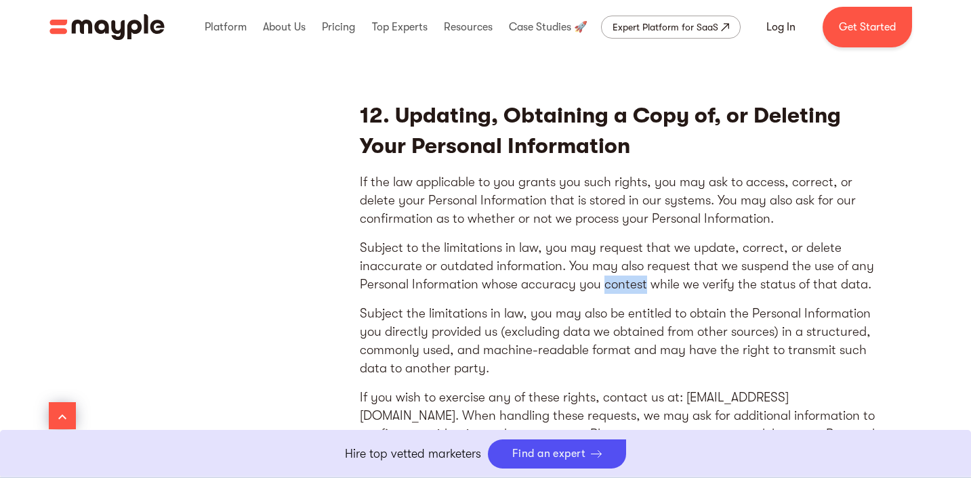
click at [606, 258] on p "Subject to the limitations in law, you may request that we update, correct, or …" at bounding box center [617, 266] width 515 height 55
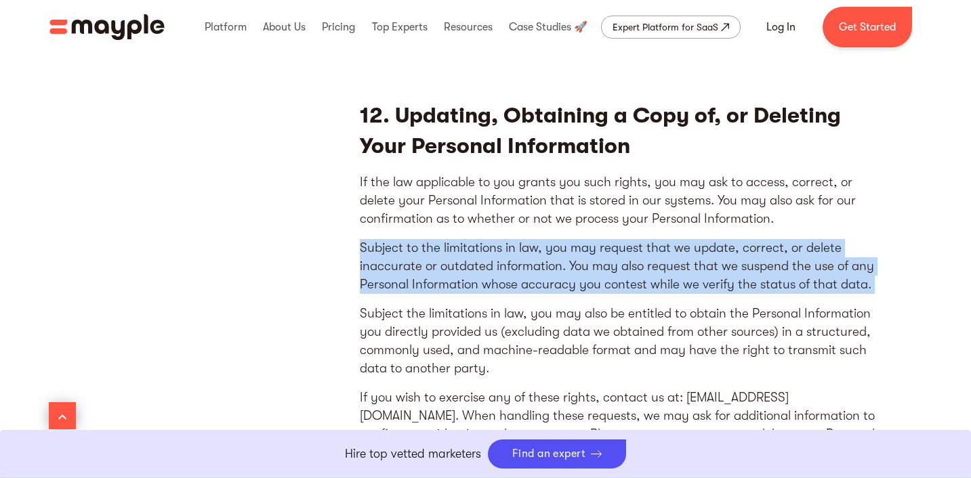
click at [606, 258] on p "Subject to the limitations in law, you may request that we update, correct, or …" at bounding box center [617, 266] width 515 height 55
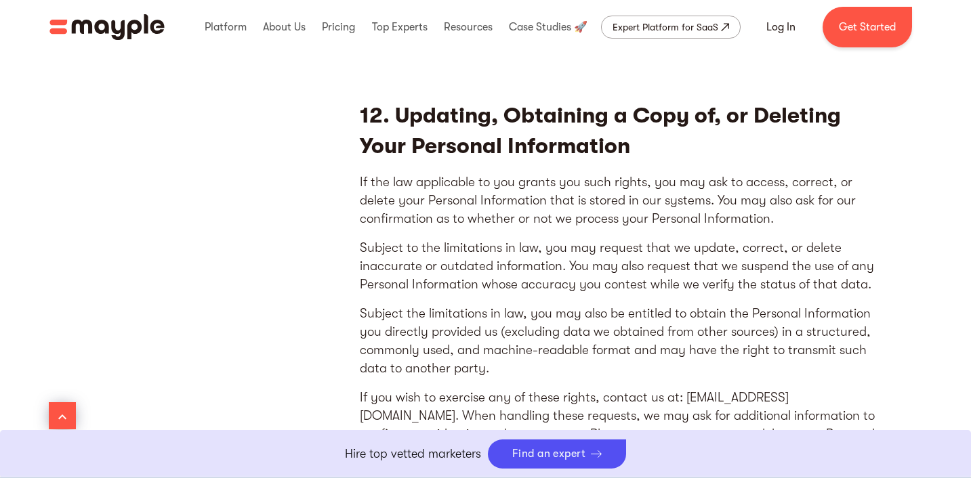
click at [602, 266] on p "Subject to the limitations in law, you may request that we update, correct, or …" at bounding box center [617, 266] width 515 height 55
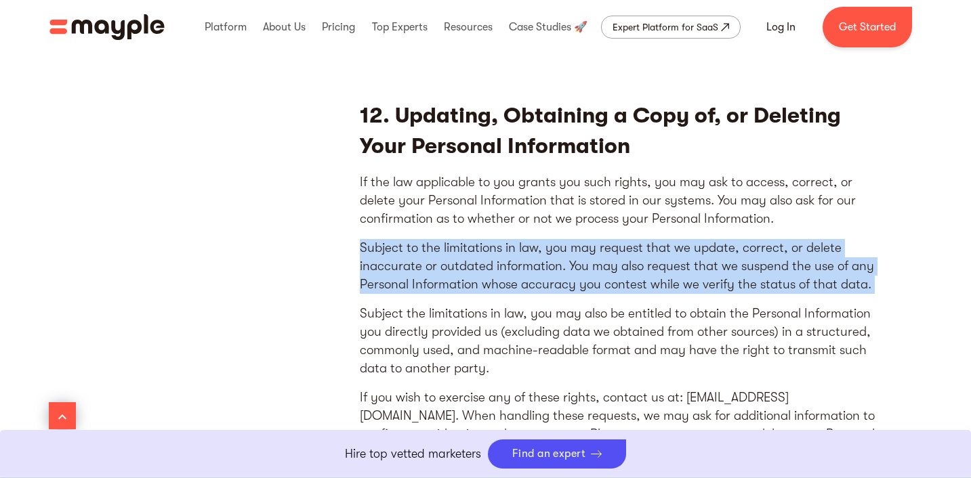
click at [602, 266] on p "Subject to the limitations in law, you may request that we update, correct, or …" at bounding box center [617, 266] width 515 height 55
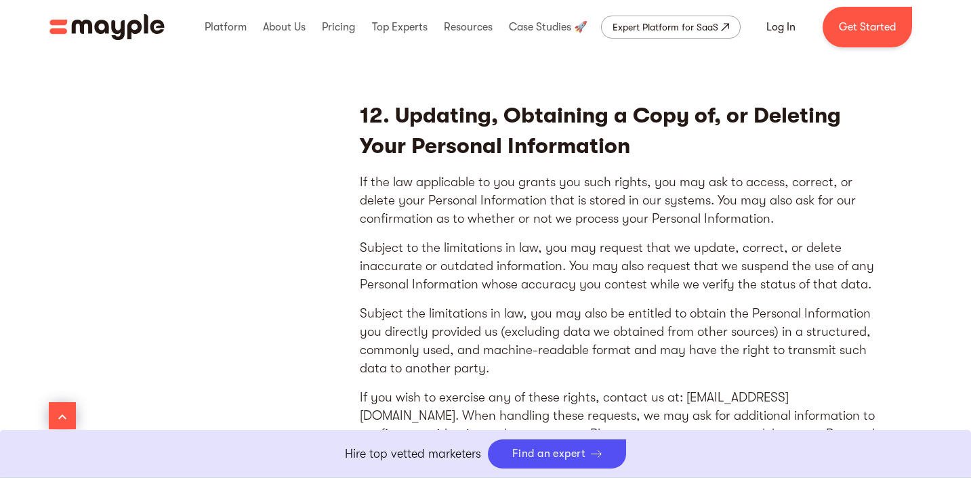
click at [601, 305] on p "Subject the limitations in law, you may also be entitled to obtain the Personal…" at bounding box center [617, 341] width 515 height 73
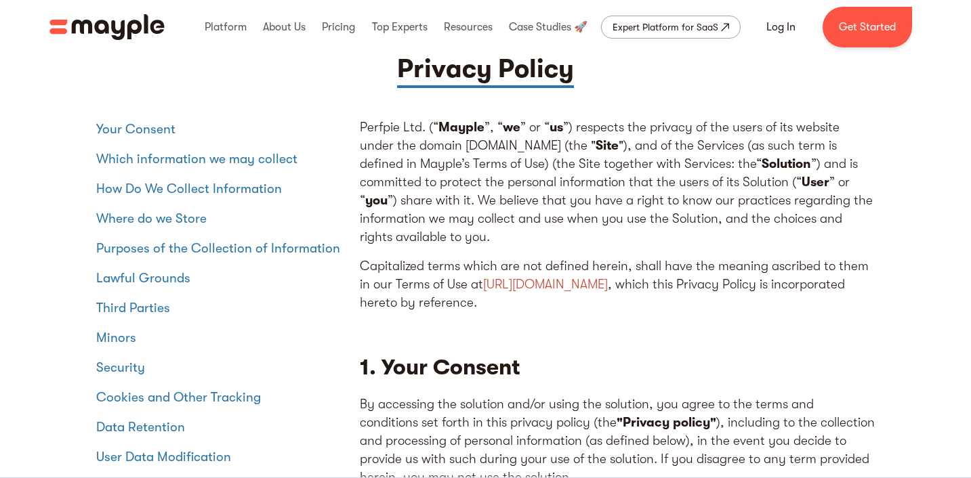
scroll to position [0, 0]
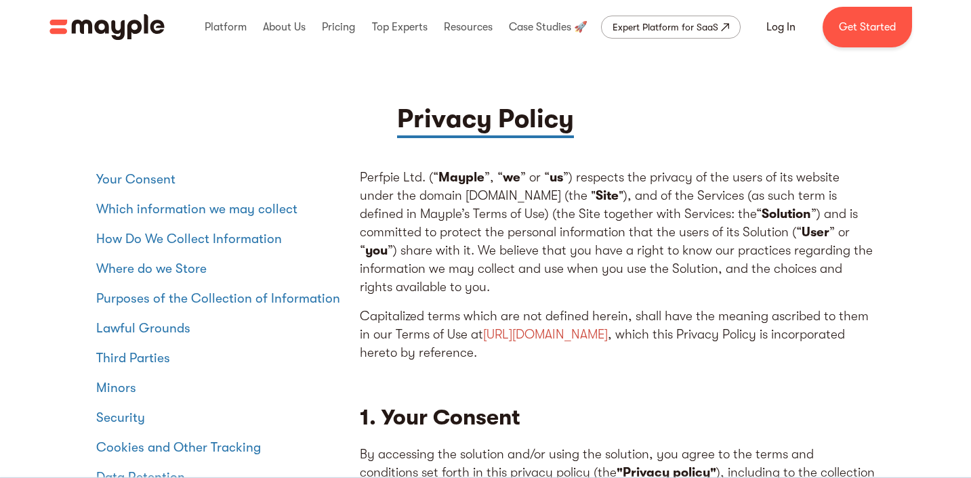
click at [545, 217] on p "Perfpie Ltd. (“ Mayple ”, “ we ” or “ us ”) respects the privacy of the users o…" at bounding box center [617, 233] width 515 height 128
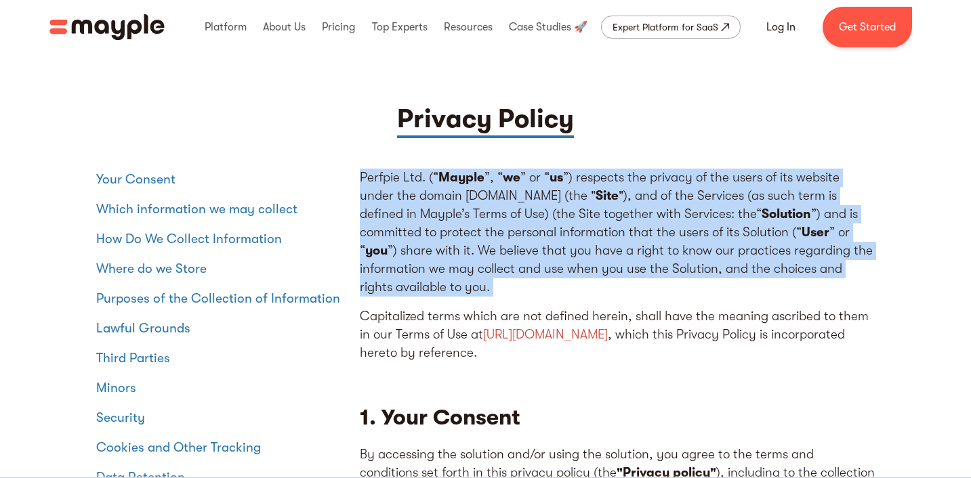
click at [545, 217] on p "Perfpie Ltd. (“ Mayple ”, “ we ” or “ us ”) respects the privacy of the users o…" at bounding box center [617, 233] width 515 height 128
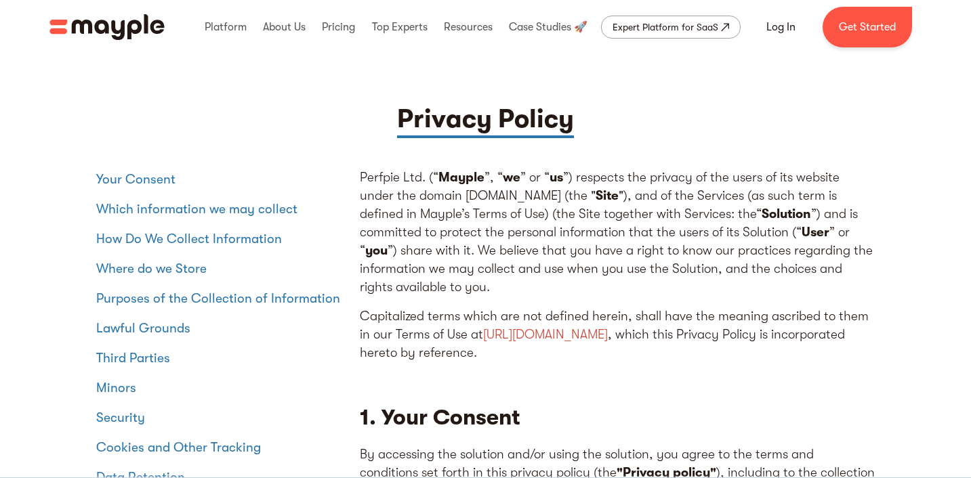
click at [543, 228] on p "Perfpie Ltd. (“ Mayple ”, “ we ” or “ us ”) respects the privacy of the users o…" at bounding box center [617, 233] width 515 height 128
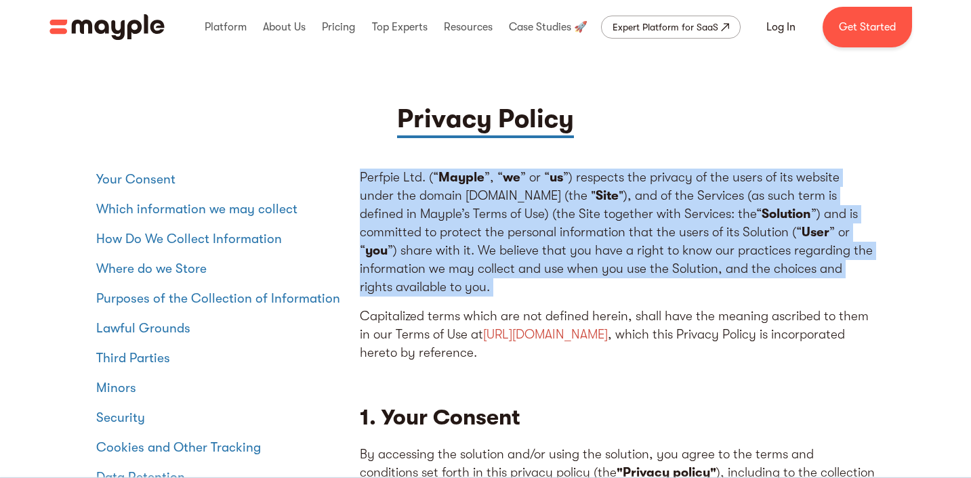
click at [543, 228] on p "Perfpie Ltd. (“ Mayple ”, “ we ” or “ us ”) respects the privacy of the users o…" at bounding box center [617, 233] width 515 height 128
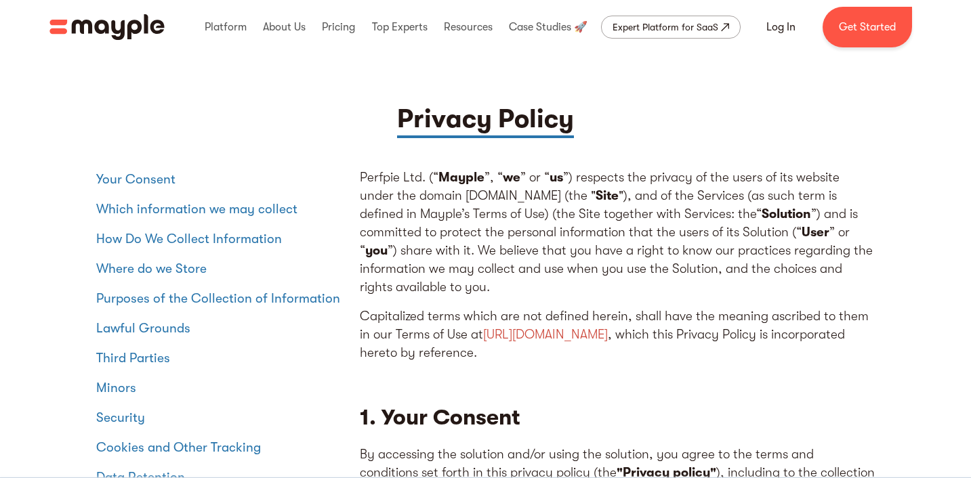
click at [438, 337] on p "Capitalized terms which are not defined herein, shall have the meaning ascribed…" at bounding box center [617, 335] width 515 height 55
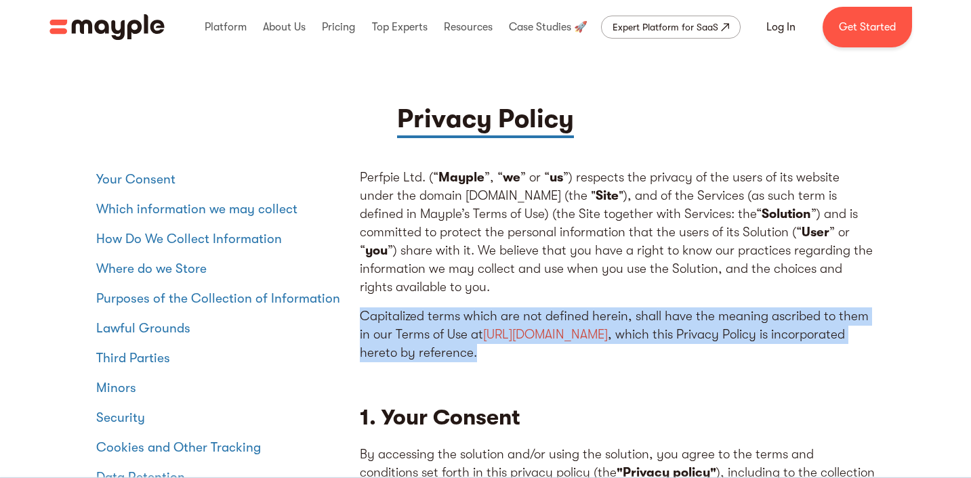
click at [438, 337] on p "Capitalized terms which are not defined herein, shall have the meaning ascribed…" at bounding box center [617, 335] width 515 height 55
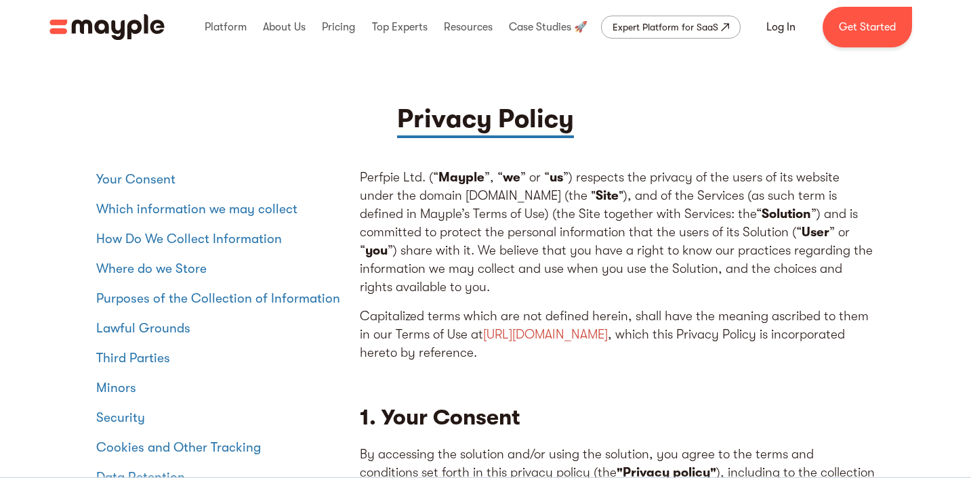
click at [442, 337] on p "Capitalized terms which are not defined herein, shall have the meaning ascribed…" at bounding box center [617, 335] width 515 height 55
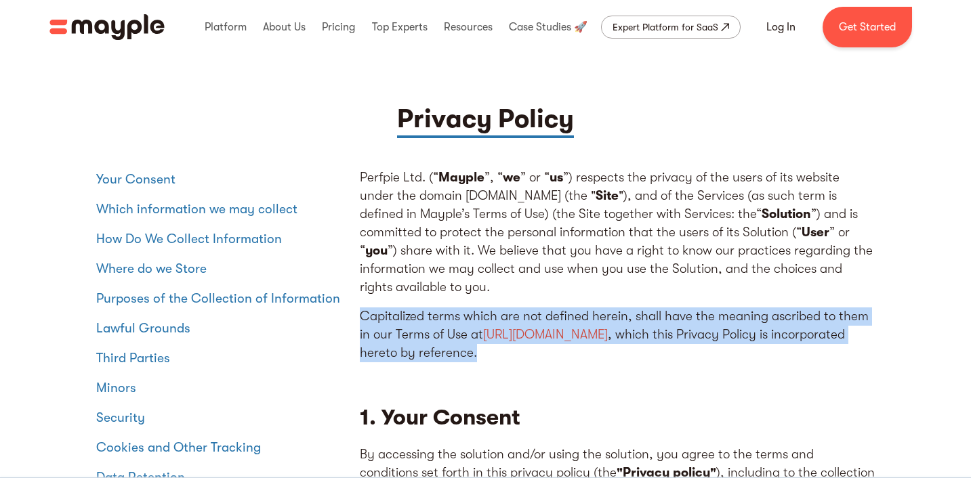
click at [442, 337] on p "Capitalized terms which are not defined herein, shall have the meaning ascribed…" at bounding box center [617, 335] width 515 height 55
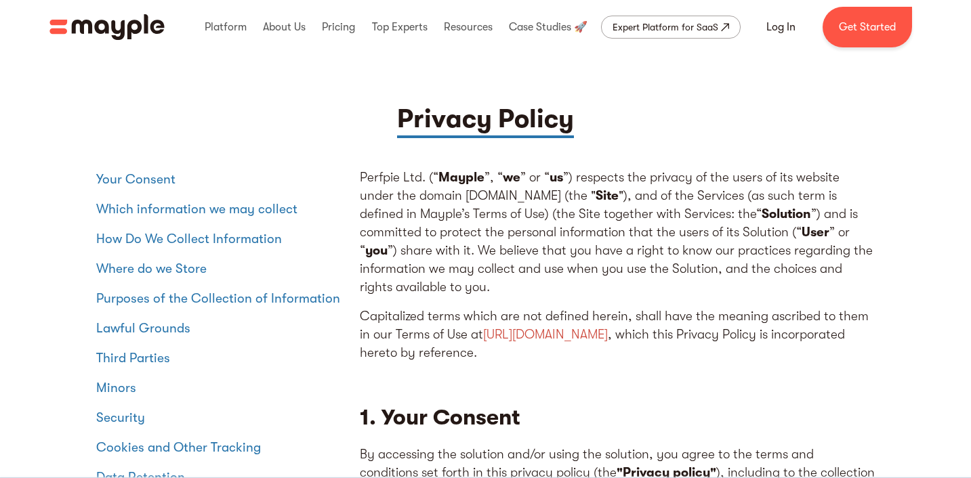
click at [434, 343] on p "Capitalized terms which are not defined herein, shall have the meaning ascribed…" at bounding box center [617, 335] width 515 height 55
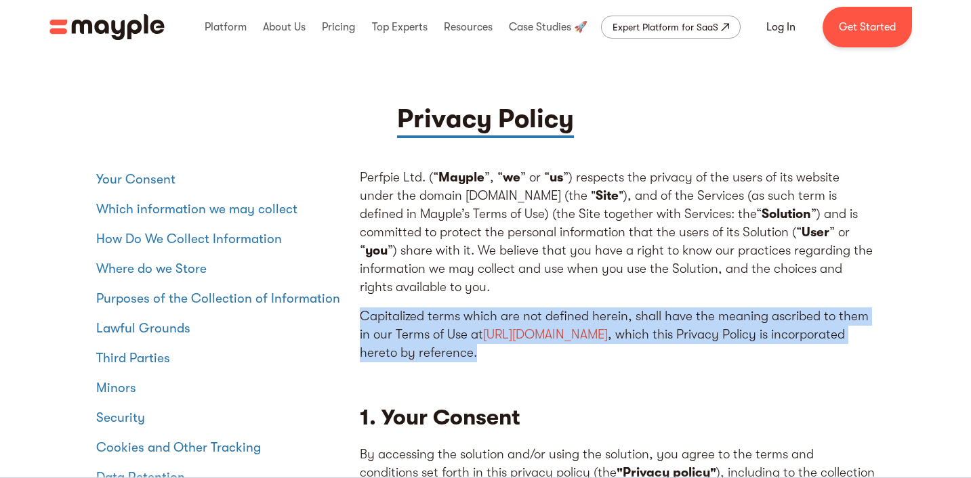
click at [434, 343] on p "Capitalized terms which are not defined herein, shall have the meaning ascribed…" at bounding box center [617, 335] width 515 height 55
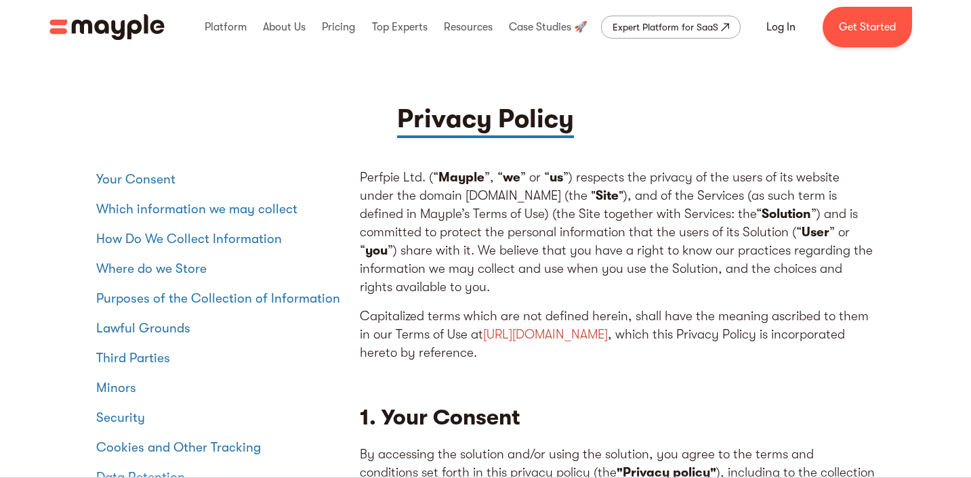
click at [438, 351] on p "Capitalized terms which are not defined herein, shall have the meaning ascribed…" at bounding box center [617, 335] width 515 height 55
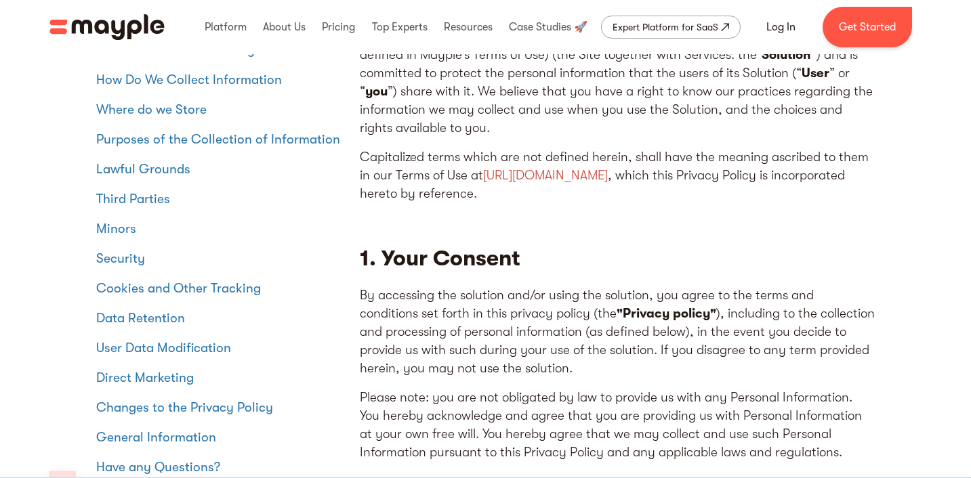
scroll to position [196, 0]
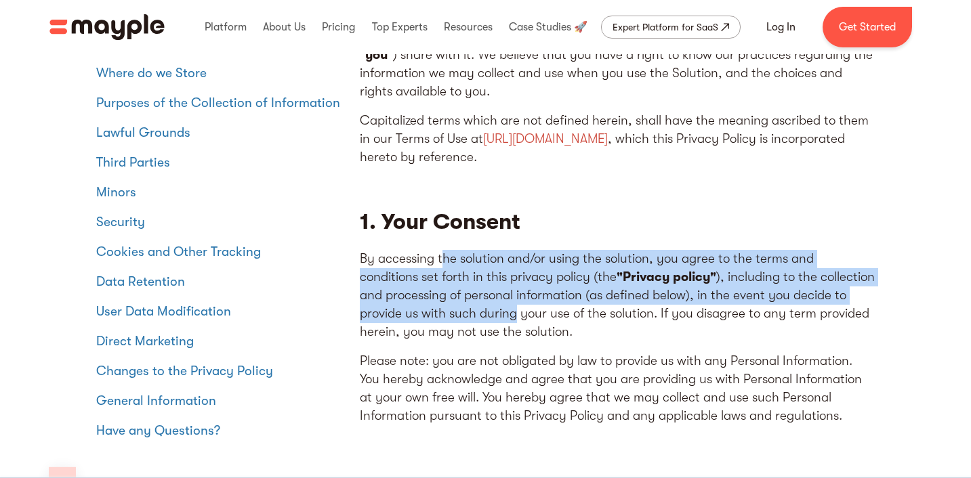
drag, startPoint x: 443, startPoint y: 268, endPoint x: 486, endPoint y: 345, distance: 88.8
click at [486, 345] on div "Perfpie Ltd. (“ Mayple ”, “ we ” or “ us ”) respects the privacy of the users o…" at bounding box center [617, 204] width 515 height 463
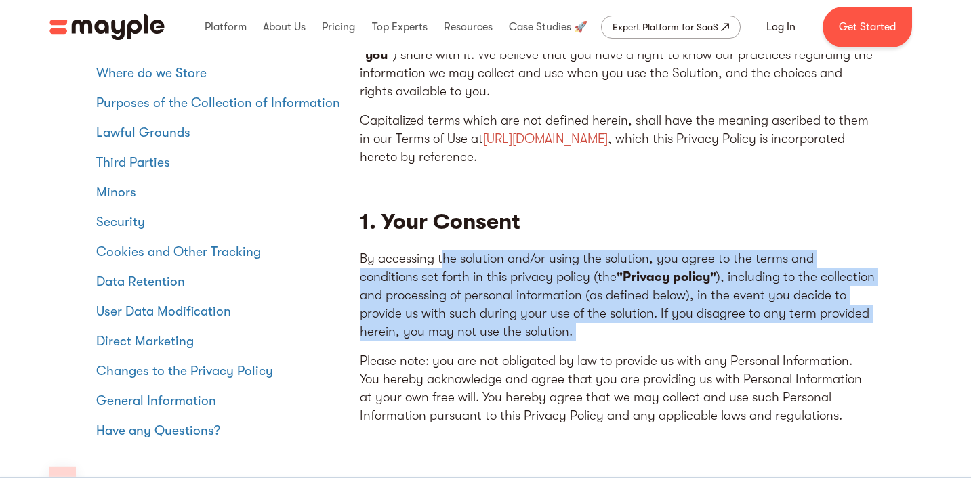
click at [486, 349] on div "Perfpie Ltd. (“ Mayple ”, “ we ” or “ us ”) respects the privacy of the users o…" at bounding box center [617, 204] width 515 height 463
